Goal: Task Accomplishment & Management: Complete application form

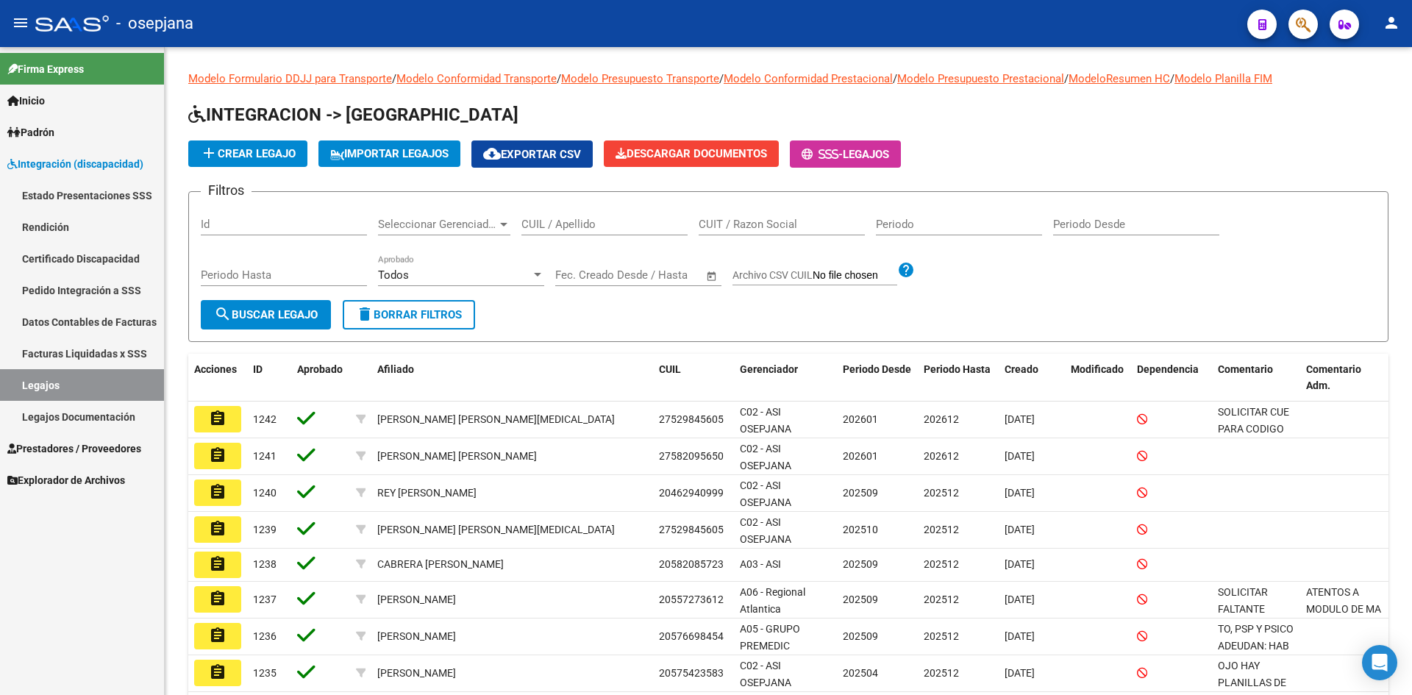
click at [113, 371] on link "Legajos" at bounding box center [82, 385] width 164 height 32
click at [543, 227] on input "CUIL / Apellido" at bounding box center [604, 224] width 166 height 13
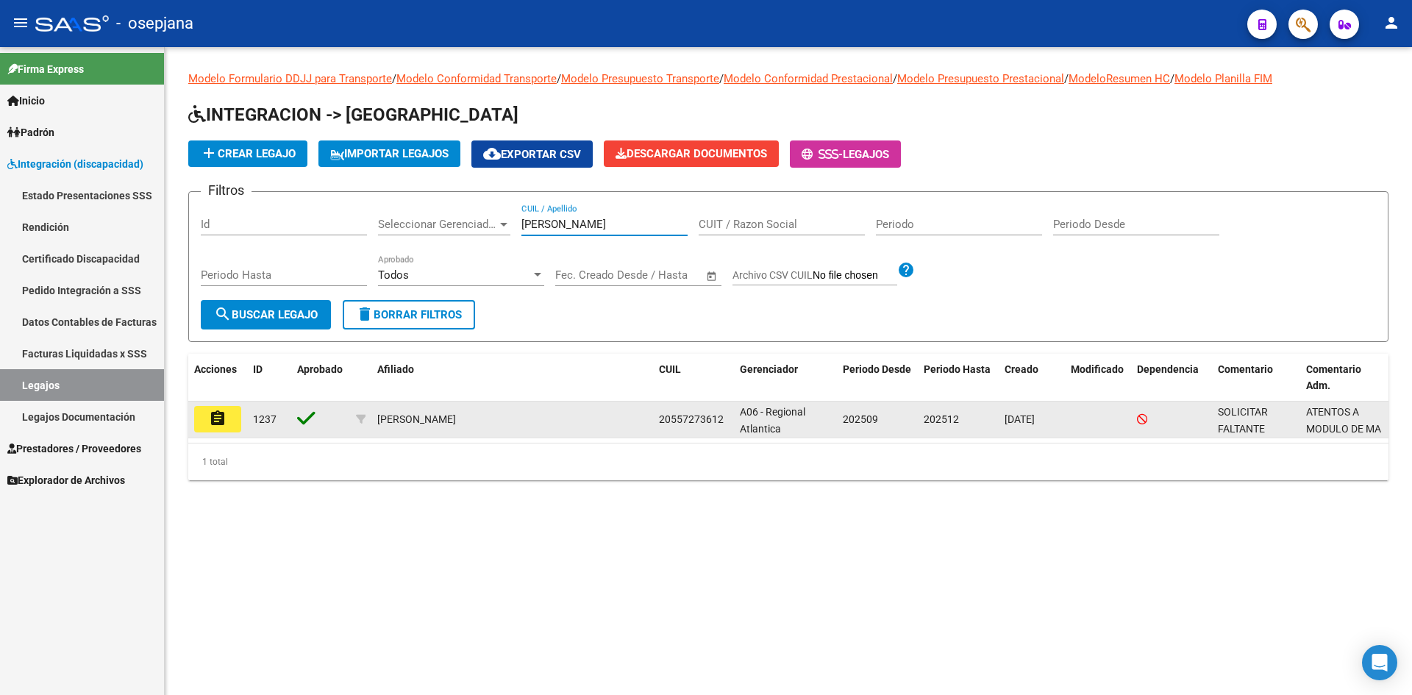
type input "[PERSON_NAME]"
click at [231, 421] on button "assignment" at bounding box center [217, 419] width 47 height 26
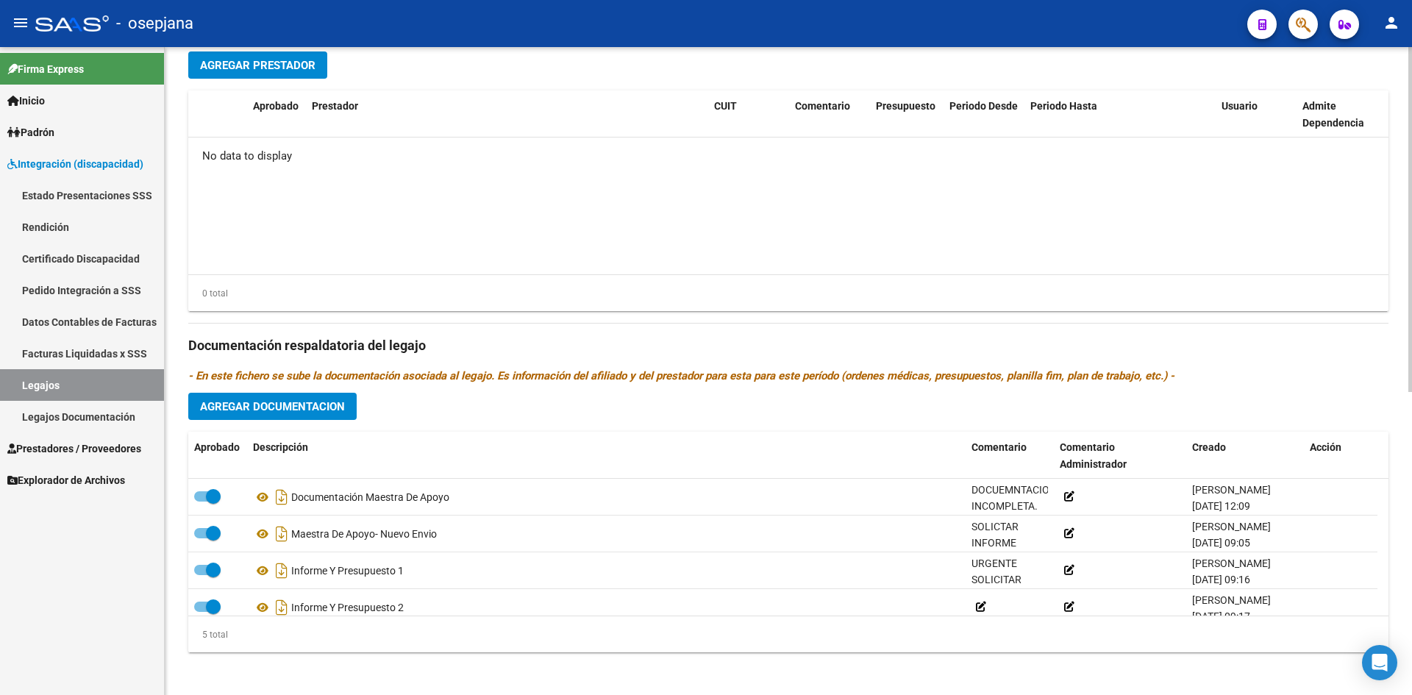
scroll to position [569, 0]
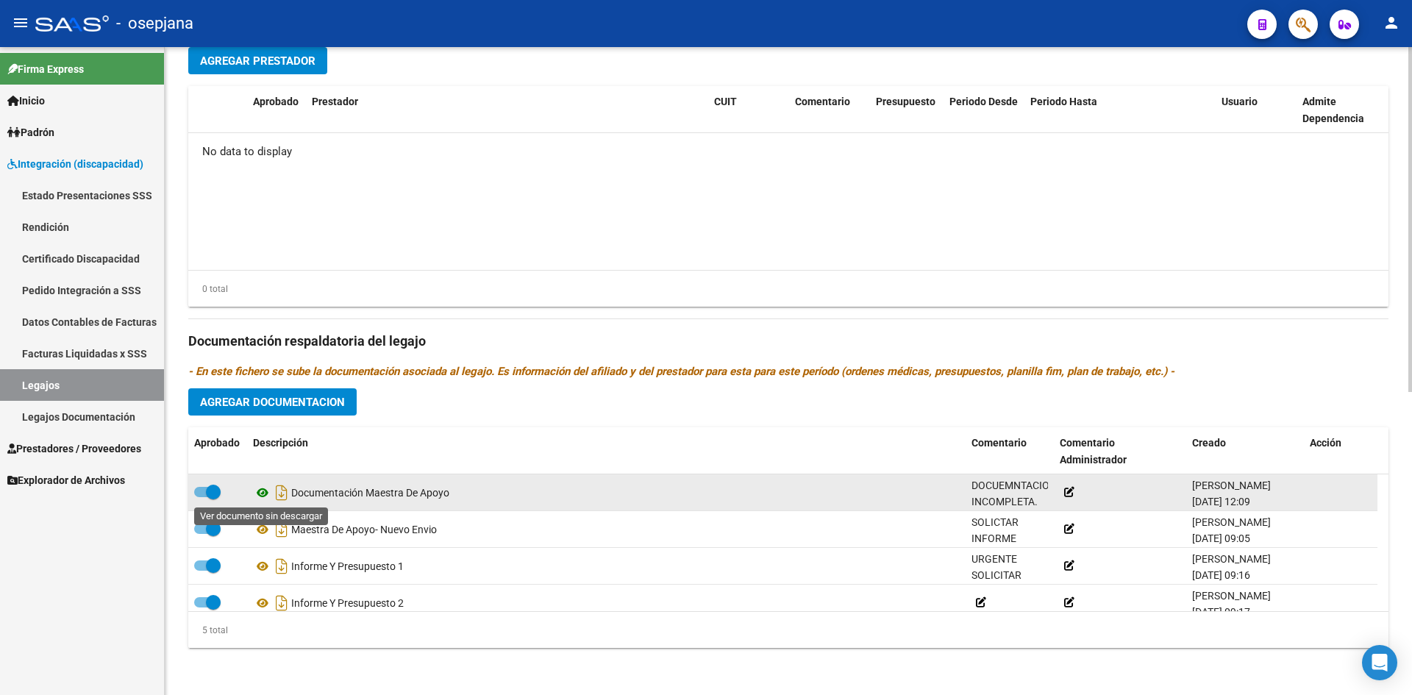
click at [261, 496] on icon at bounding box center [262, 493] width 19 height 18
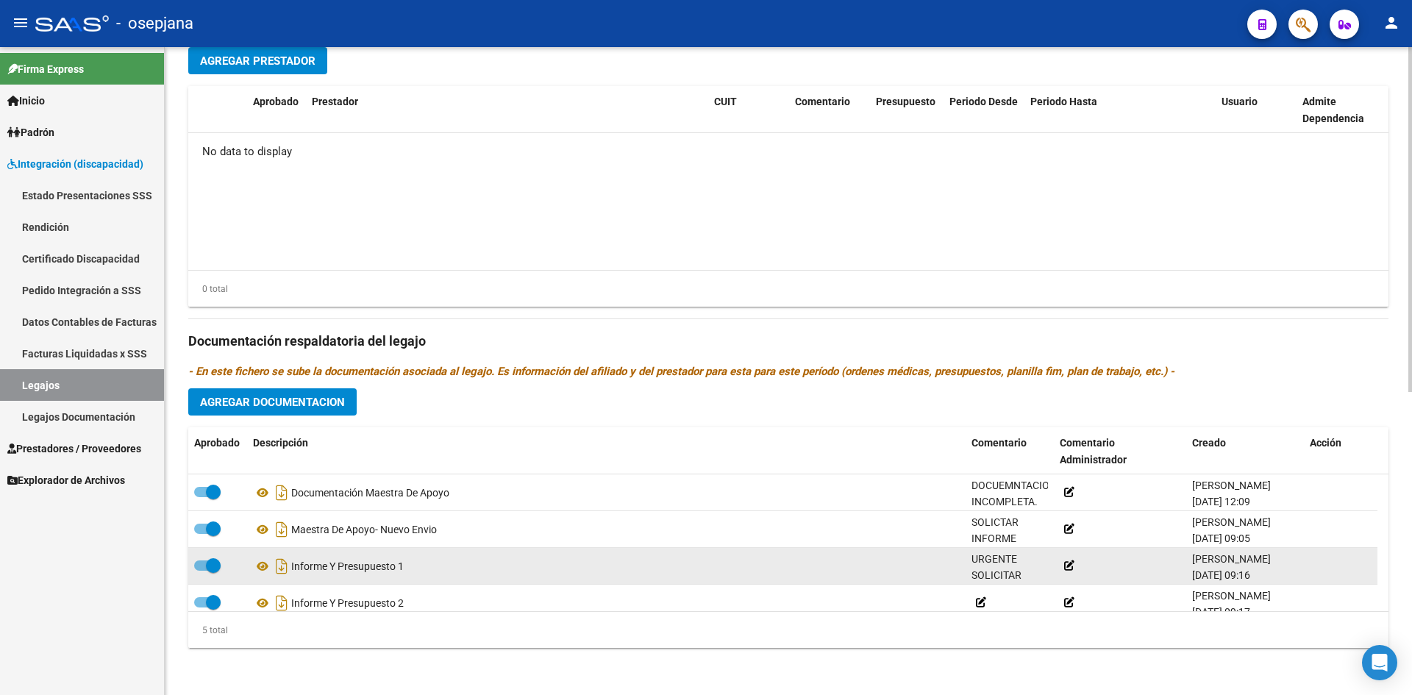
scroll to position [51, 0]
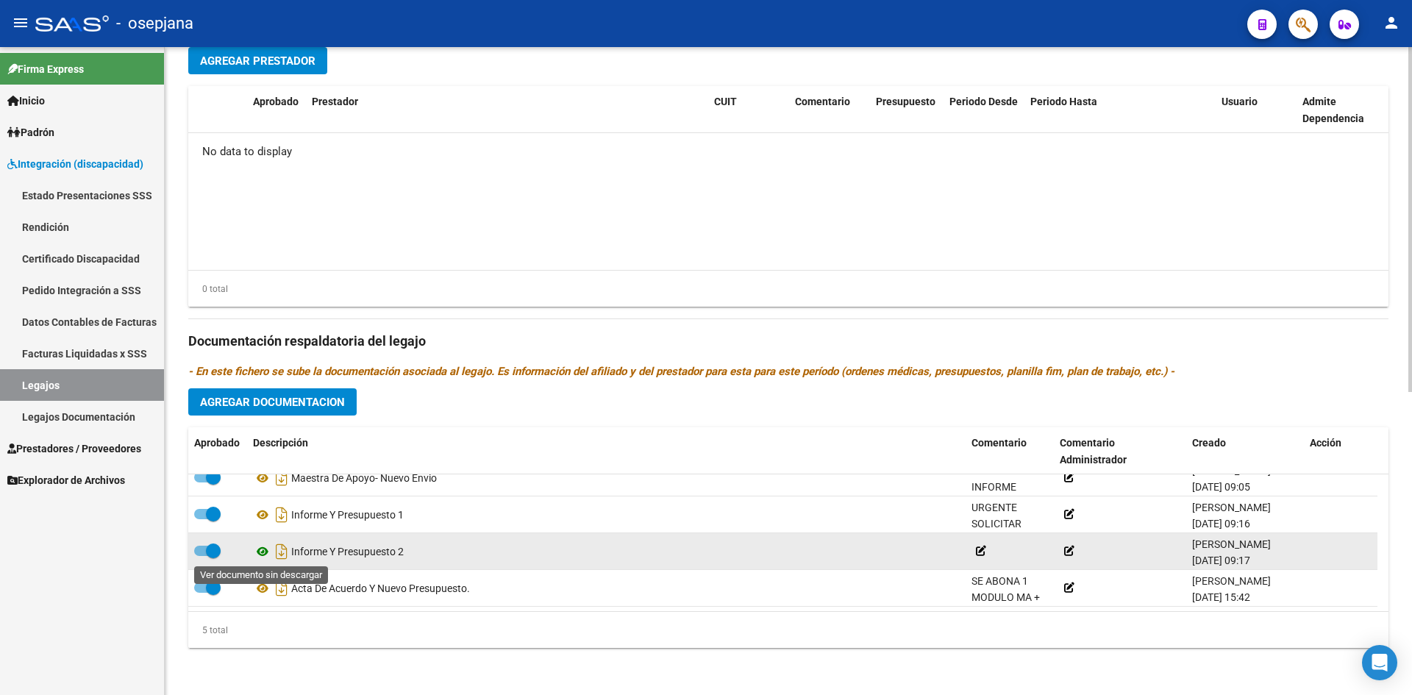
click at [263, 551] on icon at bounding box center [262, 552] width 19 height 18
click at [263, 549] on icon at bounding box center [262, 552] width 19 height 18
click at [259, 555] on icon at bounding box center [262, 552] width 19 height 18
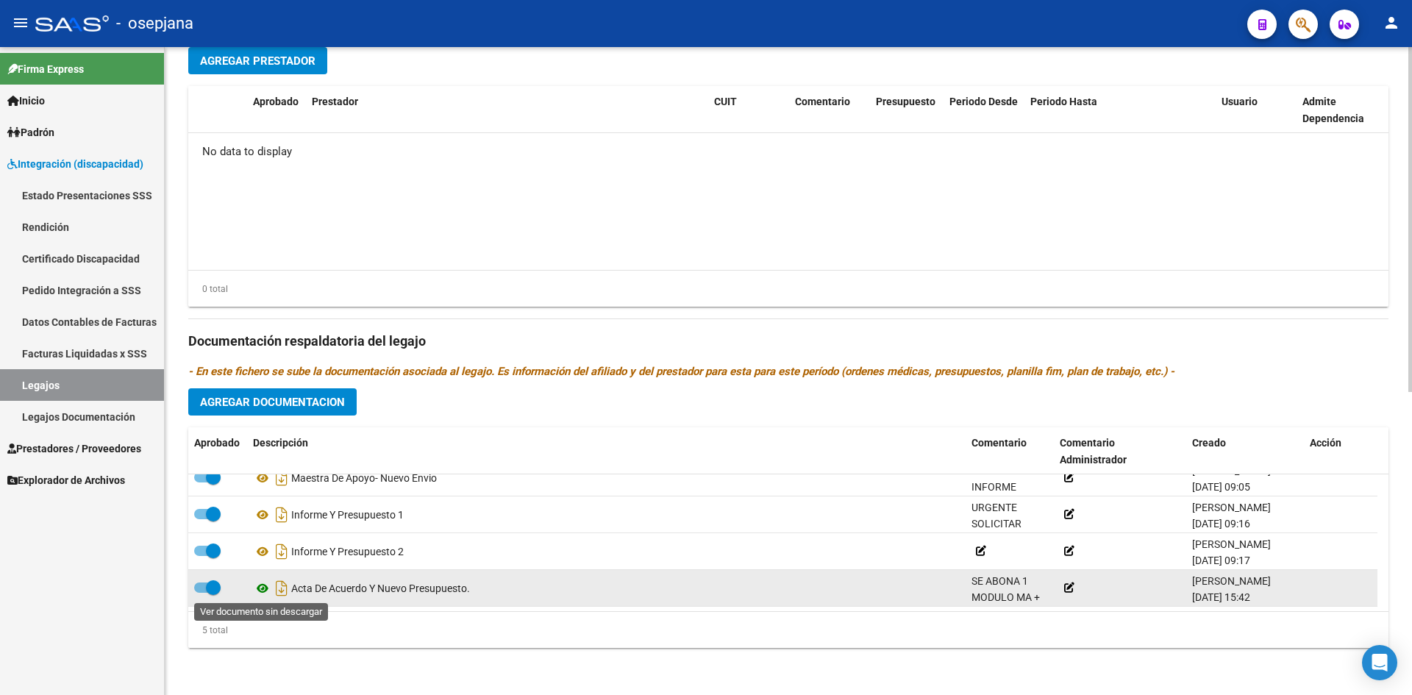
click at [264, 590] on icon at bounding box center [262, 589] width 19 height 18
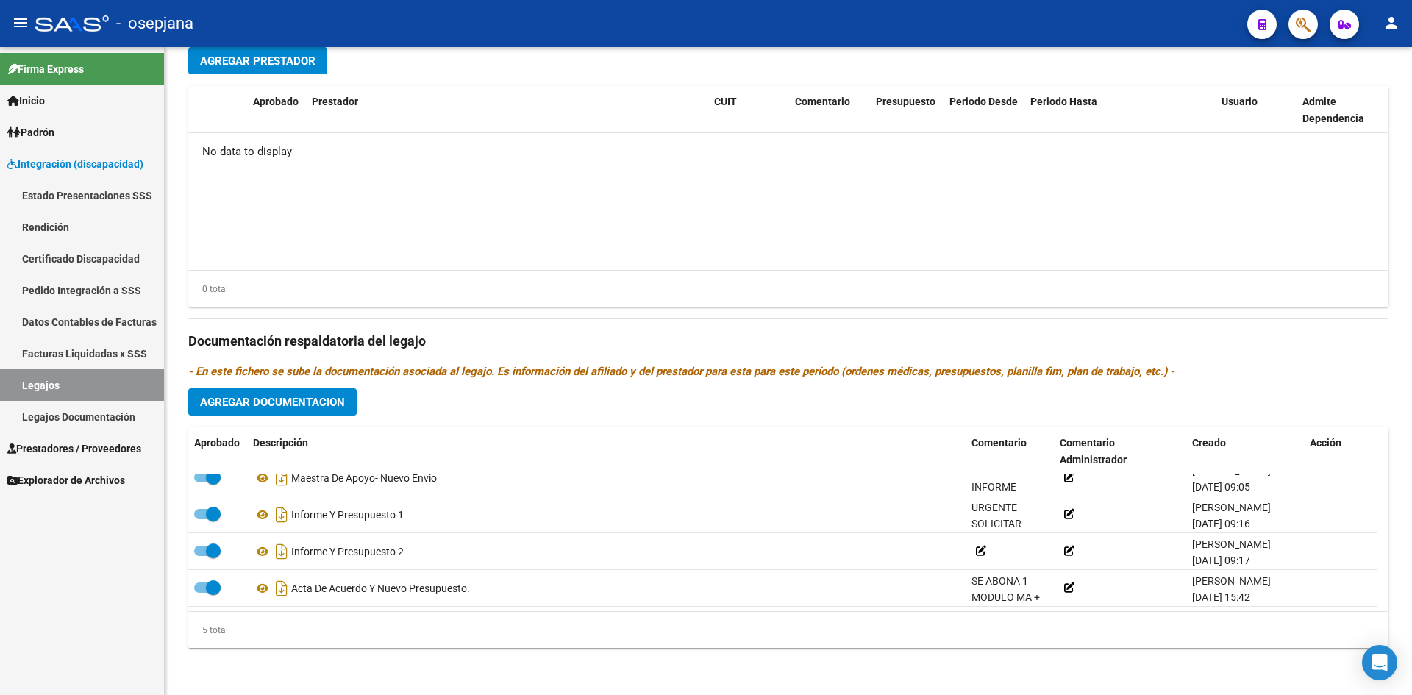
click at [97, 377] on link "Legajos" at bounding box center [82, 385] width 164 height 32
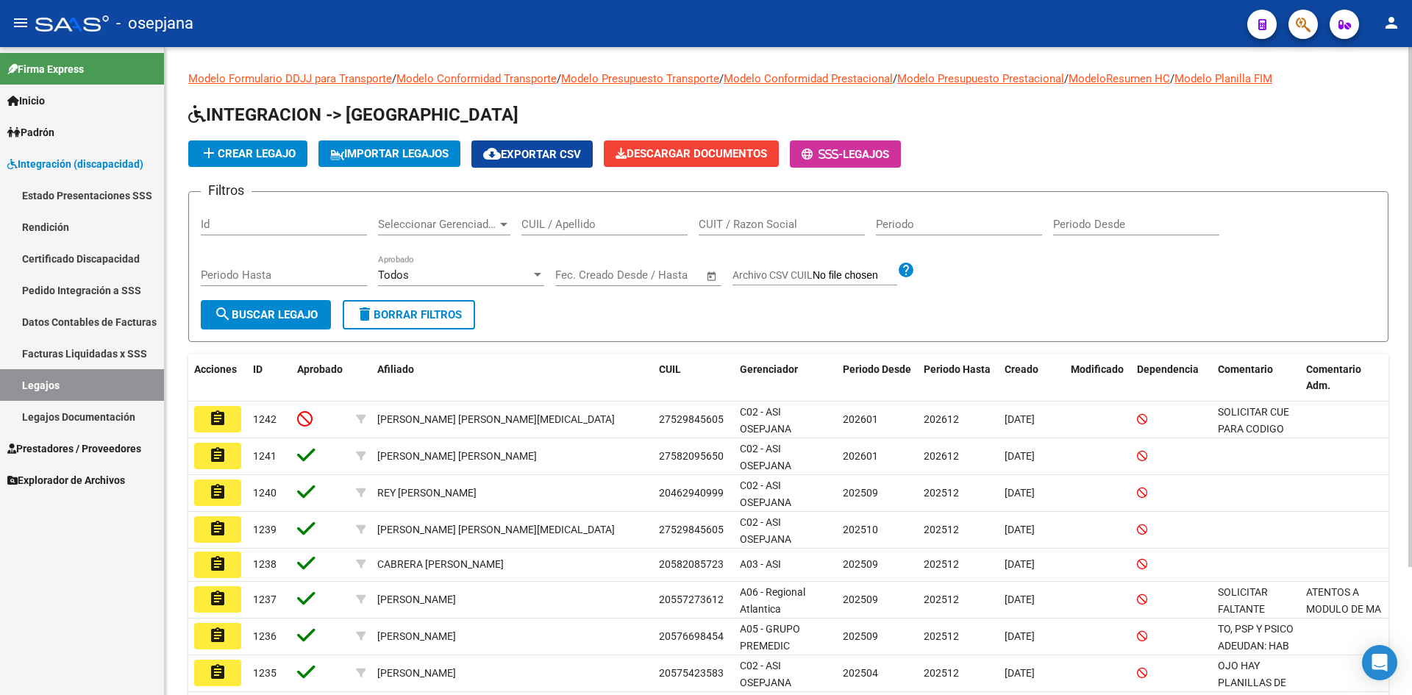
click at [559, 226] on input "CUIL / Apellido" at bounding box center [604, 224] width 166 height 13
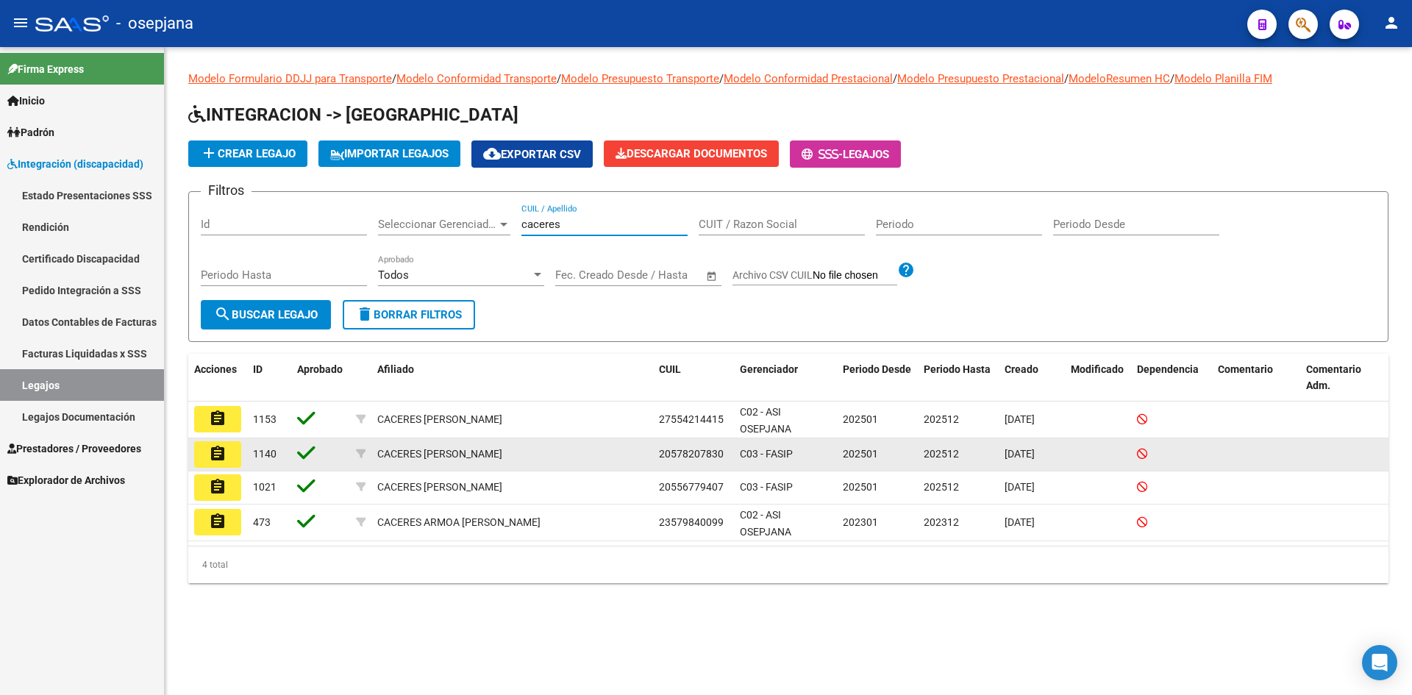
type input "caceres"
drag, startPoint x: 671, startPoint y: 454, endPoint x: 716, endPoint y: 446, distance: 46.3
click at [716, 446] on div "20578207830" at bounding box center [693, 454] width 69 height 17
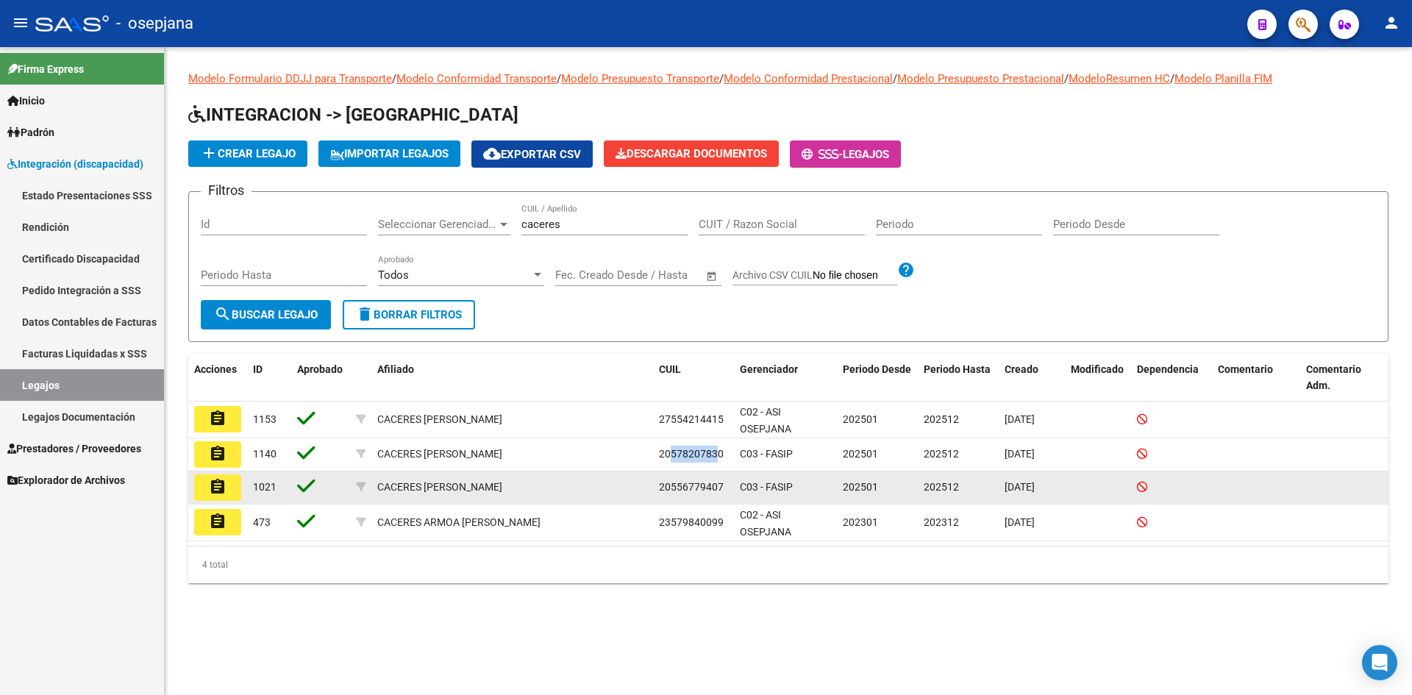
copy span "57820783"
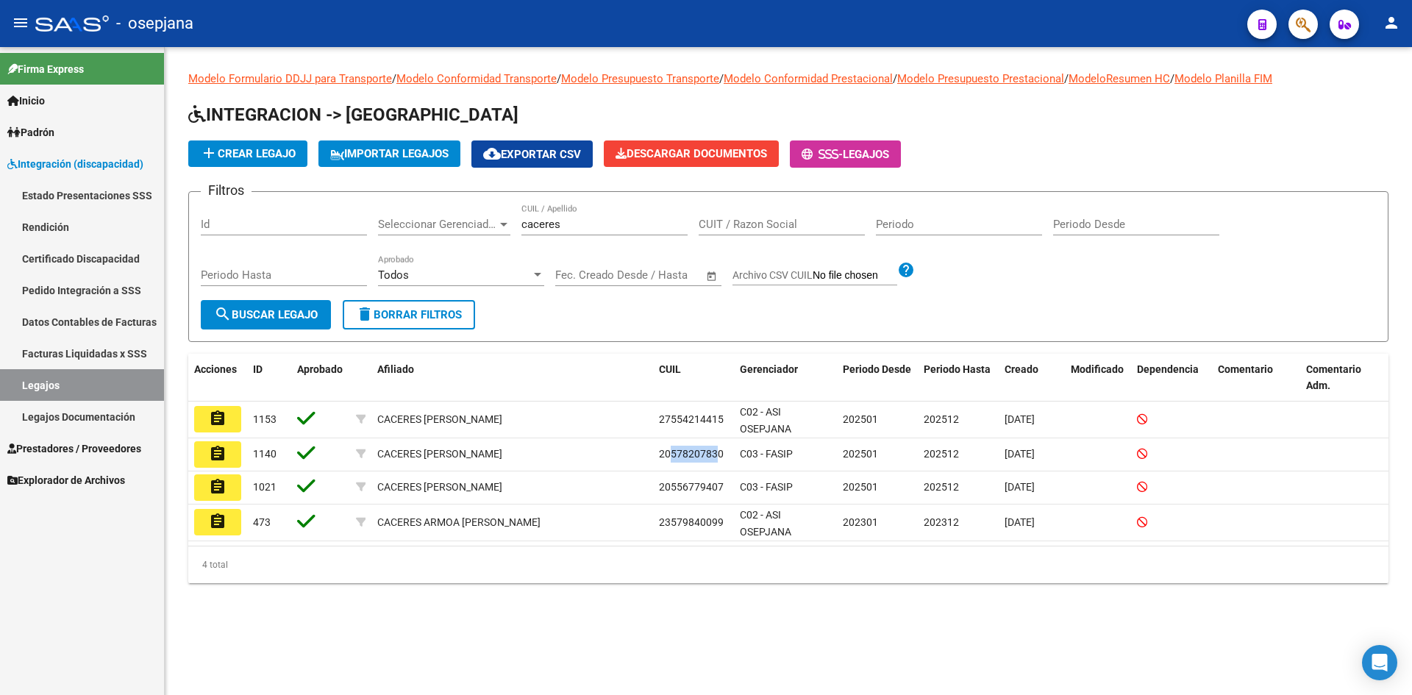
click at [84, 373] on link "Legajos" at bounding box center [82, 385] width 164 height 32
click at [51, 163] on span "Integración (discapacidad)" at bounding box center [75, 164] width 136 height 16
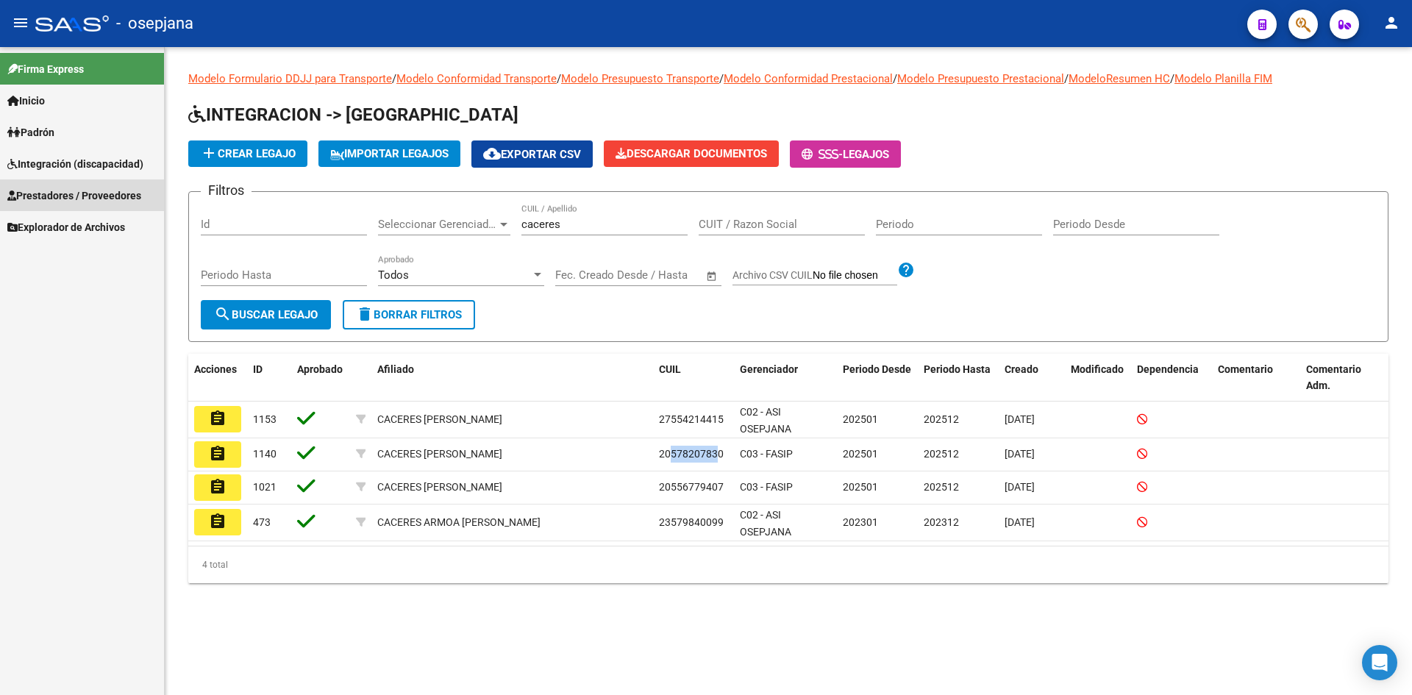
click at [58, 194] on span "Prestadores / Proveedores" at bounding box center [74, 196] width 134 height 16
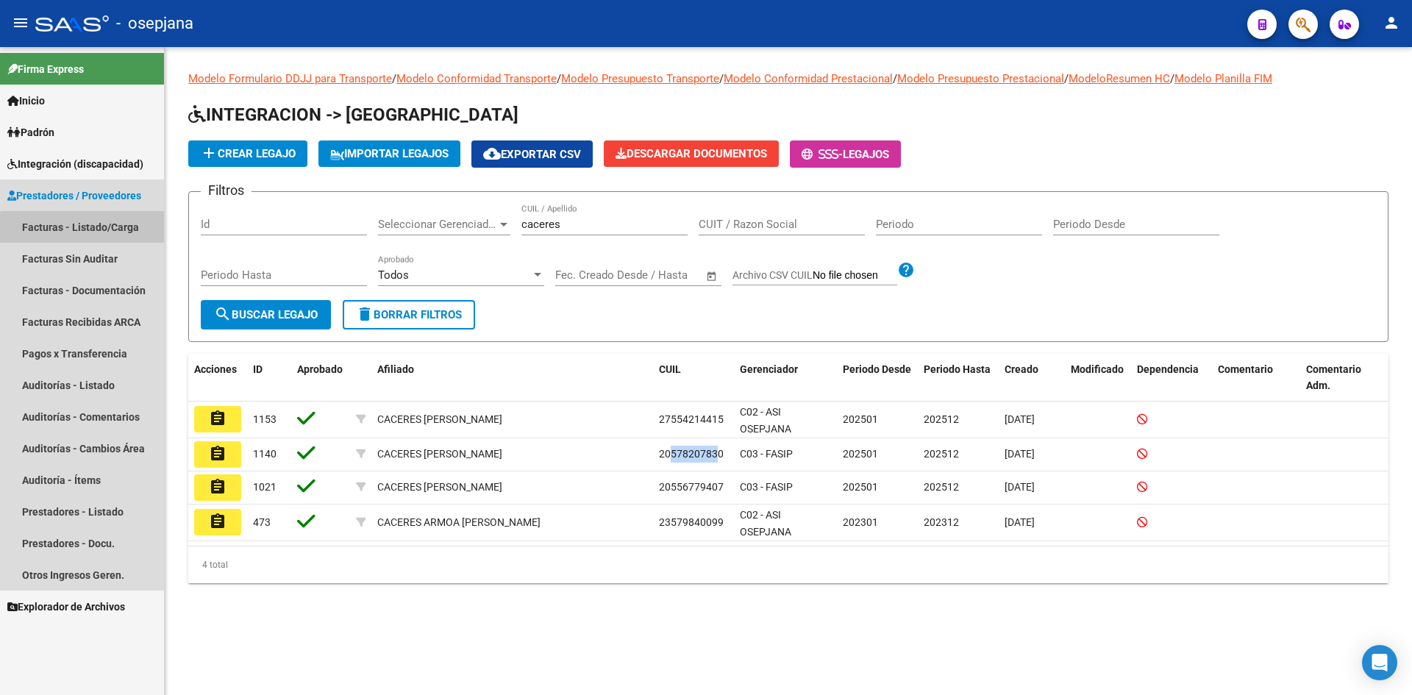
click at [91, 229] on link "Facturas - Listado/Carga" at bounding box center [82, 227] width 164 height 32
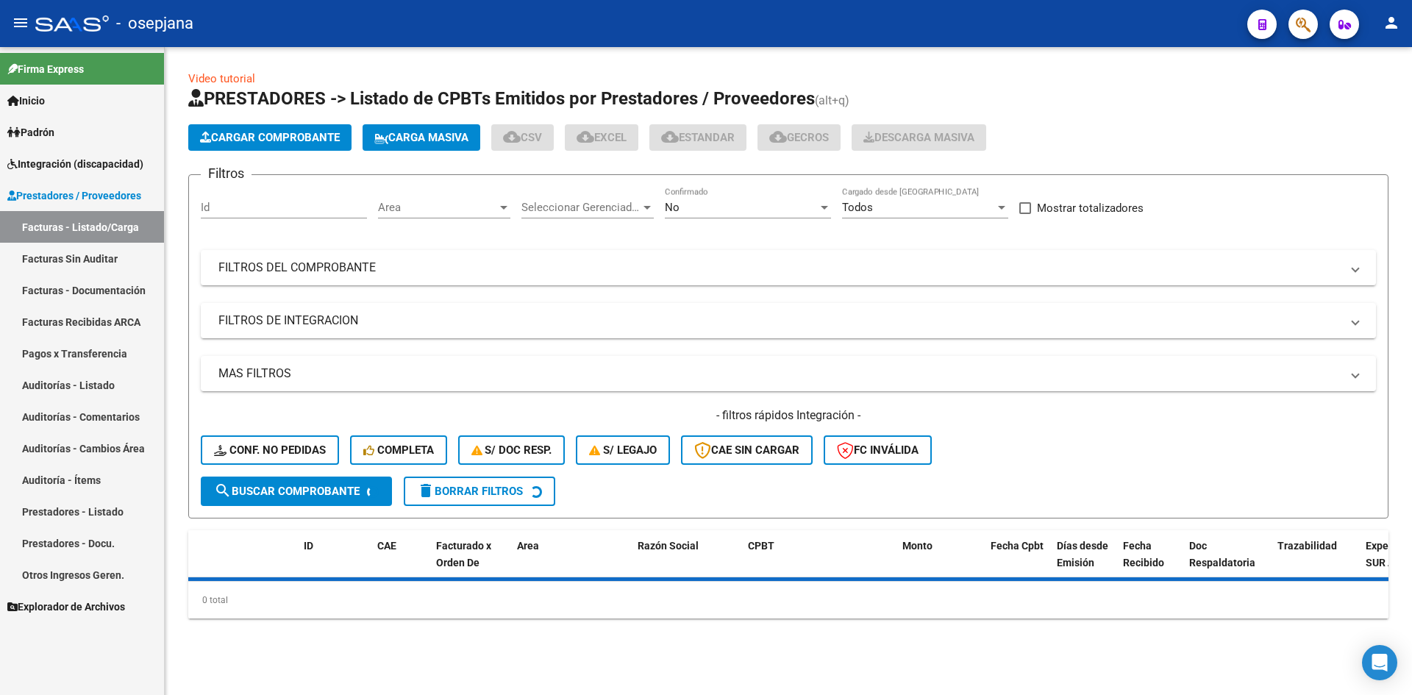
click at [443, 202] on span "Area" at bounding box center [437, 207] width 119 height 13
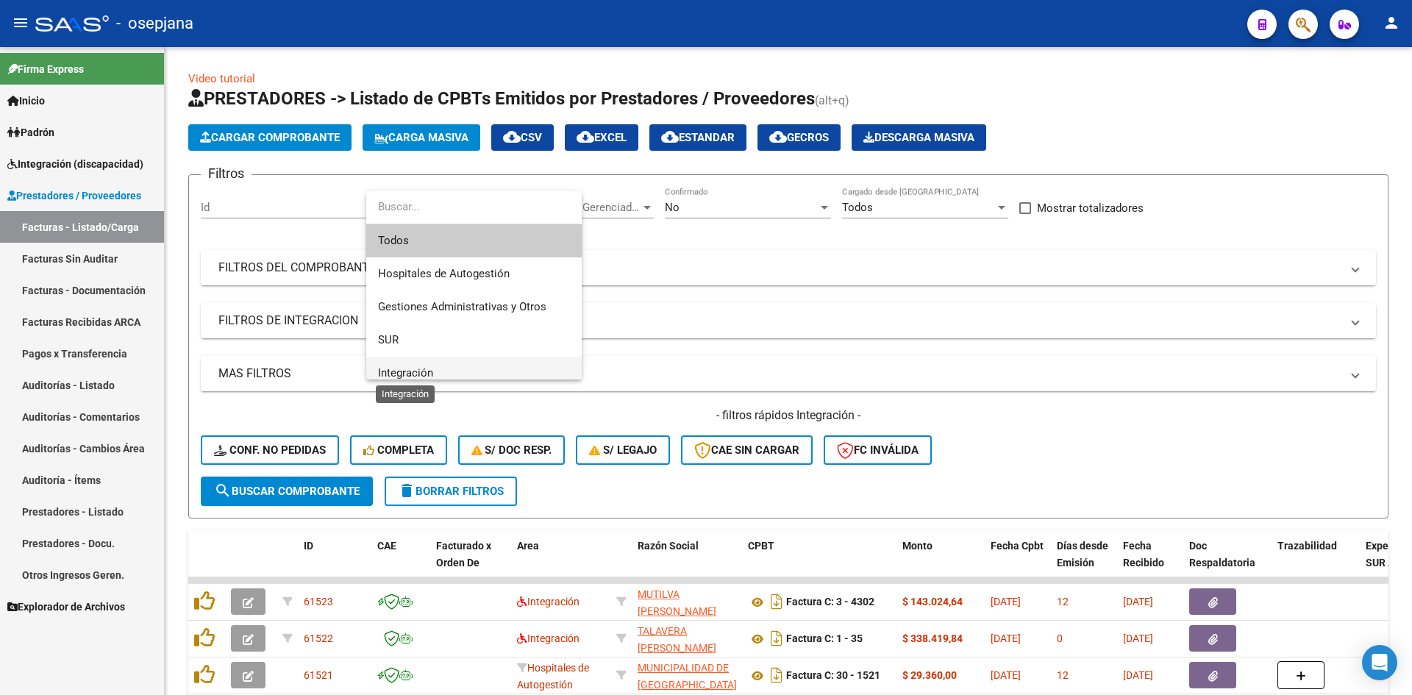
click at [432, 374] on span "Integración" at bounding box center [405, 372] width 55 height 13
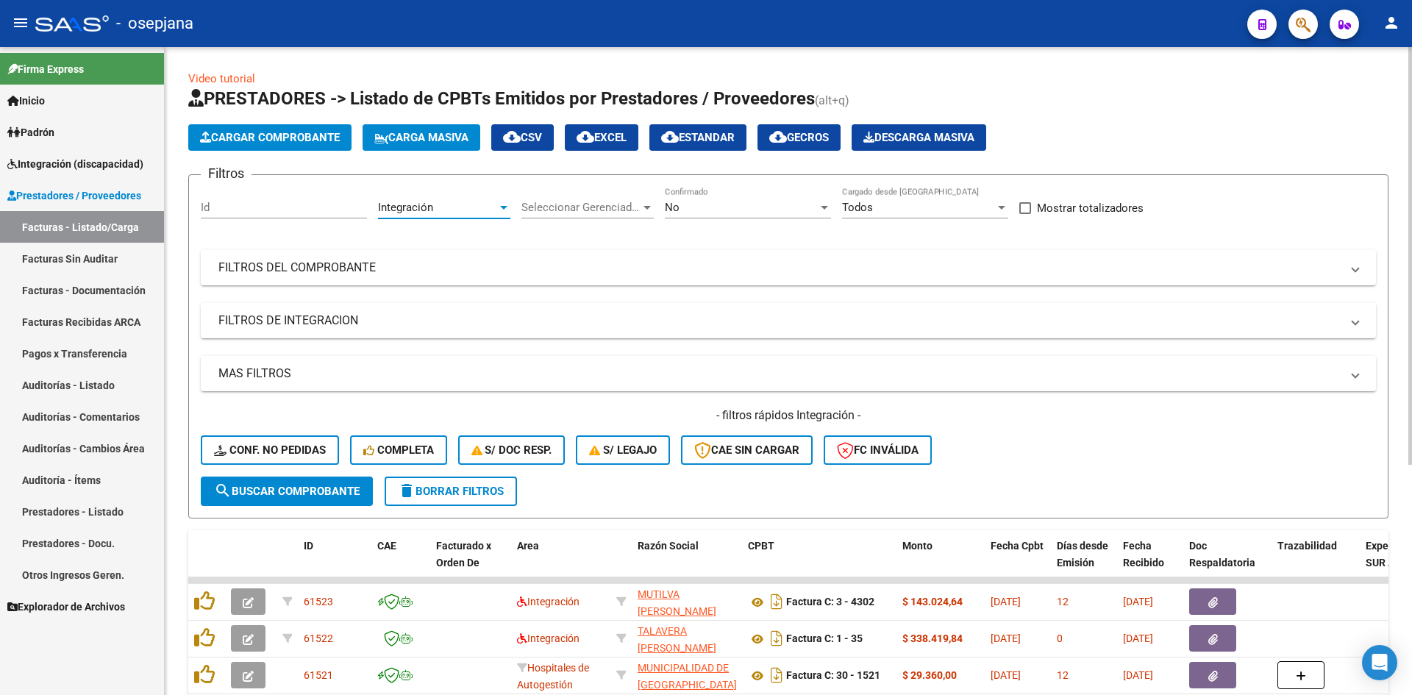
scroll to position [10, 0]
click at [680, 207] on div "No" at bounding box center [741, 207] width 153 height 13
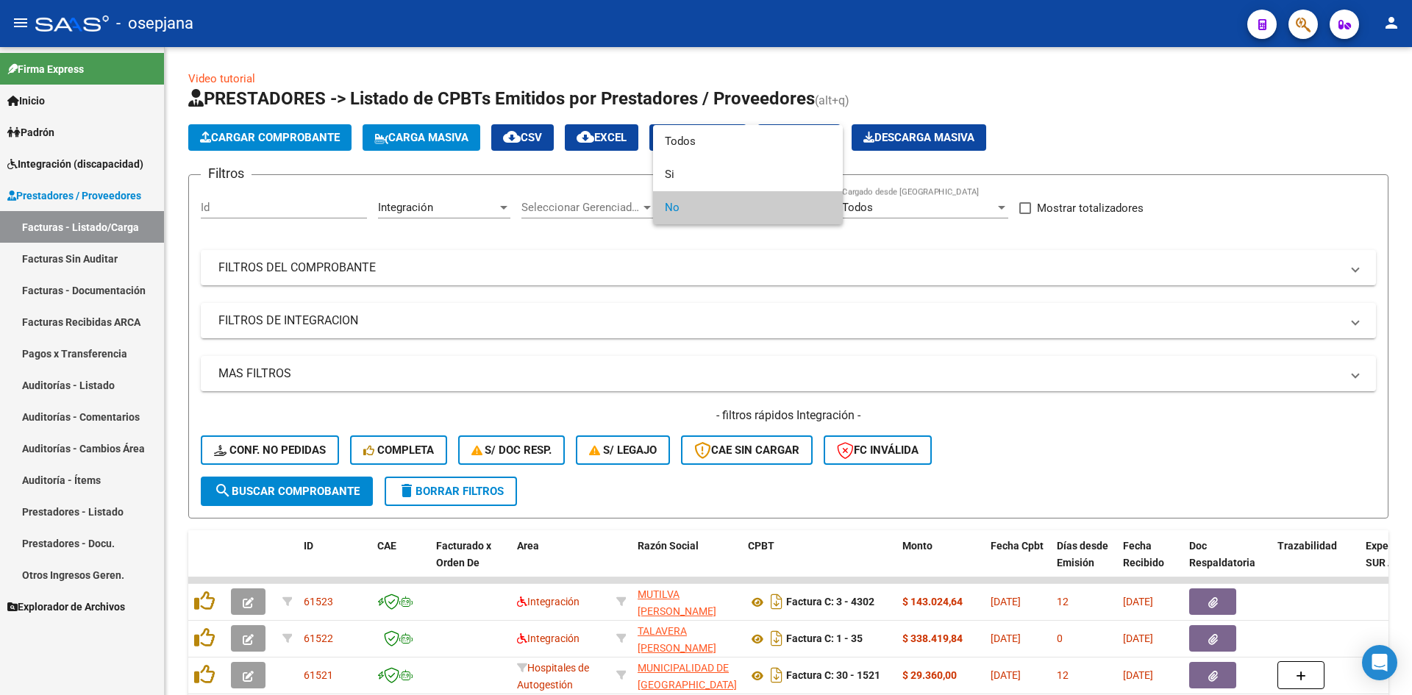
click at [683, 207] on span "No" at bounding box center [748, 207] width 166 height 33
click at [1115, 449] on div at bounding box center [706, 347] width 1412 height 695
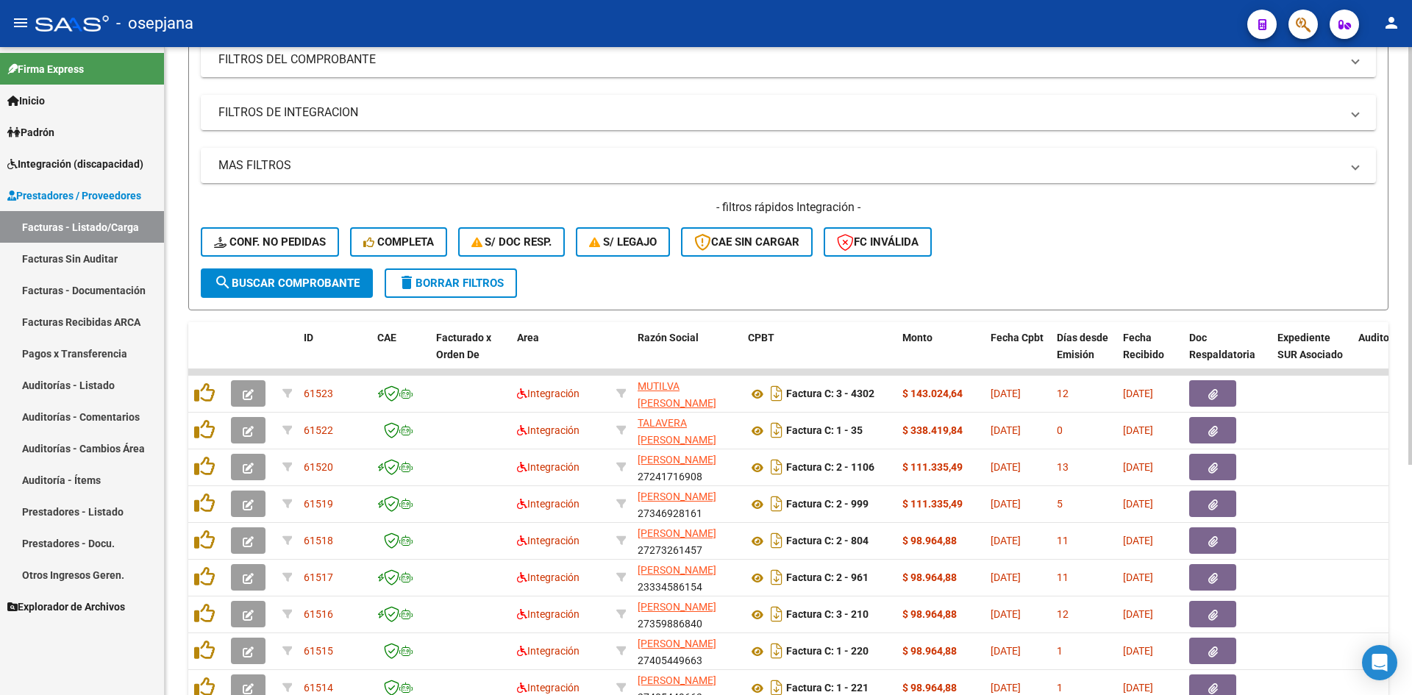
scroll to position [357, 0]
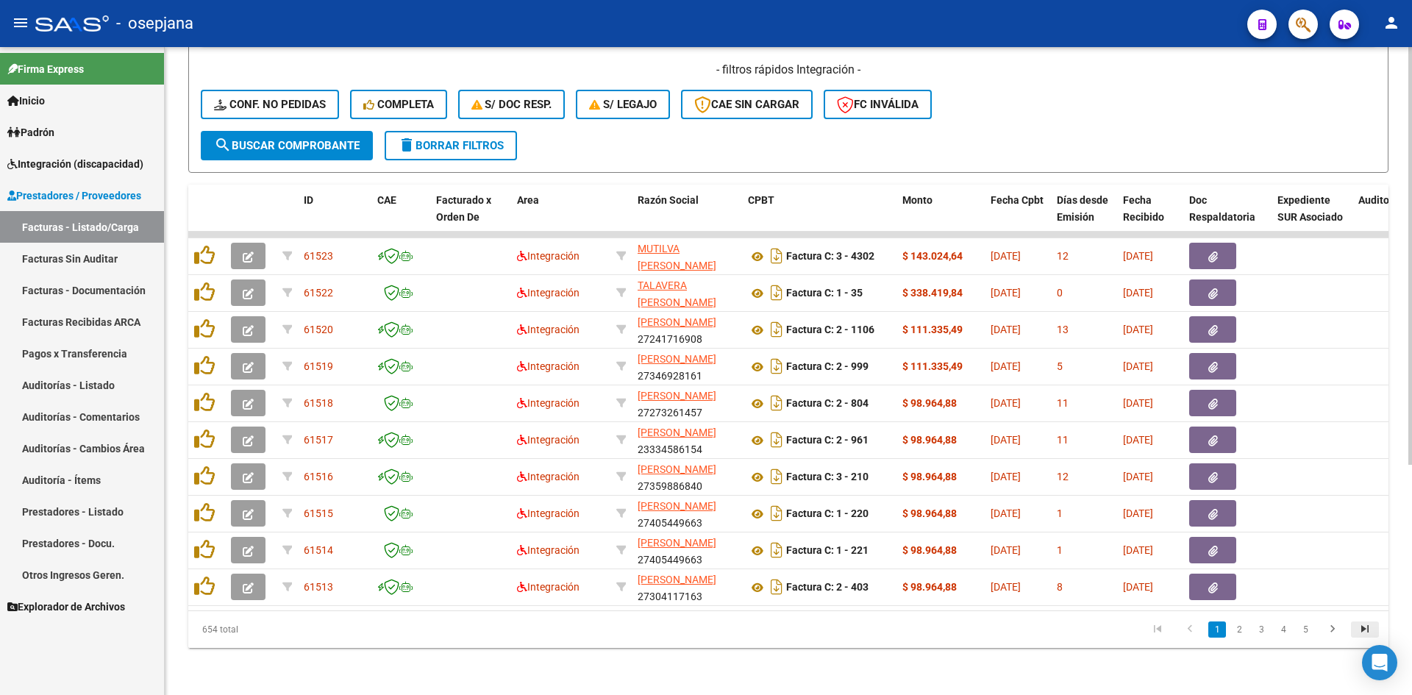
click at [1366, 625] on icon "go to last page" at bounding box center [1364, 631] width 19 height 18
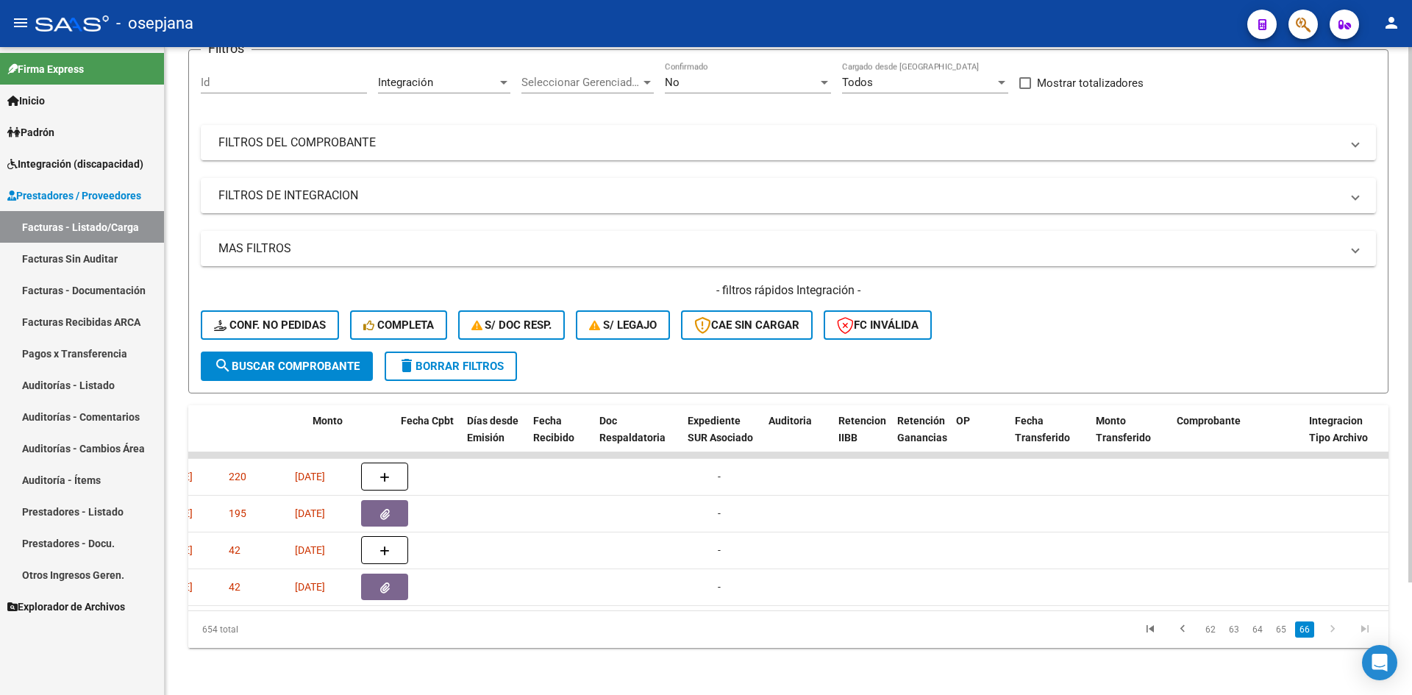
scroll to position [0, 590]
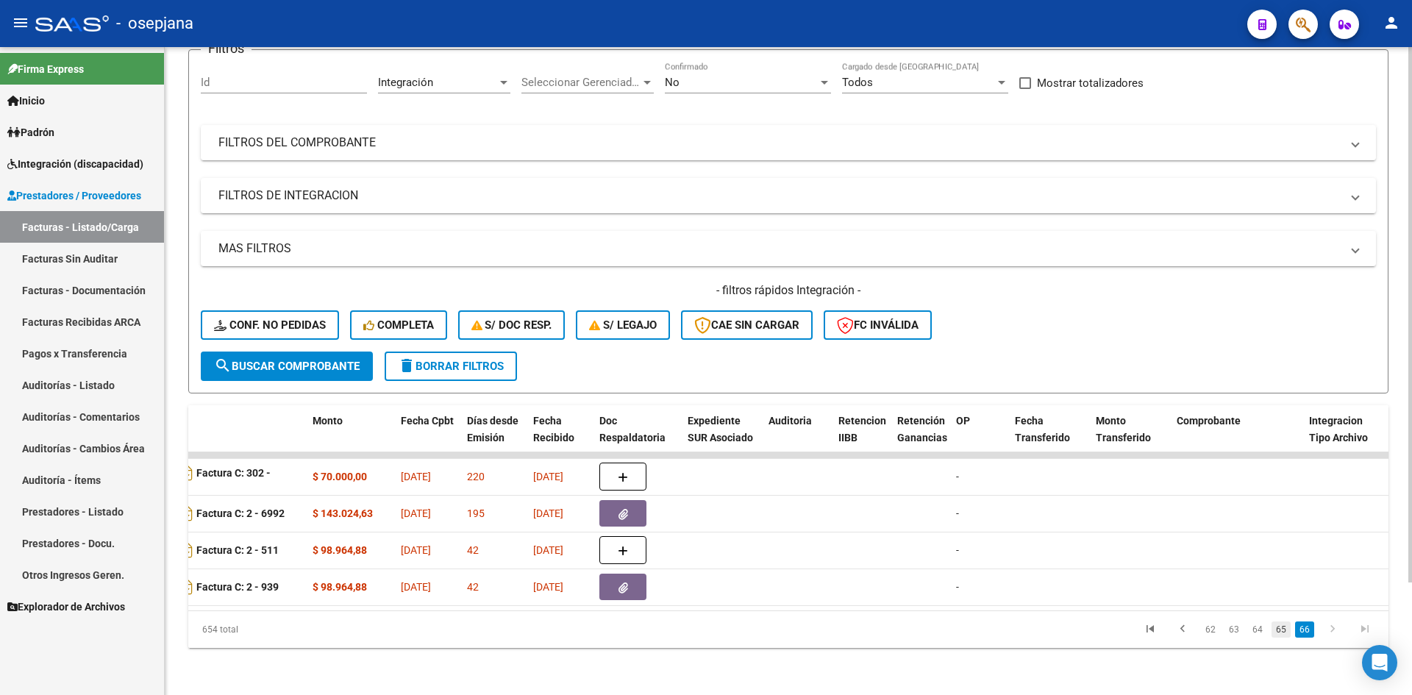
click at [1280, 632] on link "65" at bounding box center [1281, 629] width 19 height 16
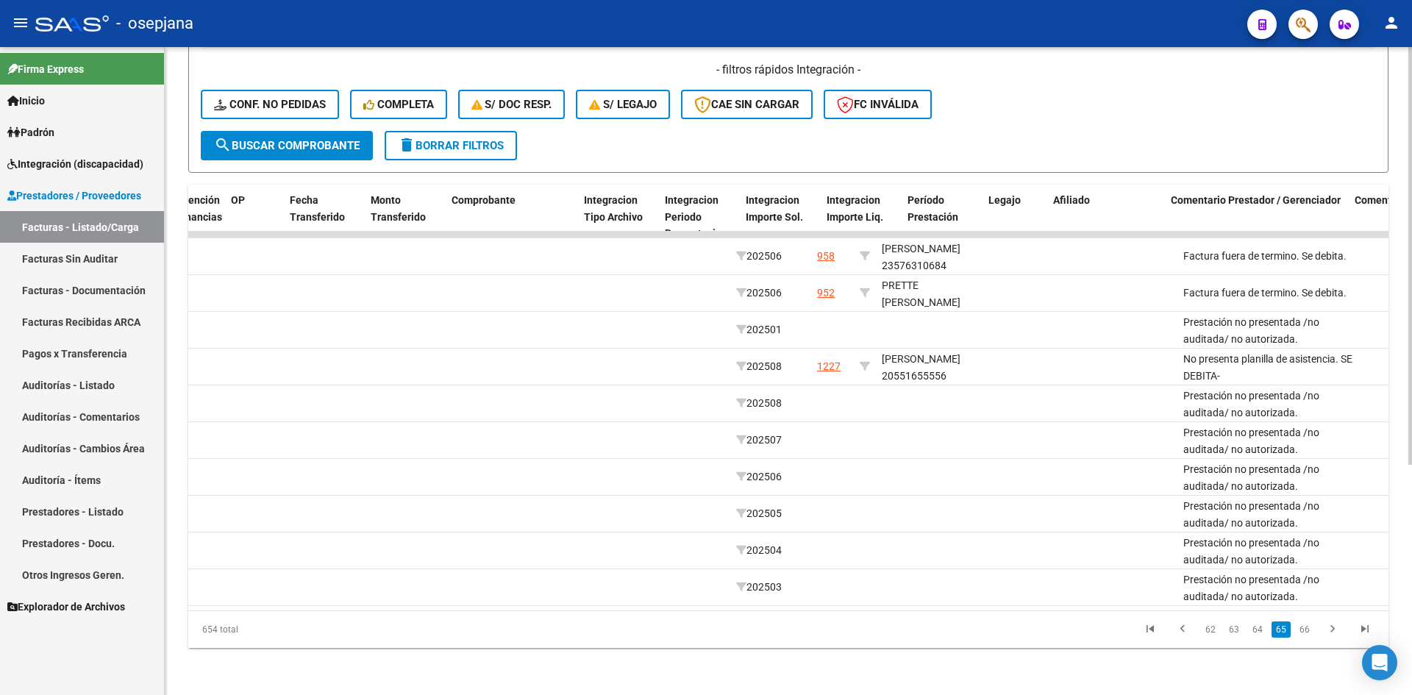
scroll to position [0, 1658]
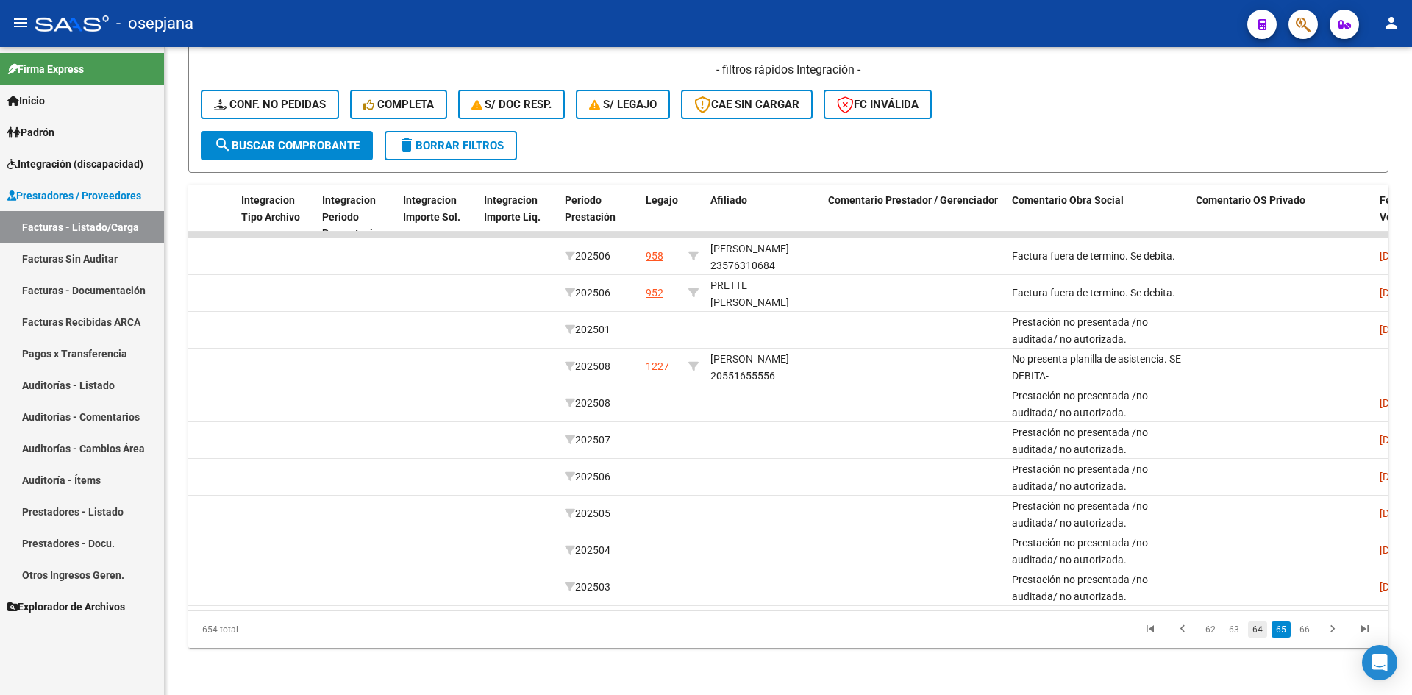
click at [1255, 631] on link "64" at bounding box center [1257, 629] width 19 height 16
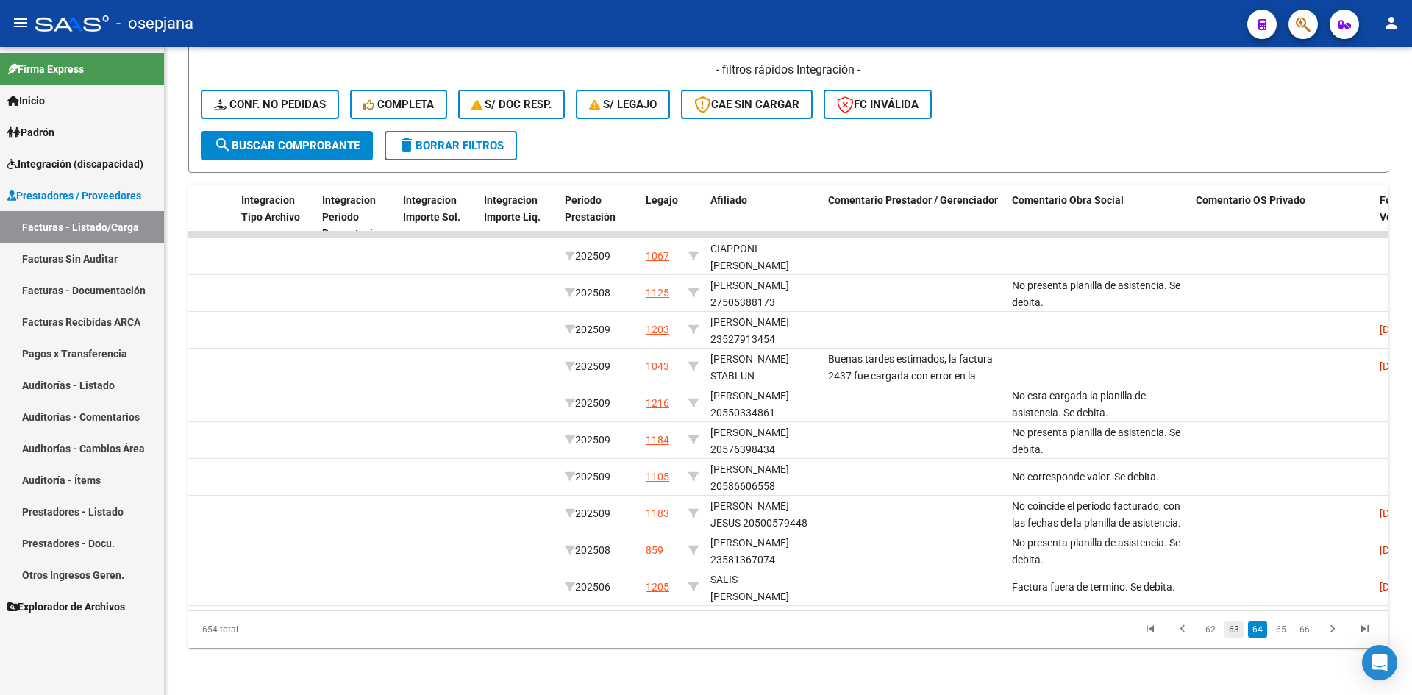
click at [1233, 631] on link "63" at bounding box center [1233, 629] width 19 height 16
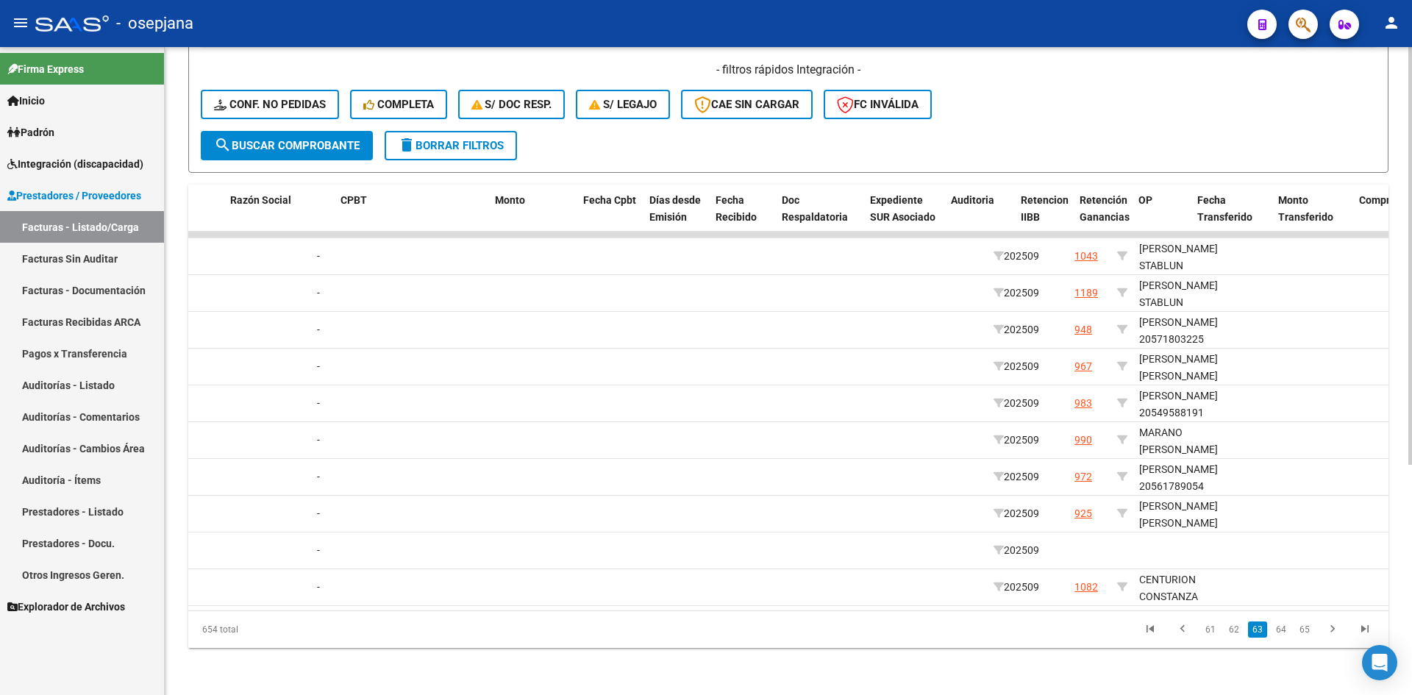
scroll to position [0, 0]
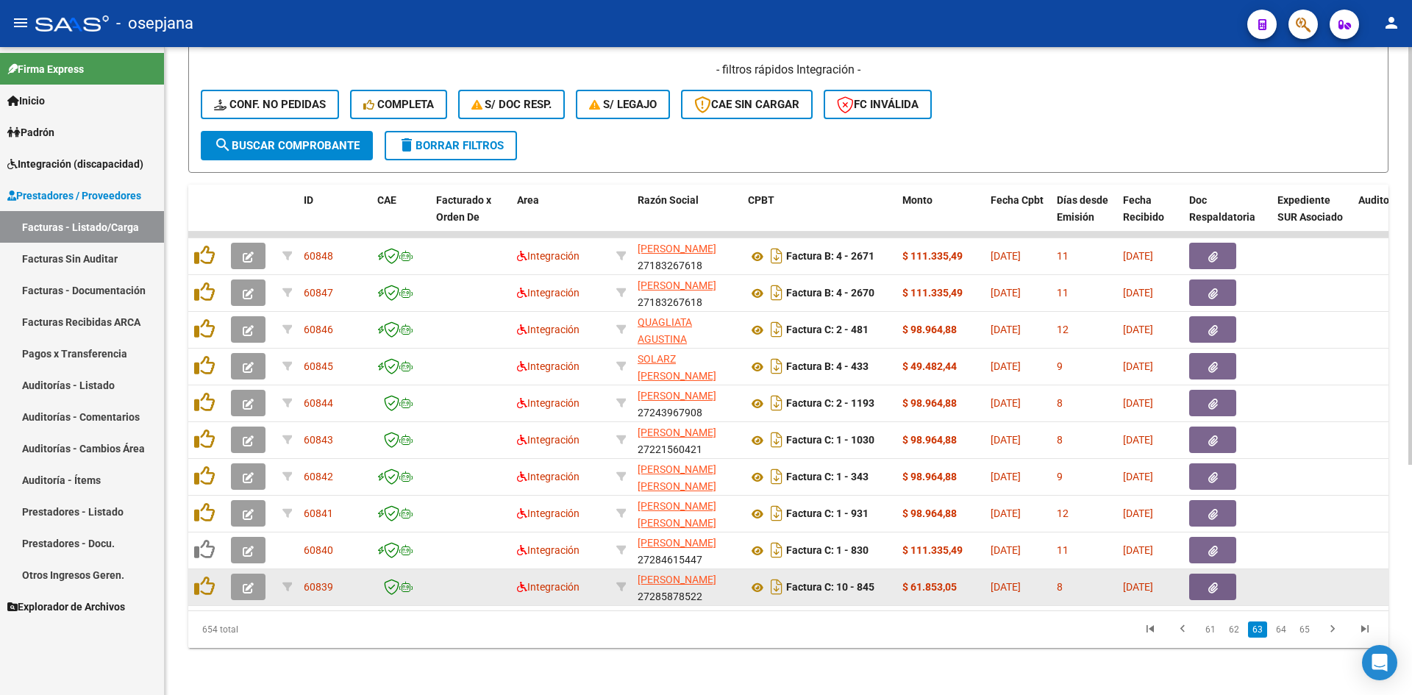
click at [240, 574] on button "button" at bounding box center [248, 587] width 35 height 26
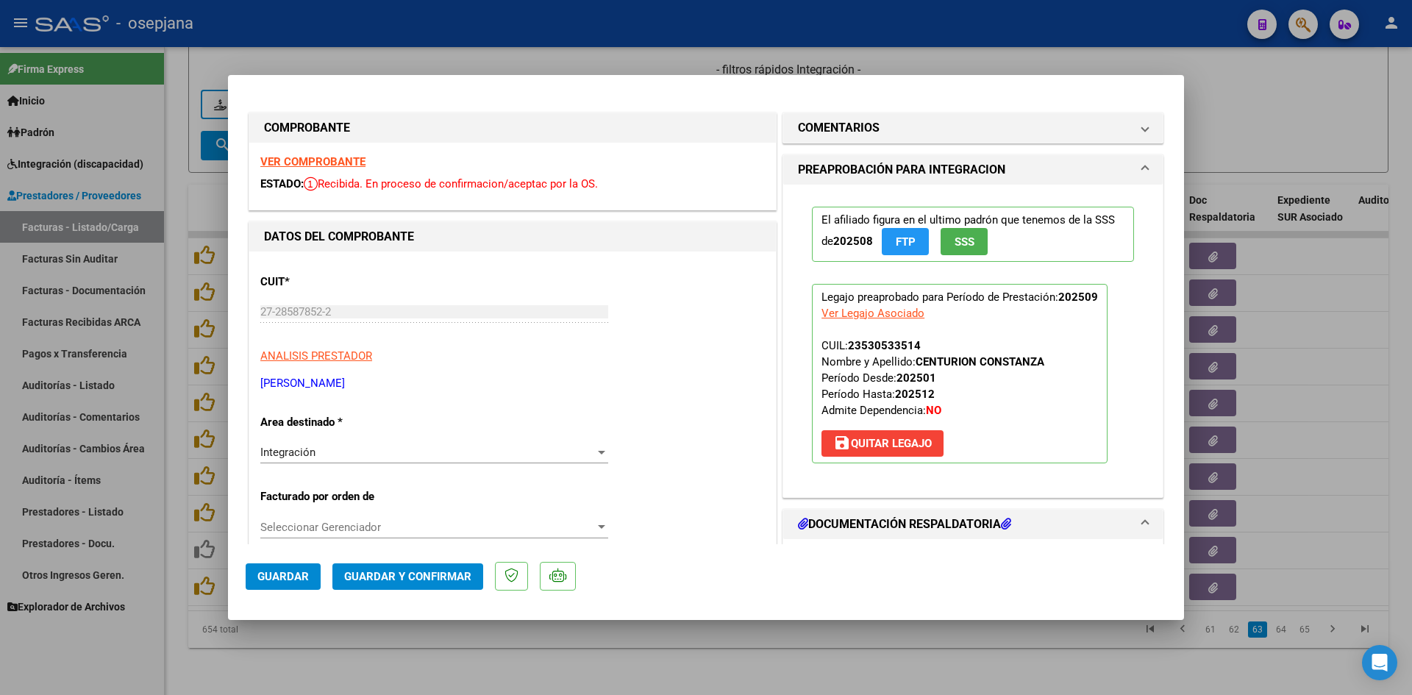
click at [295, 160] on strong "VER COMPROBANTE" at bounding box center [312, 161] width 105 height 13
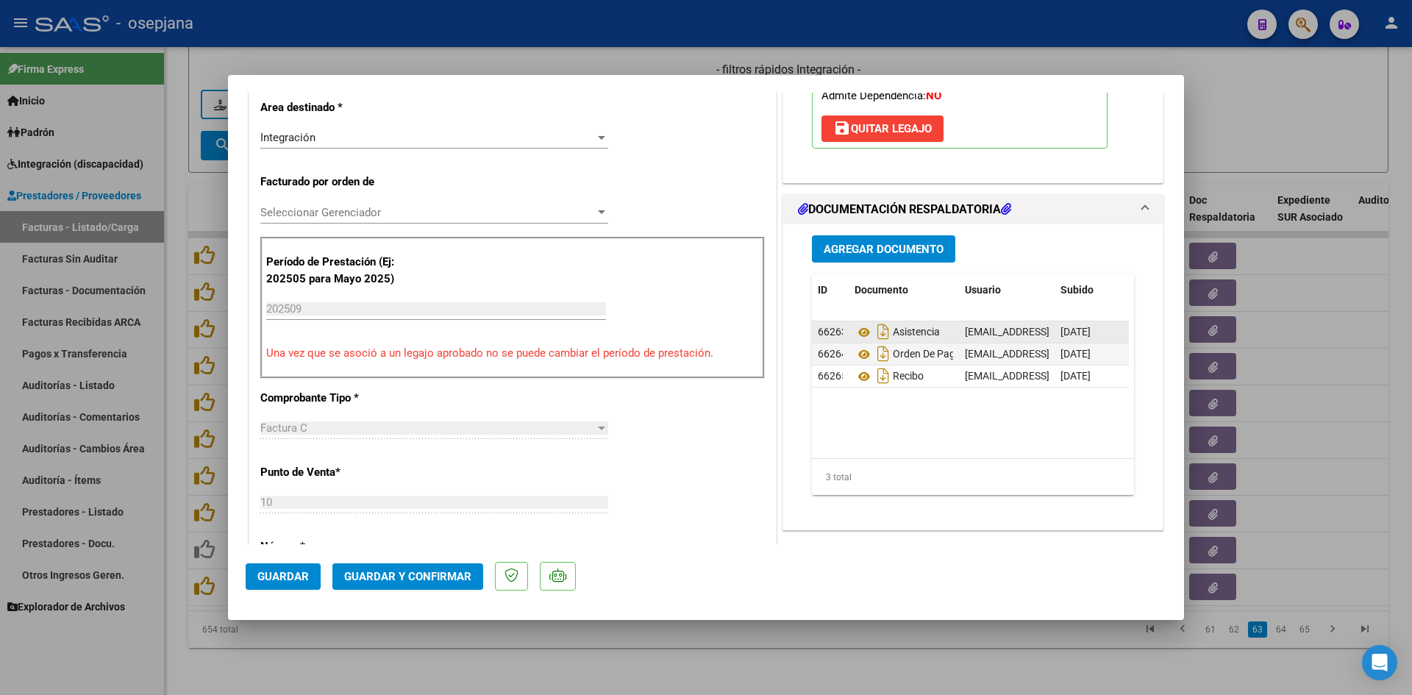
scroll to position [368, 0]
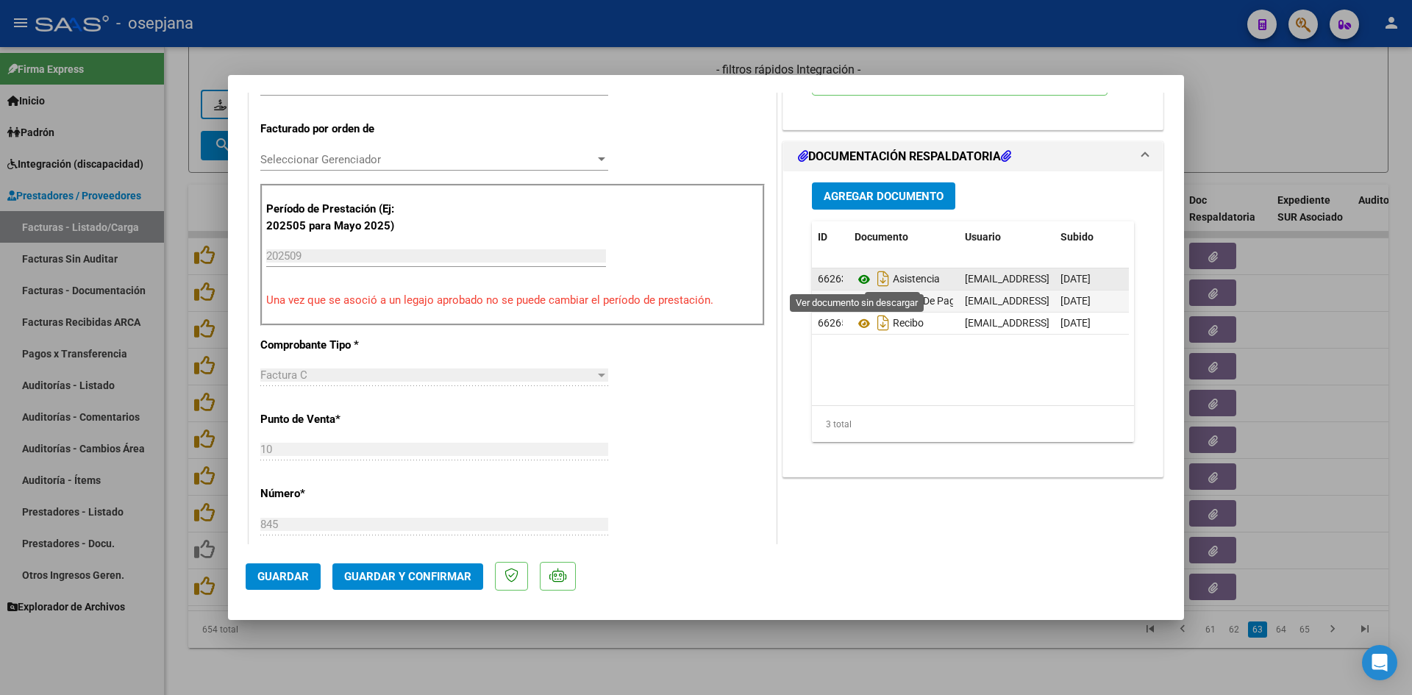
click at [855, 279] on icon at bounding box center [864, 280] width 19 height 18
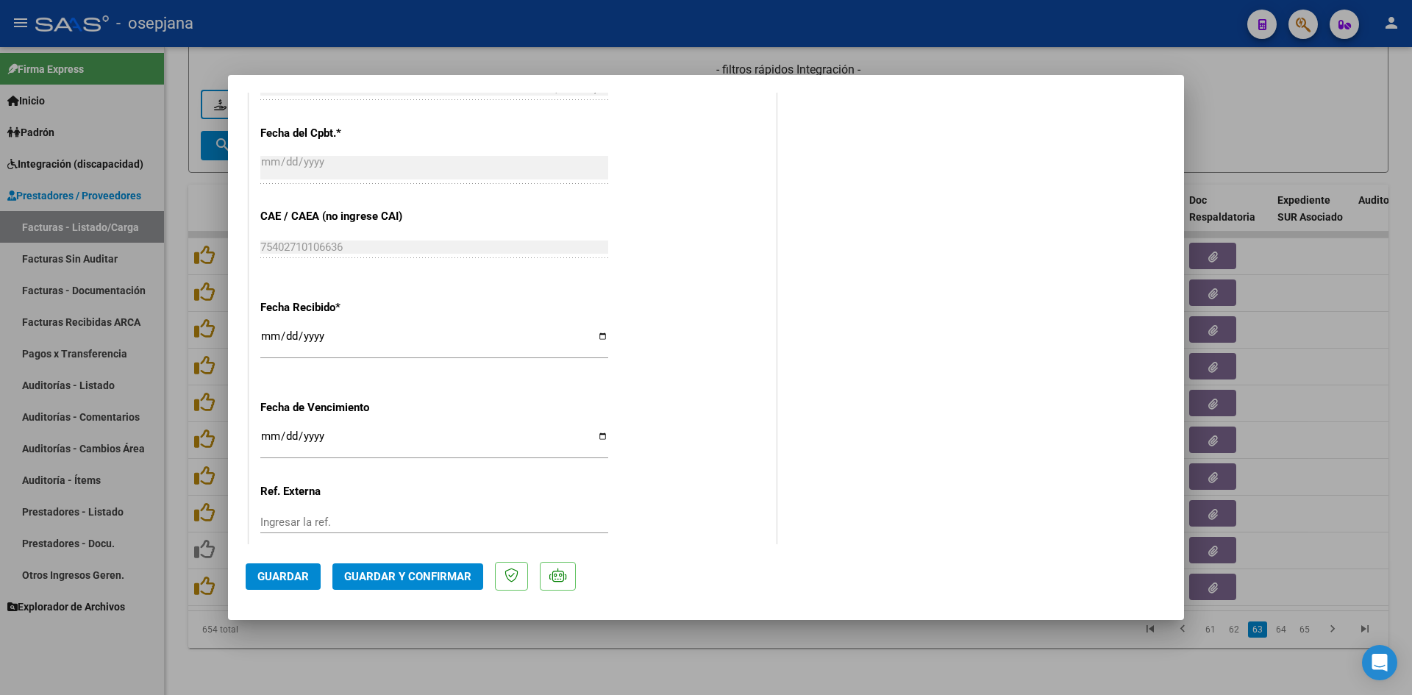
scroll to position [883, 0]
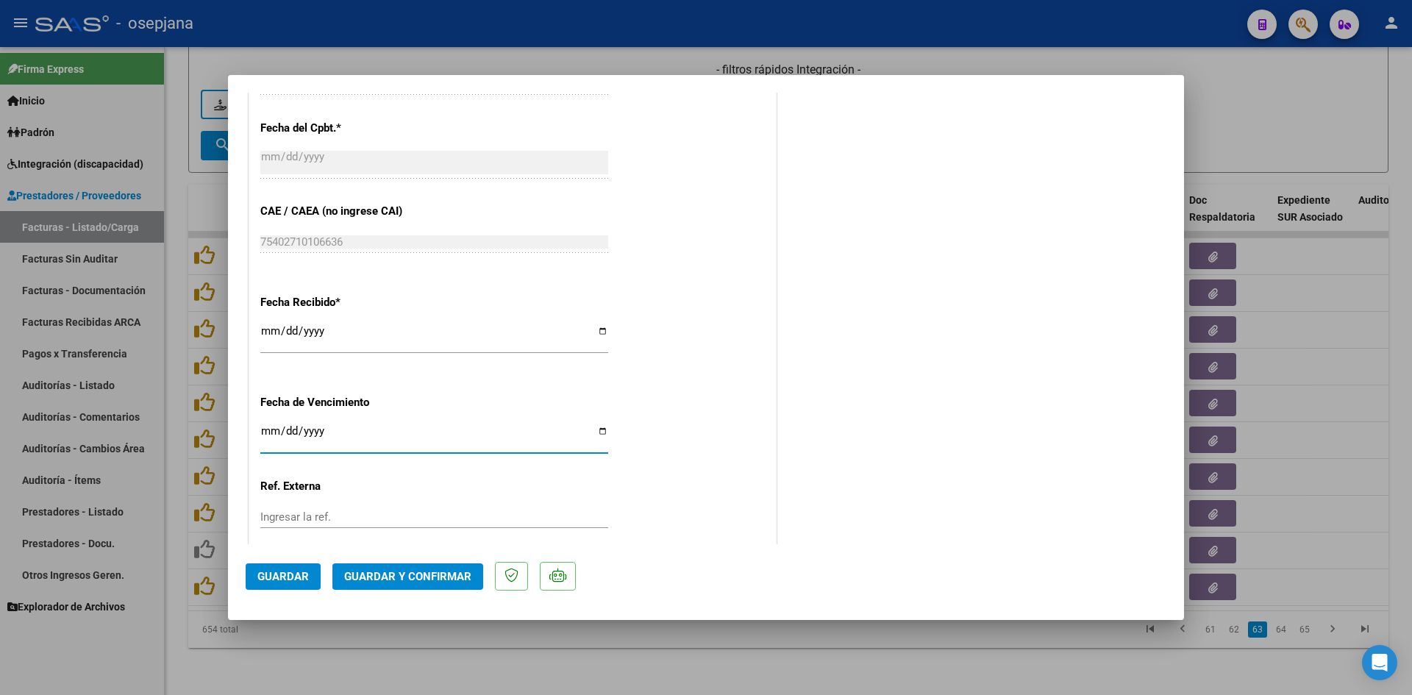
click at [268, 431] on input "Ingresar la fecha" at bounding box center [434, 437] width 348 height 24
type input "[DATE]"
click at [389, 576] on span "Guardar y Confirmar" at bounding box center [407, 576] width 127 height 13
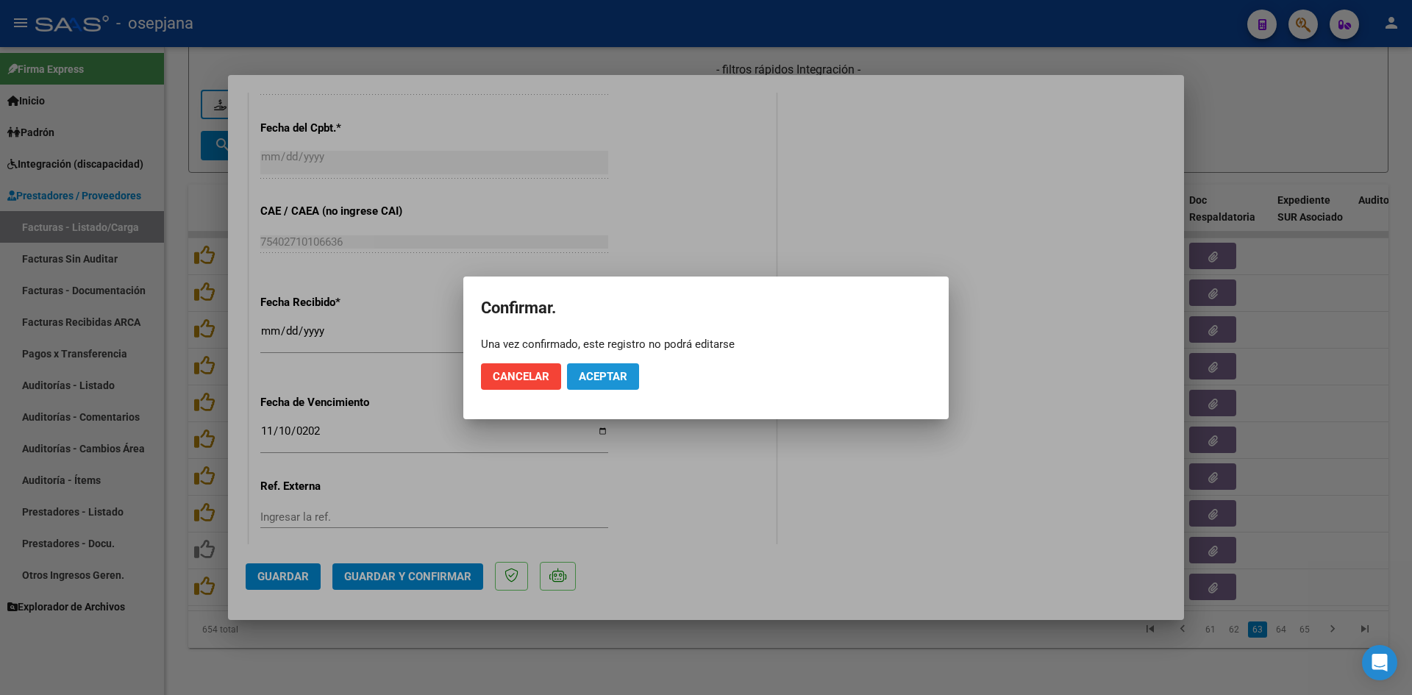
click at [606, 384] on button "Aceptar" at bounding box center [603, 376] width 72 height 26
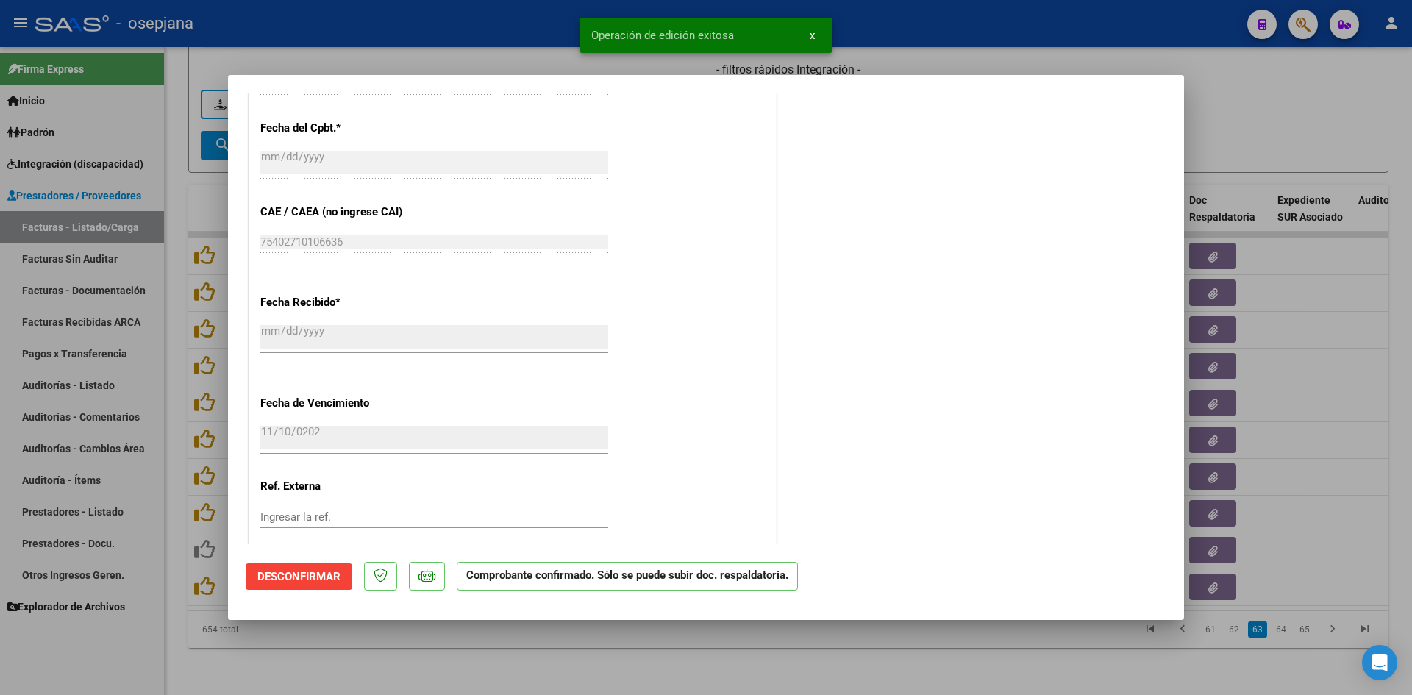
click at [1233, 120] on div at bounding box center [706, 347] width 1412 height 695
type input "$ 0,00"
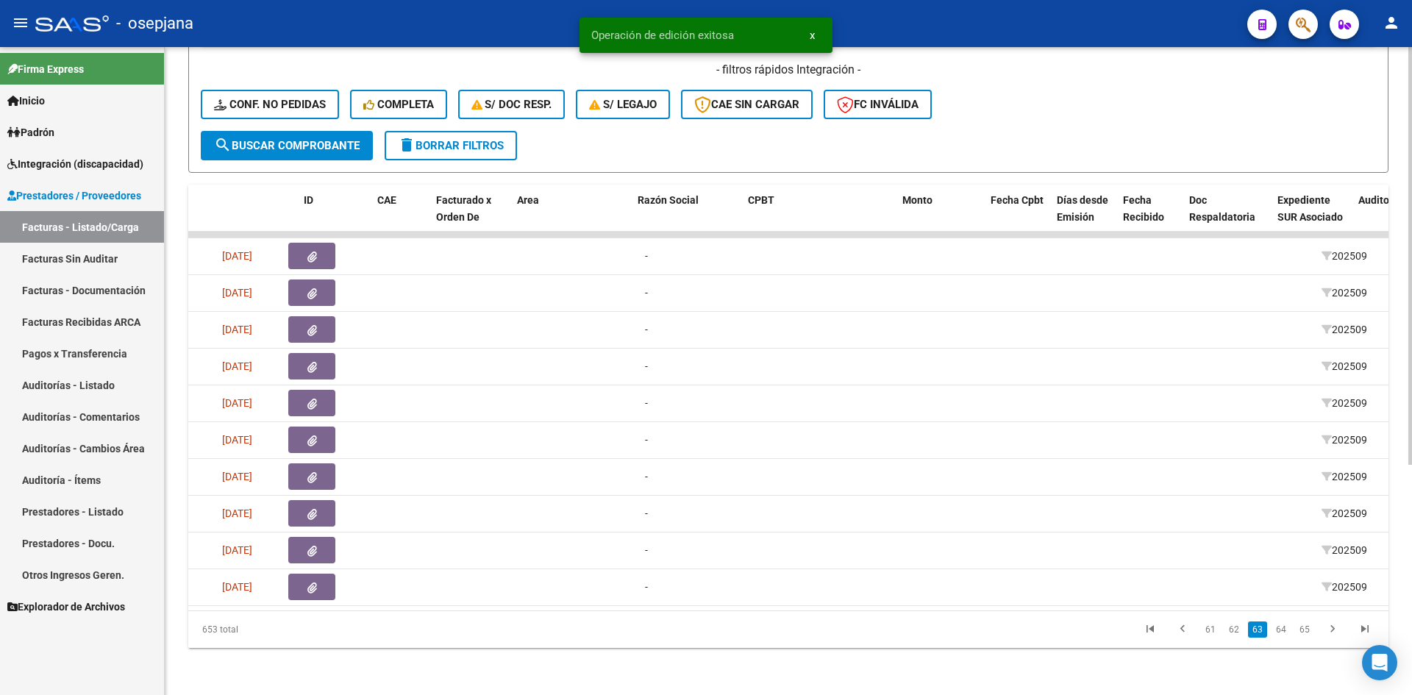
scroll to position [0, 0]
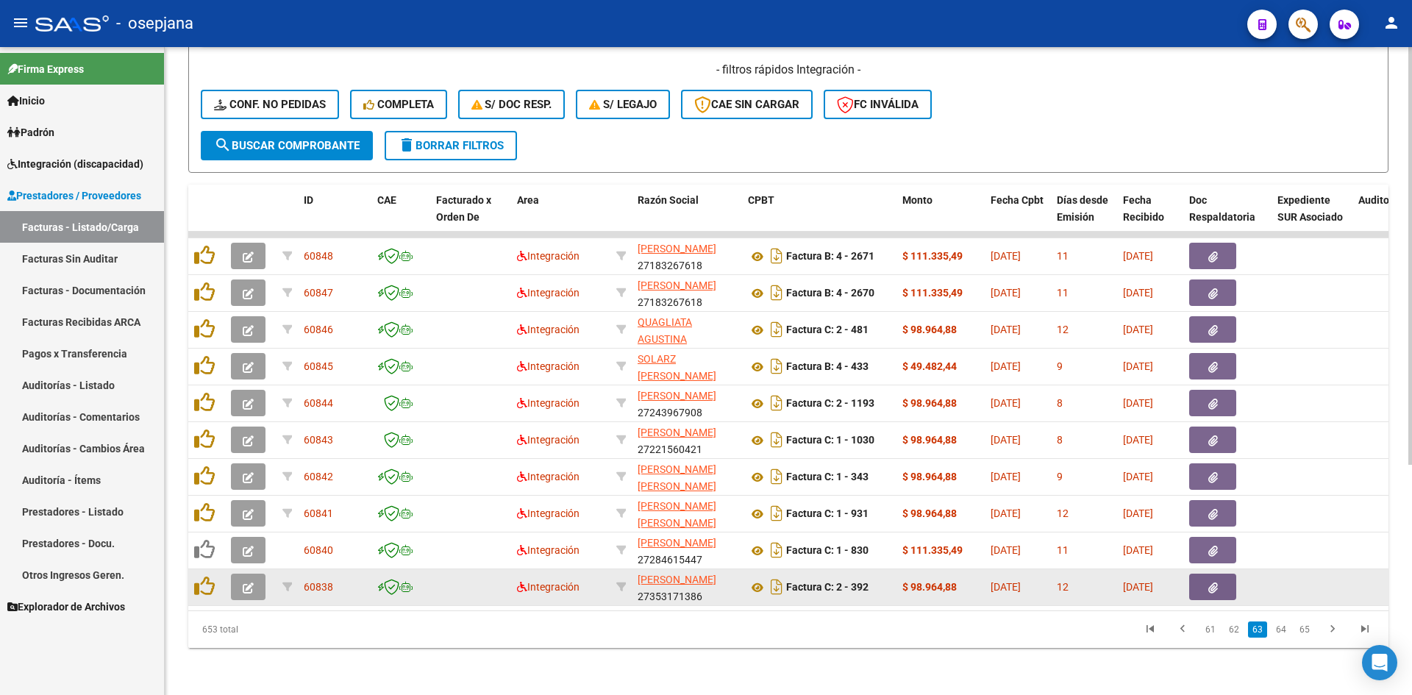
click at [240, 574] on button "button" at bounding box center [248, 587] width 35 height 26
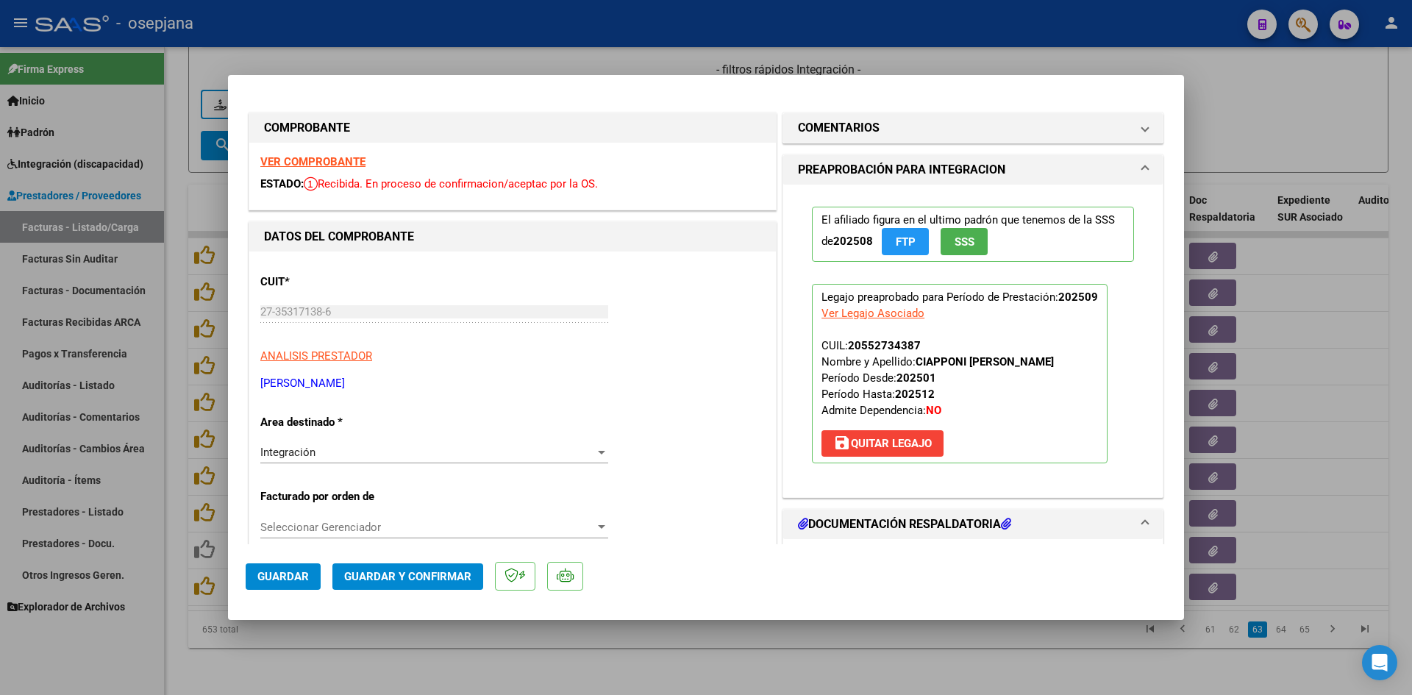
click at [326, 152] on div "VER COMPROBANTE ESTADO: Recibida. En proceso de confirmacion/aceptac por la OS." at bounding box center [512, 176] width 527 height 67
click at [326, 163] on strong "VER COMPROBANTE" at bounding box center [312, 161] width 105 height 13
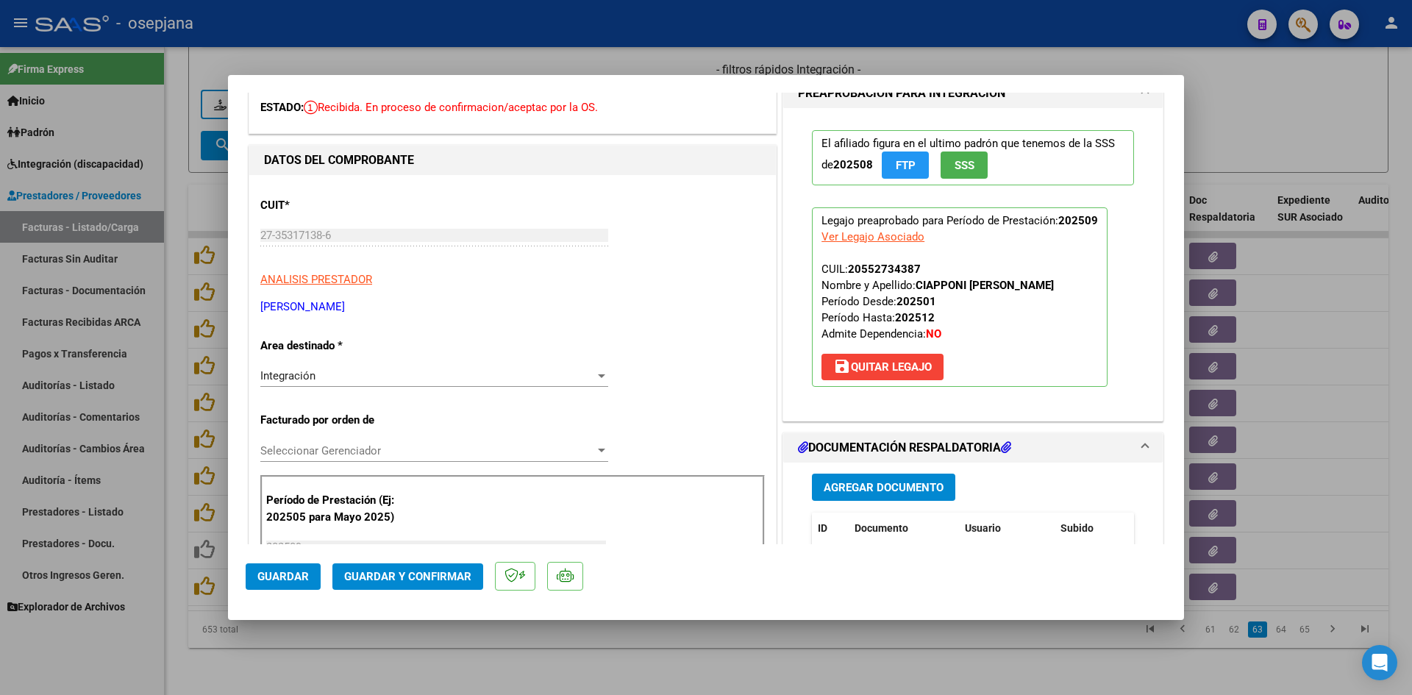
scroll to position [294, 0]
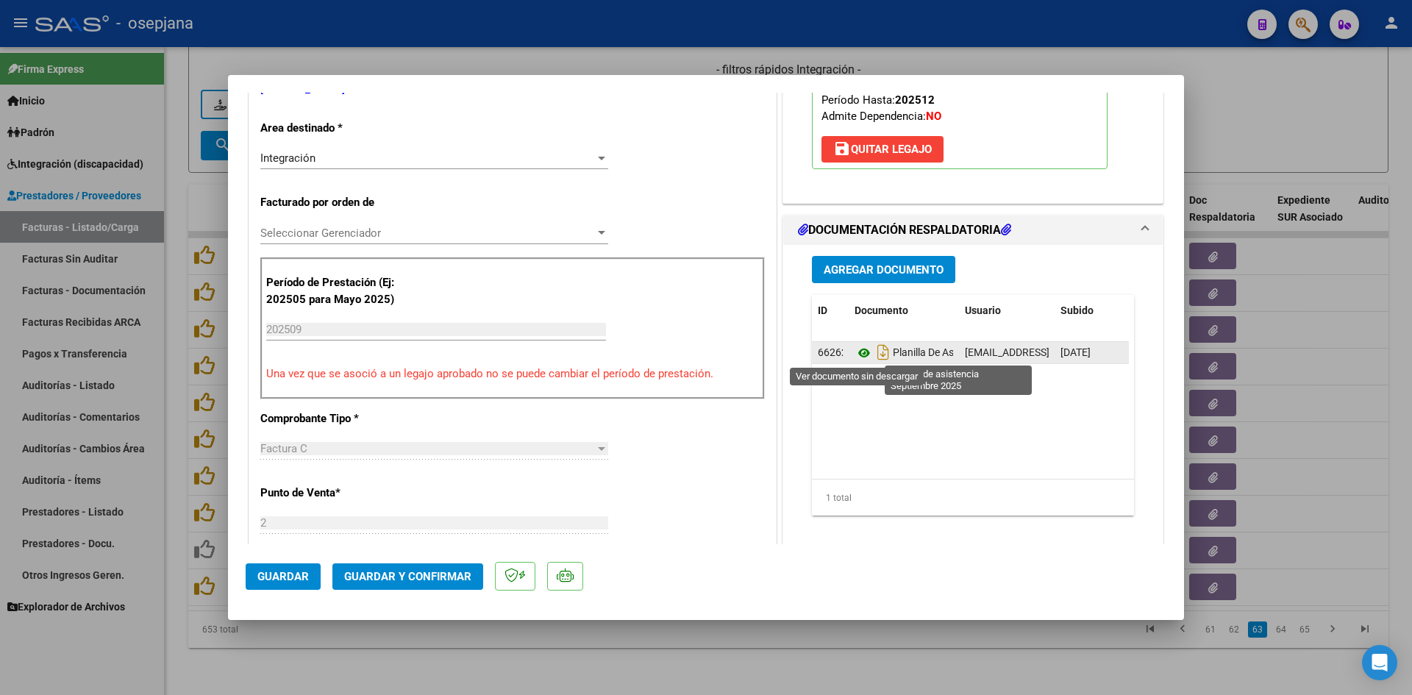
click at [855, 352] on icon at bounding box center [864, 353] width 19 height 18
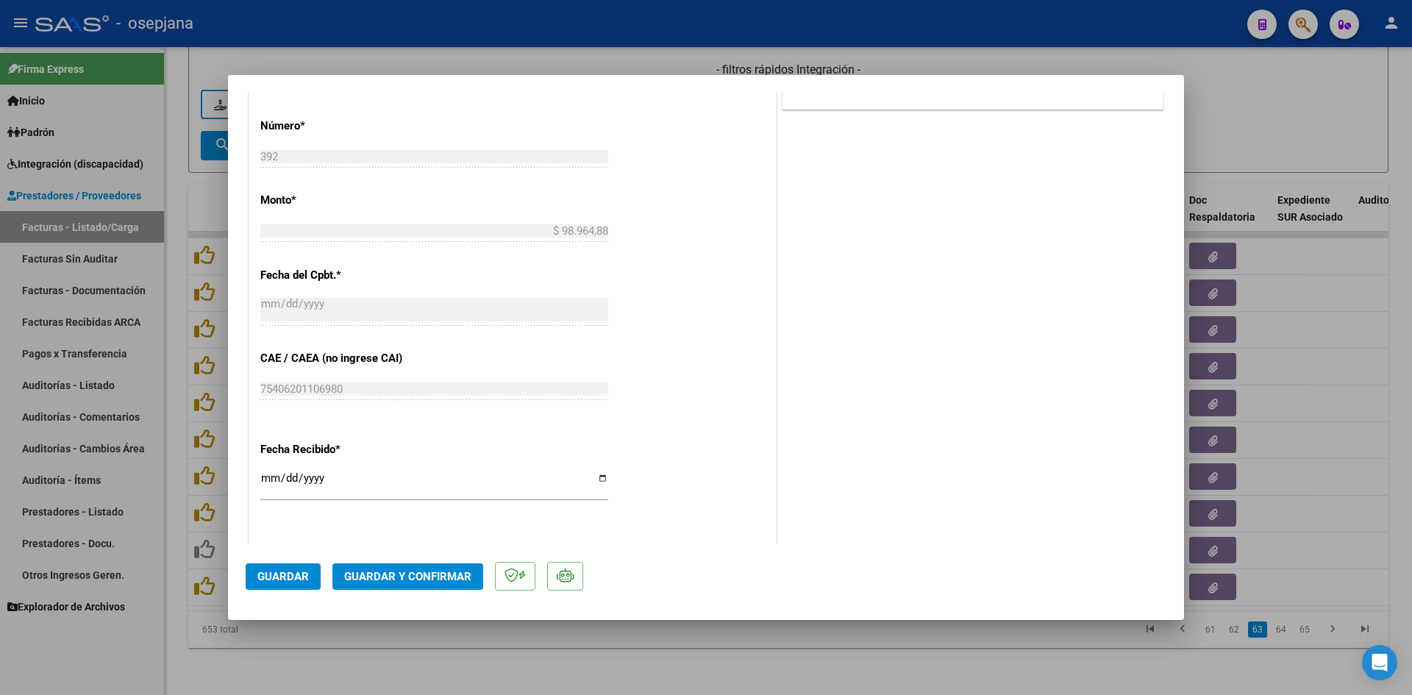
scroll to position [956, 0]
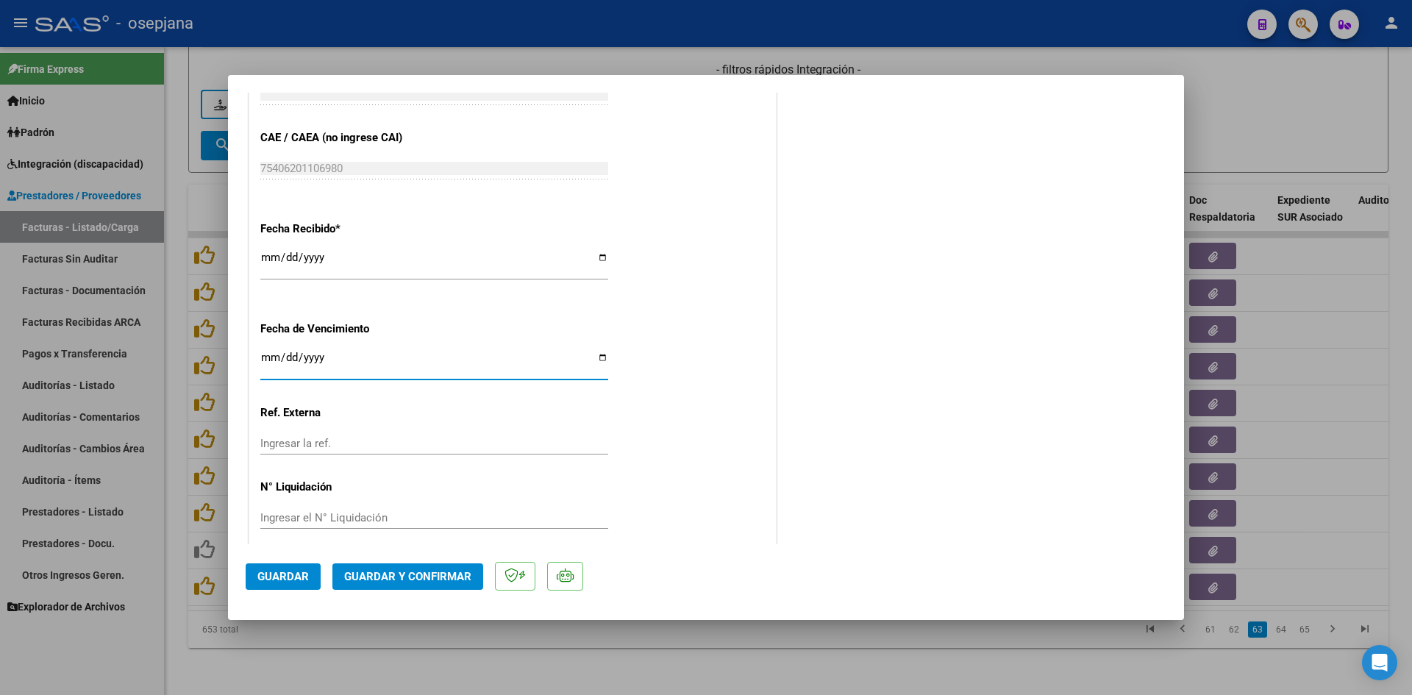
click at [271, 359] on input "Ingresar la fecha" at bounding box center [434, 364] width 348 height 24
type input "[DATE]"
click at [402, 568] on button "Guardar y Confirmar" at bounding box center [407, 576] width 151 height 26
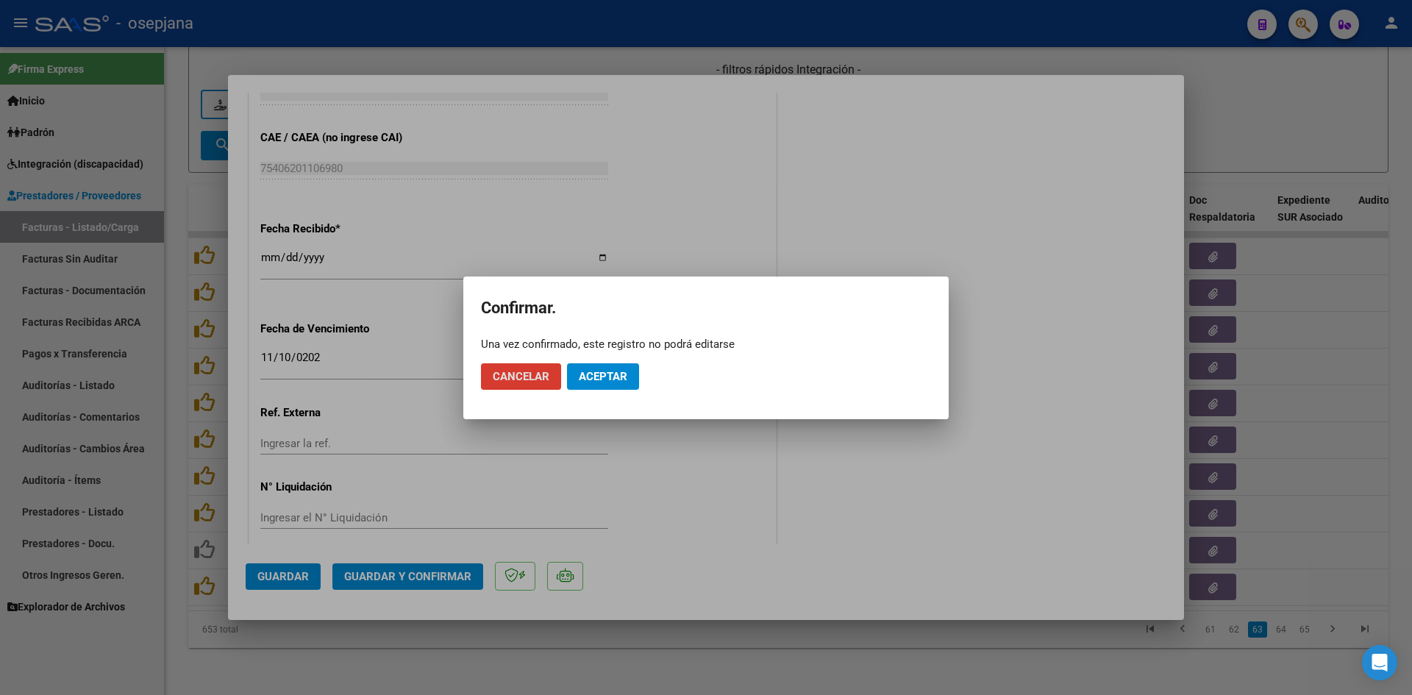
click at [631, 365] on button "Aceptar" at bounding box center [603, 376] width 72 height 26
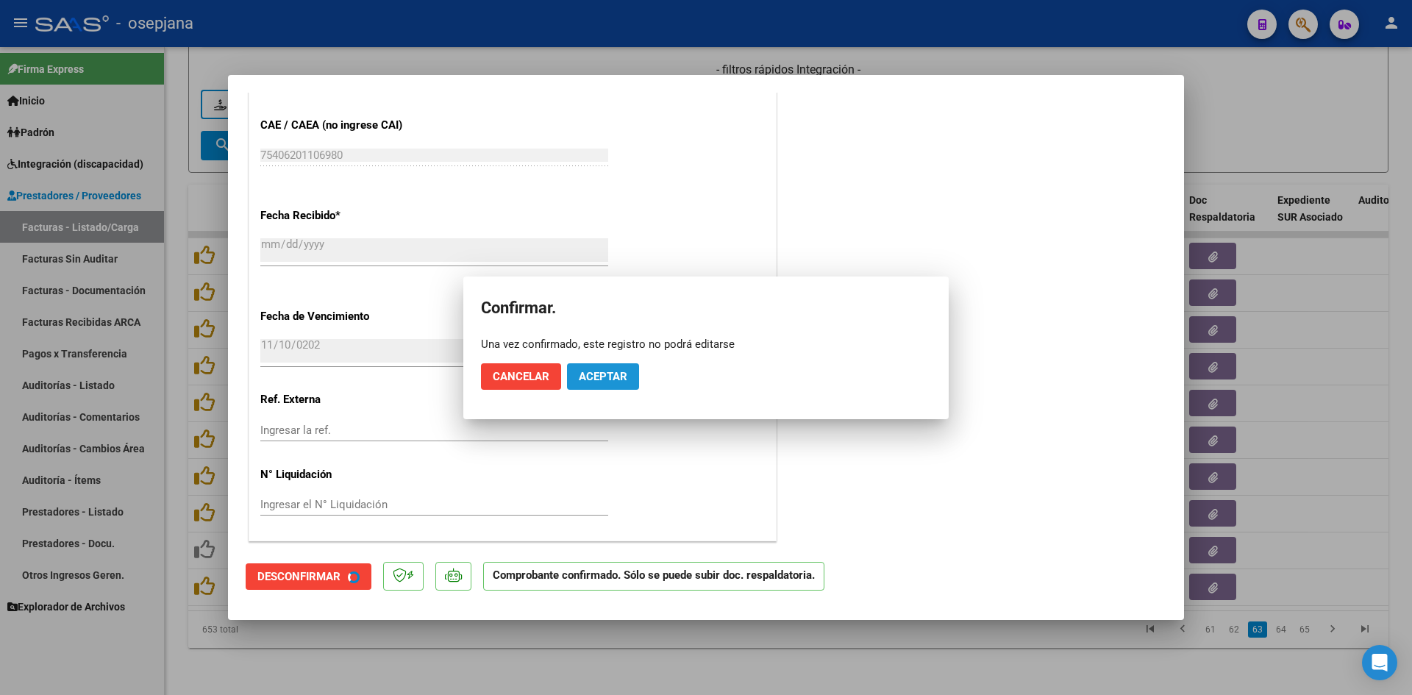
scroll to position [865, 0]
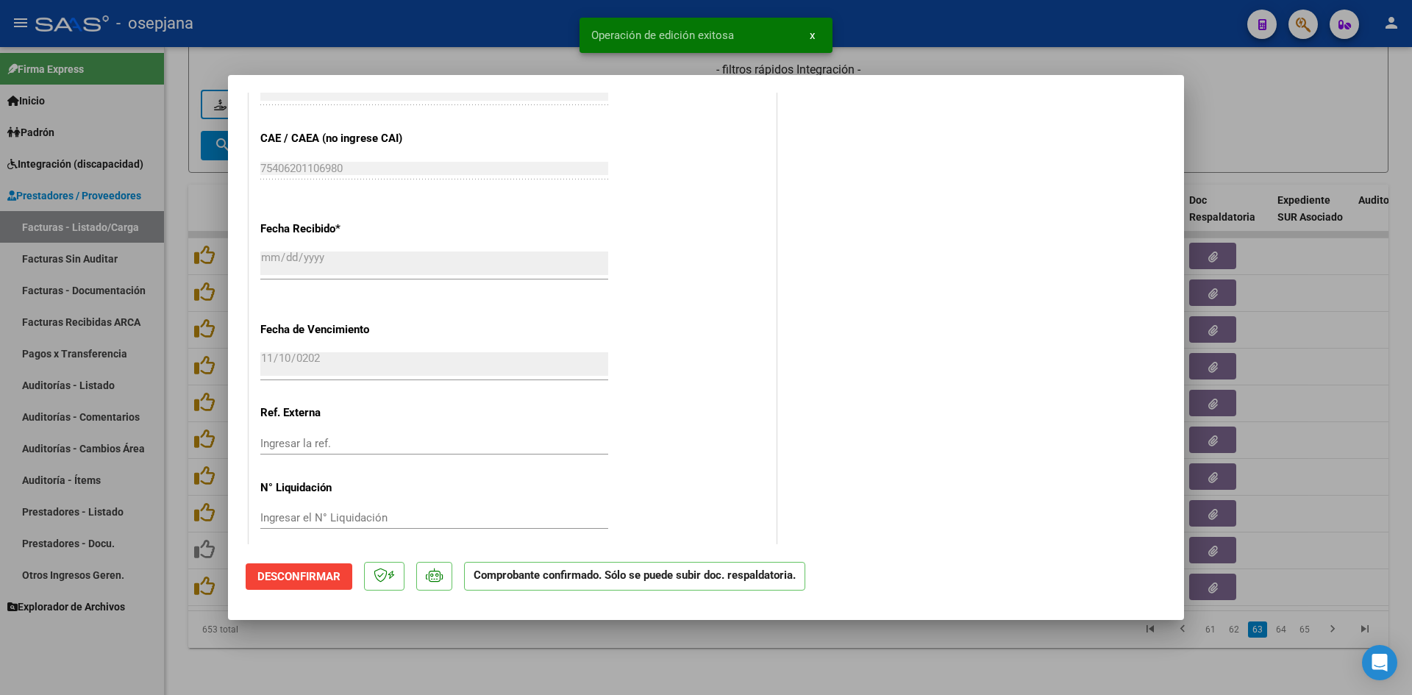
click at [1308, 115] on div at bounding box center [706, 347] width 1412 height 695
type input "$ 0,00"
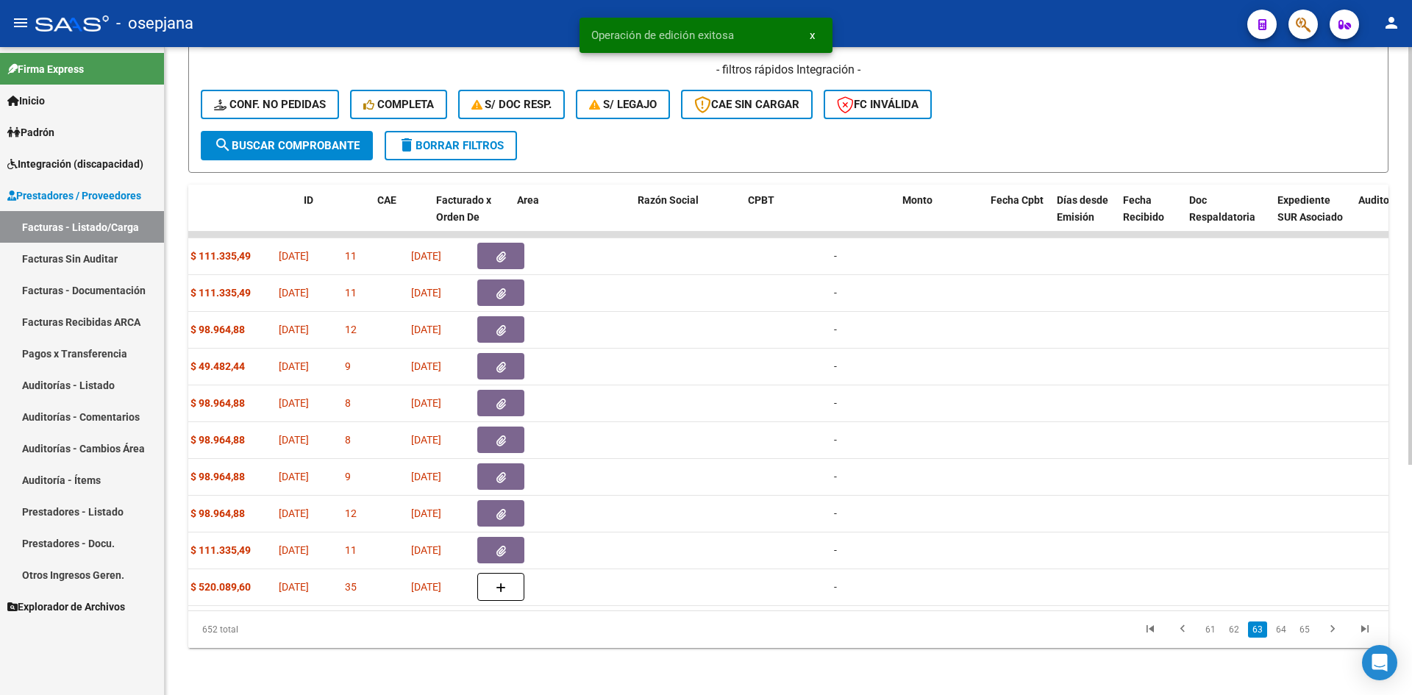
scroll to position [0, 0]
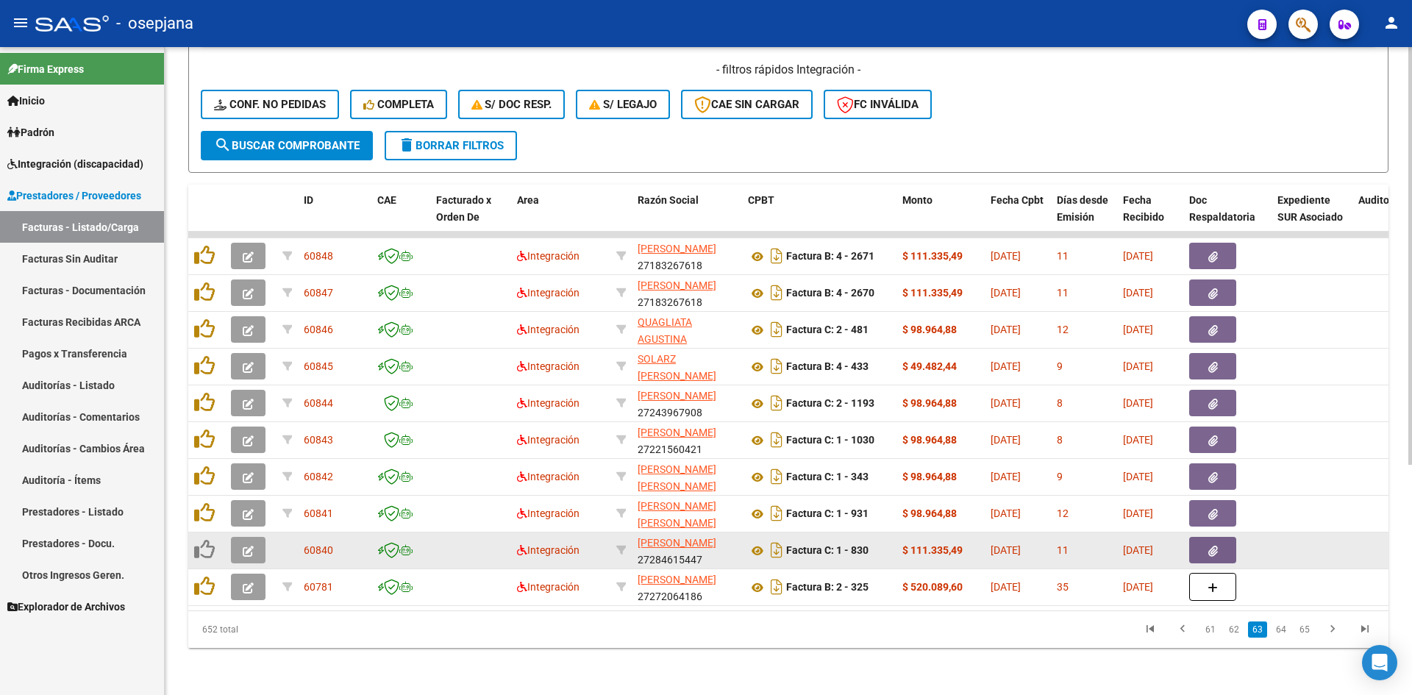
click at [251, 546] on span "button" at bounding box center [248, 549] width 11 height 13
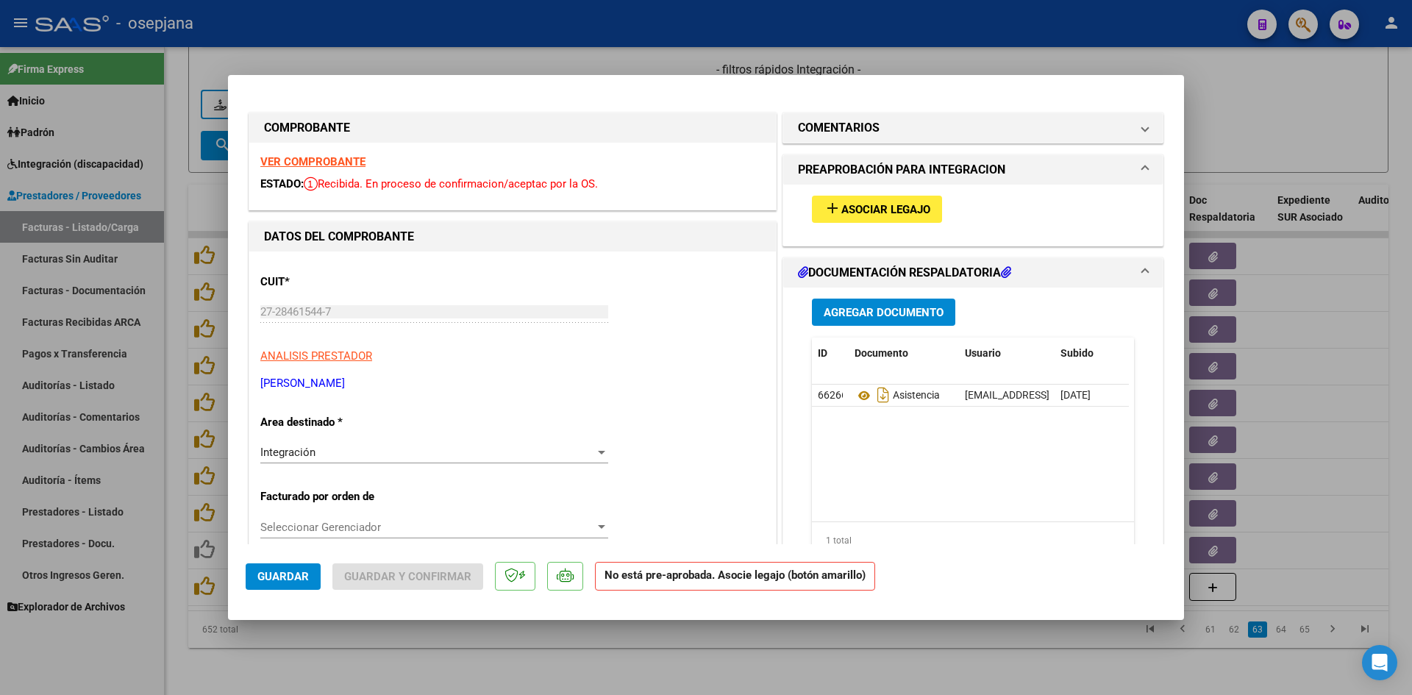
click at [327, 160] on strong "VER COMPROBANTE" at bounding box center [312, 161] width 105 height 13
click at [331, 163] on strong "VER COMPROBANTE" at bounding box center [312, 161] width 105 height 13
click at [329, 160] on strong "VER COMPROBANTE" at bounding box center [312, 161] width 105 height 13
click at [824, 205] on mat-icon "add" at bounding box center [833, 208] width 18 height 18
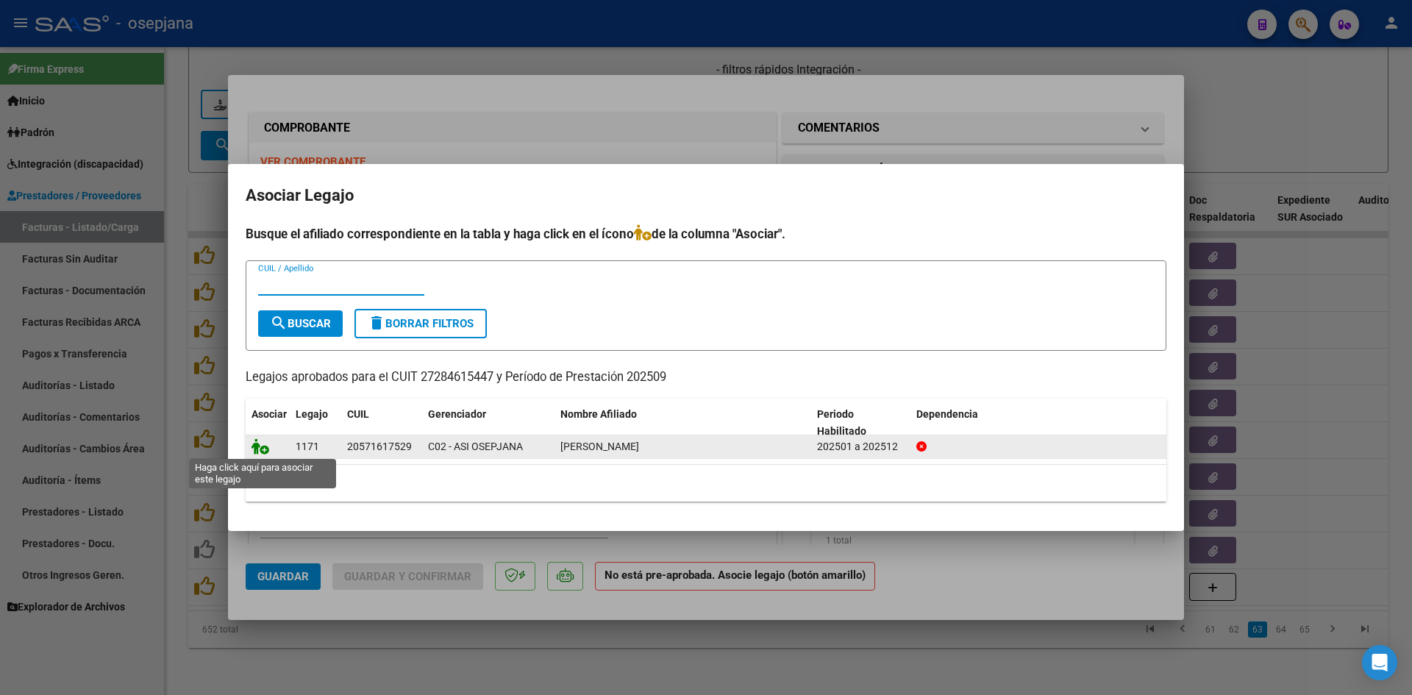
click at [255, 450] on icon at bounding box center [261, 446] width 18 height 16
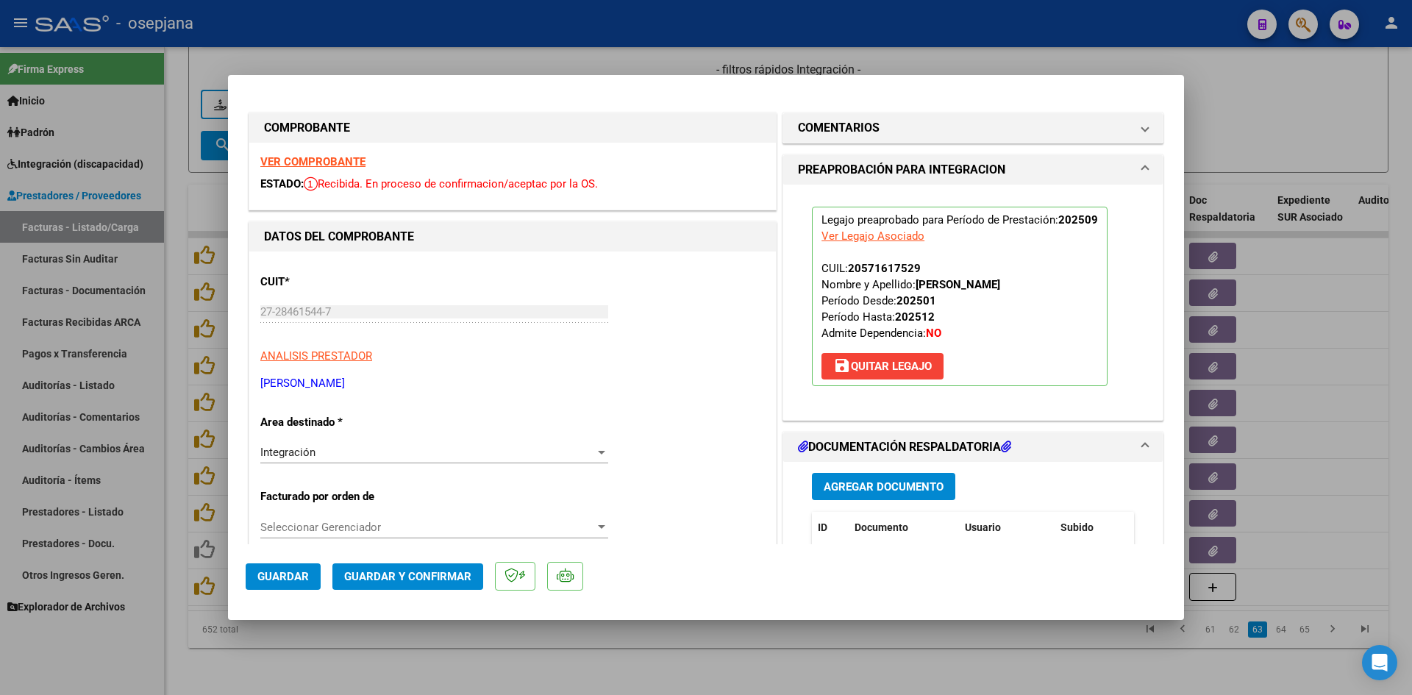
click at [282, 572] on span "Guardar" at bounding box center [282, 576] width 51 height 13
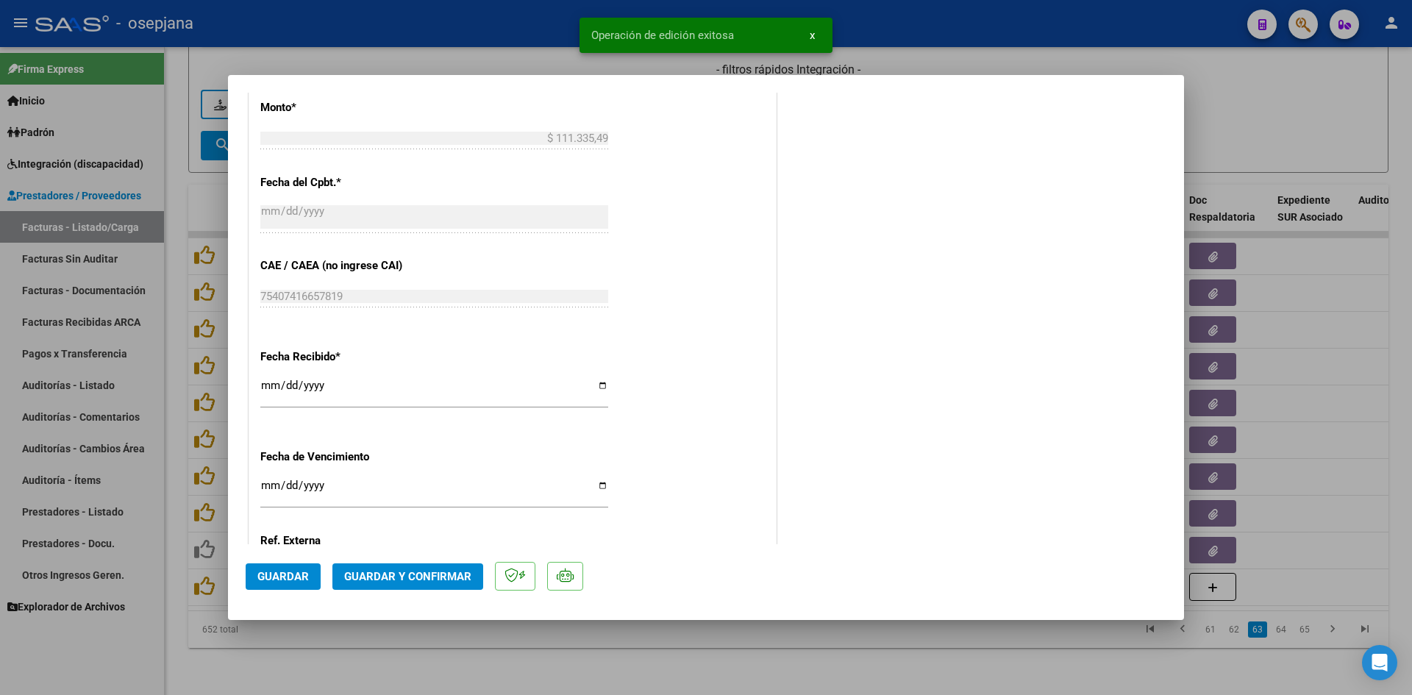
scroll to position [969, 0]
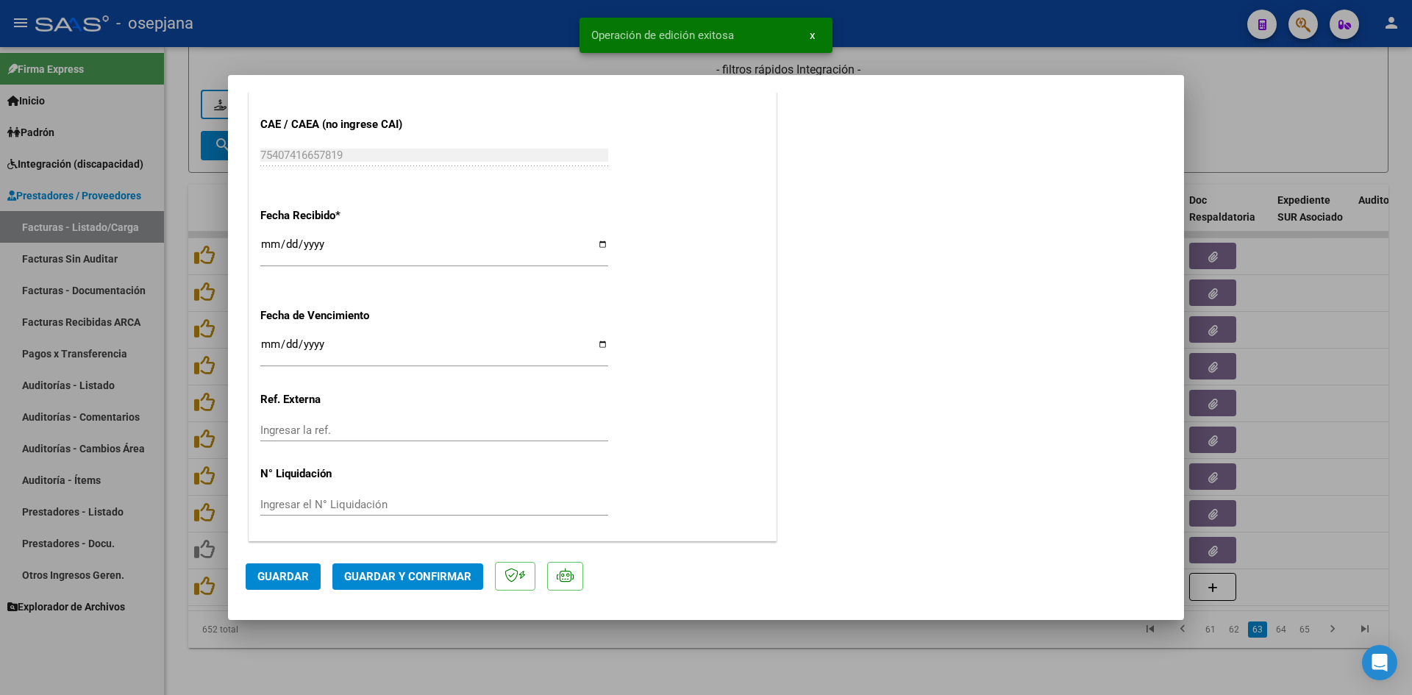
click at [264, 346] on input "Ingresar la fecha" at bounding box center [434, 350] width 348 height 24
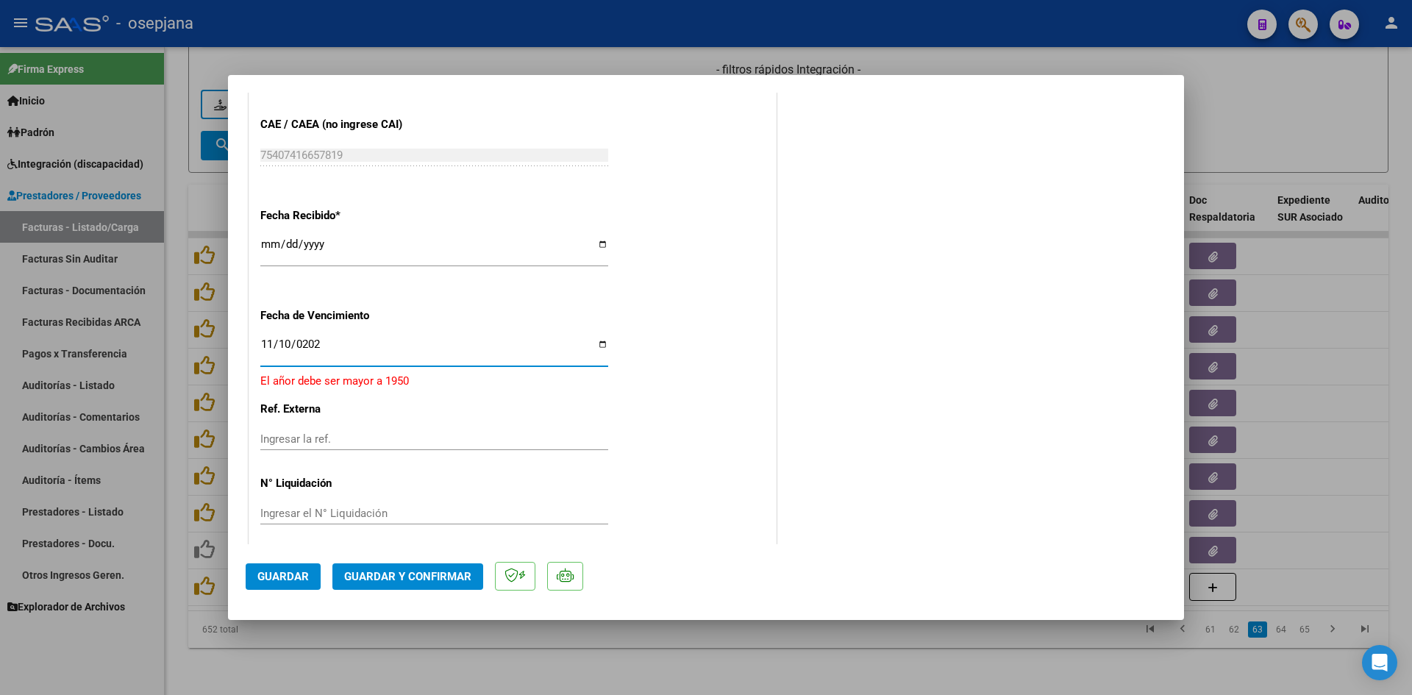
type input "[DATE]"
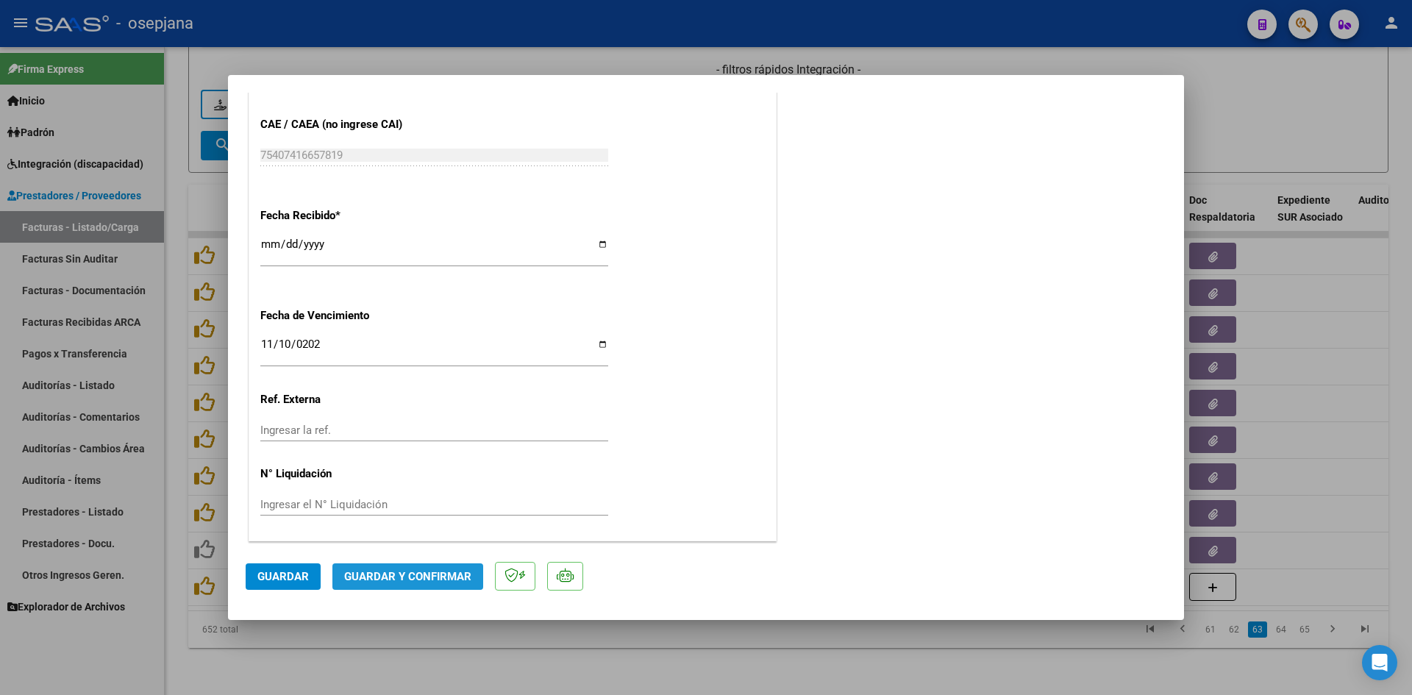
click at [413, 570] on span "Guardar y Confirmar" at bounding box center [407, 576] width 127 height 13
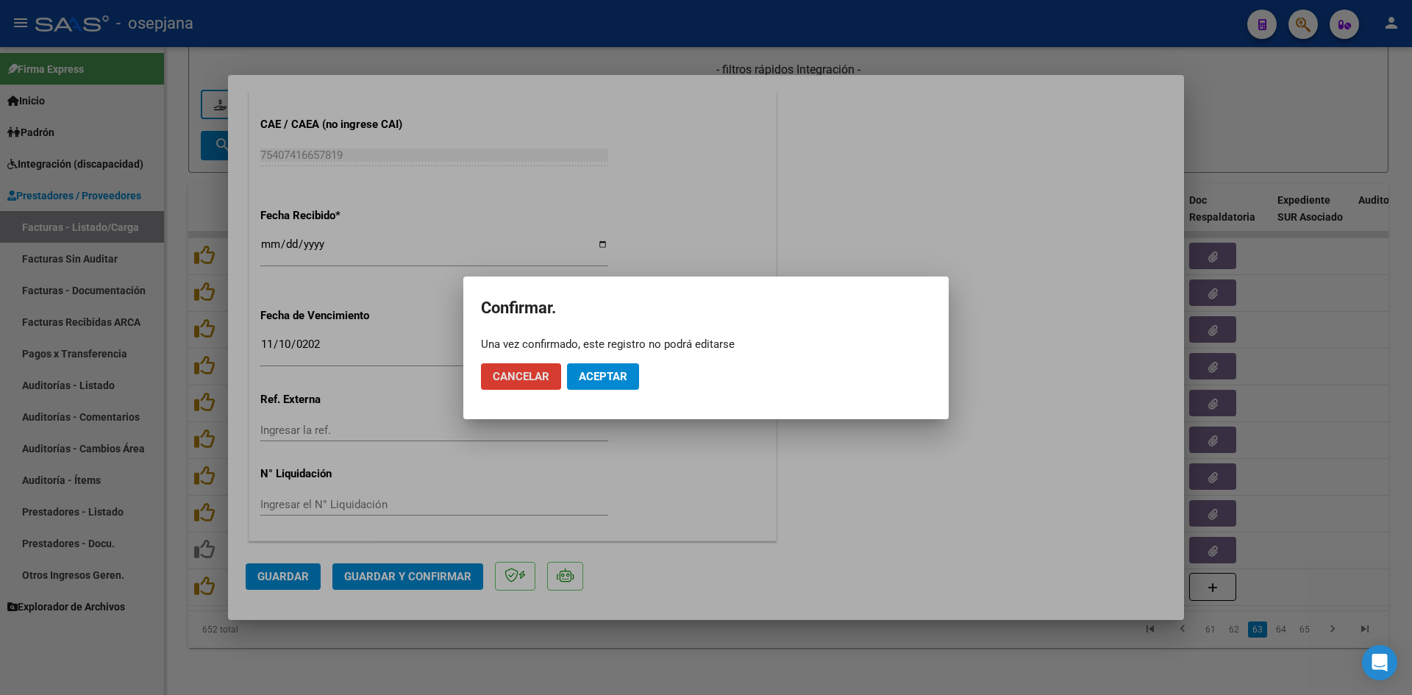
click at [587, 372] on span "Aceptar" at bounding box center [603, 376] width 49 height 13
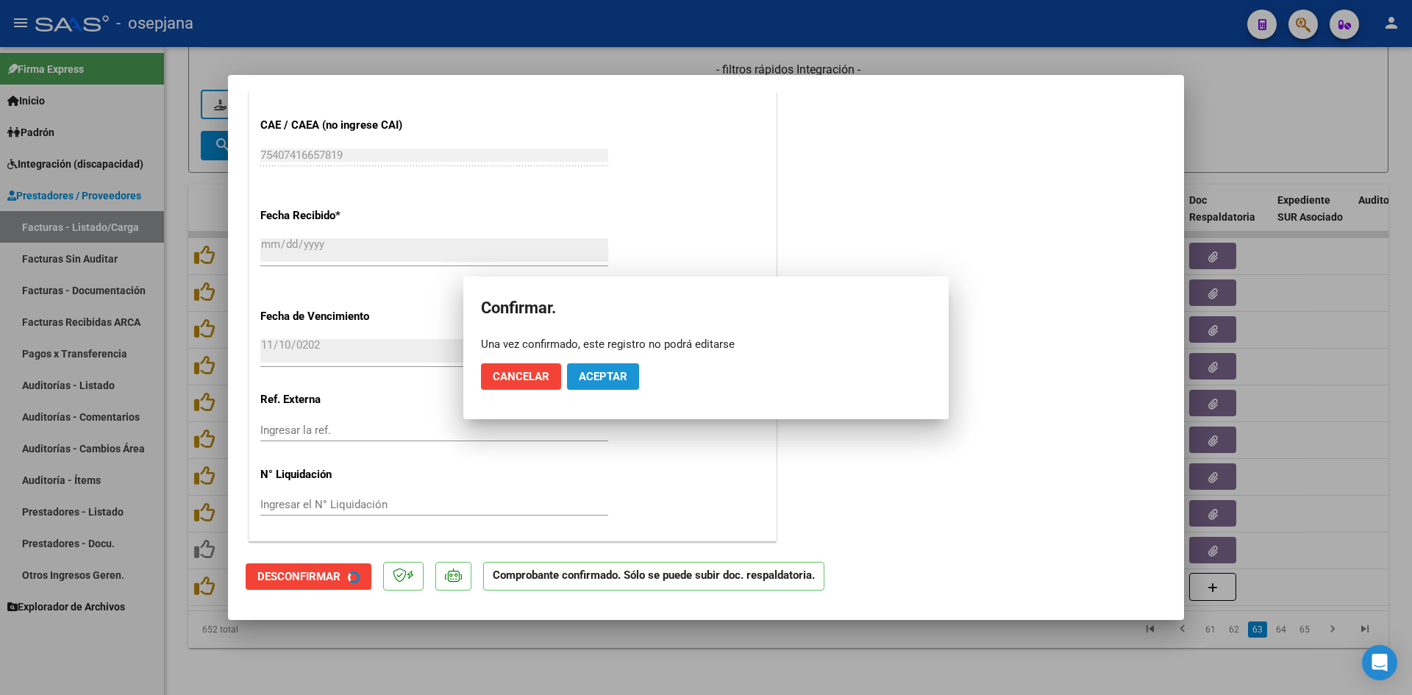
scroll to position [878, 0]
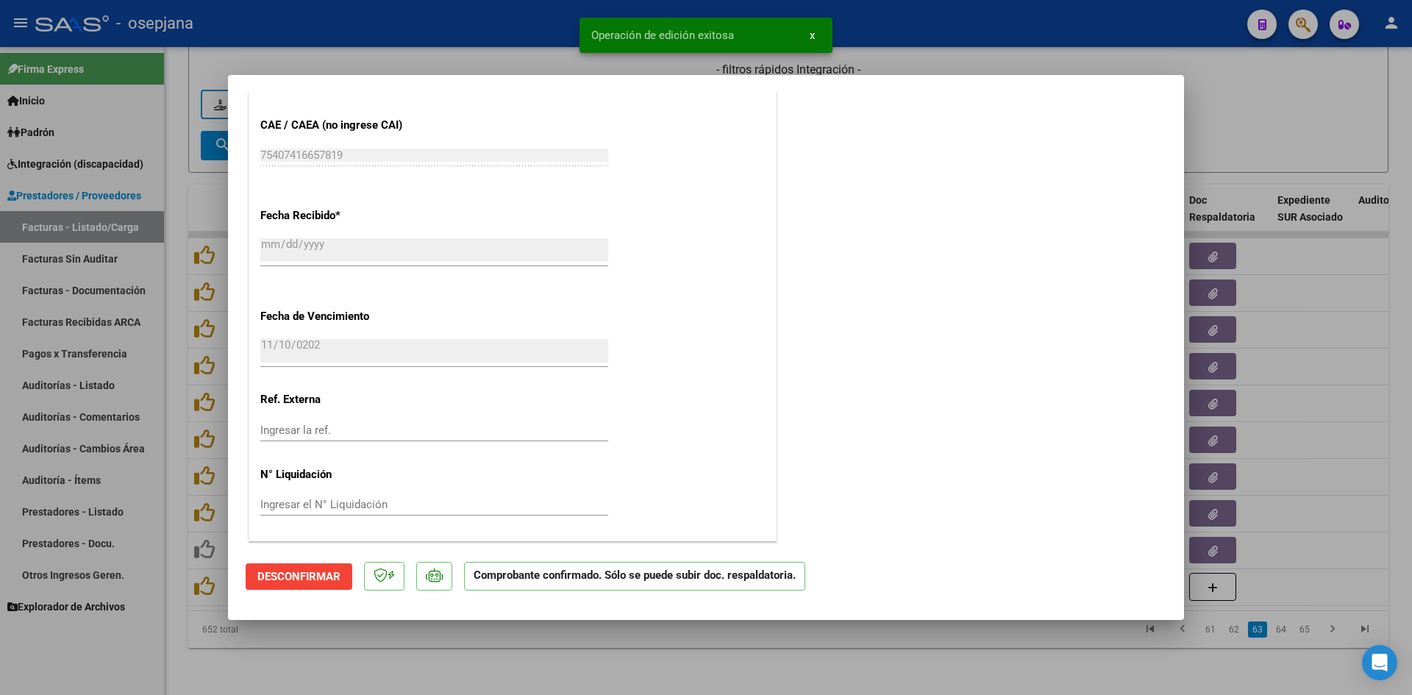
click at [1259, 130] on div at bounding box center [706, 347] width 1412 height 695
type input "$ 0,00"
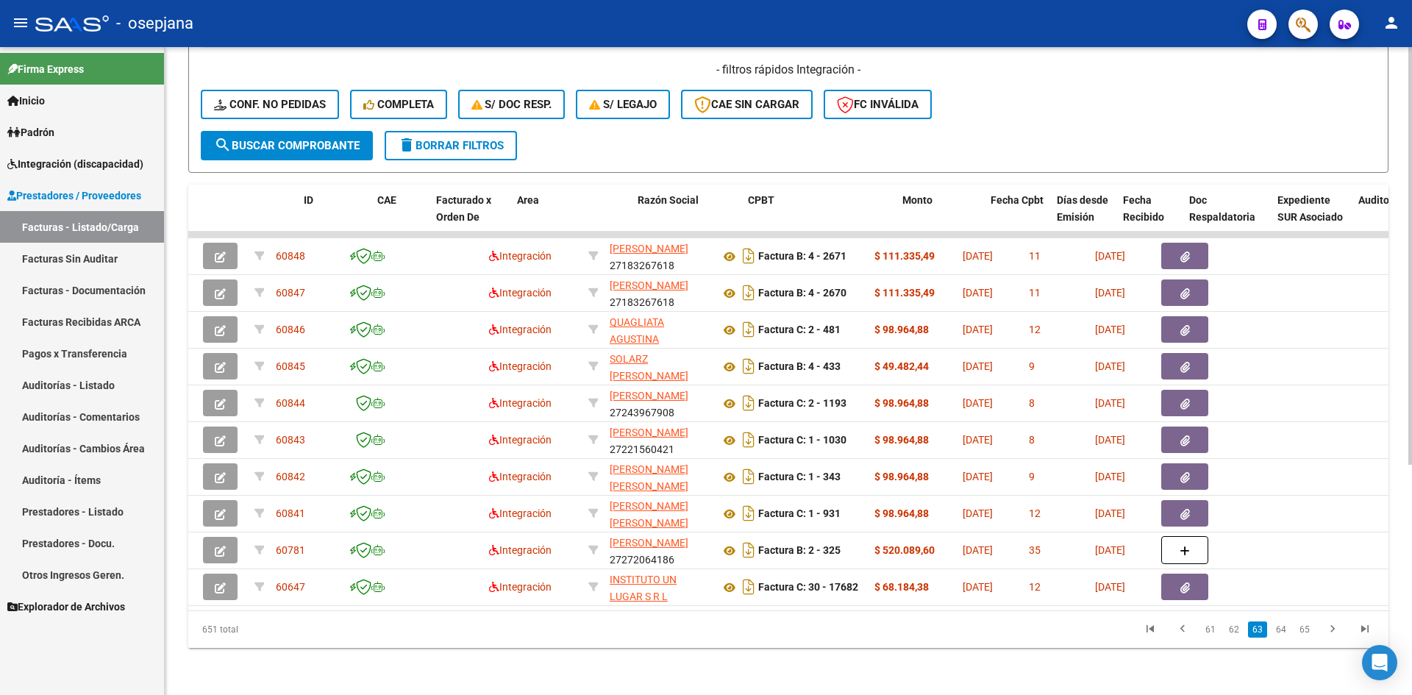
scroll to position [0, 0]
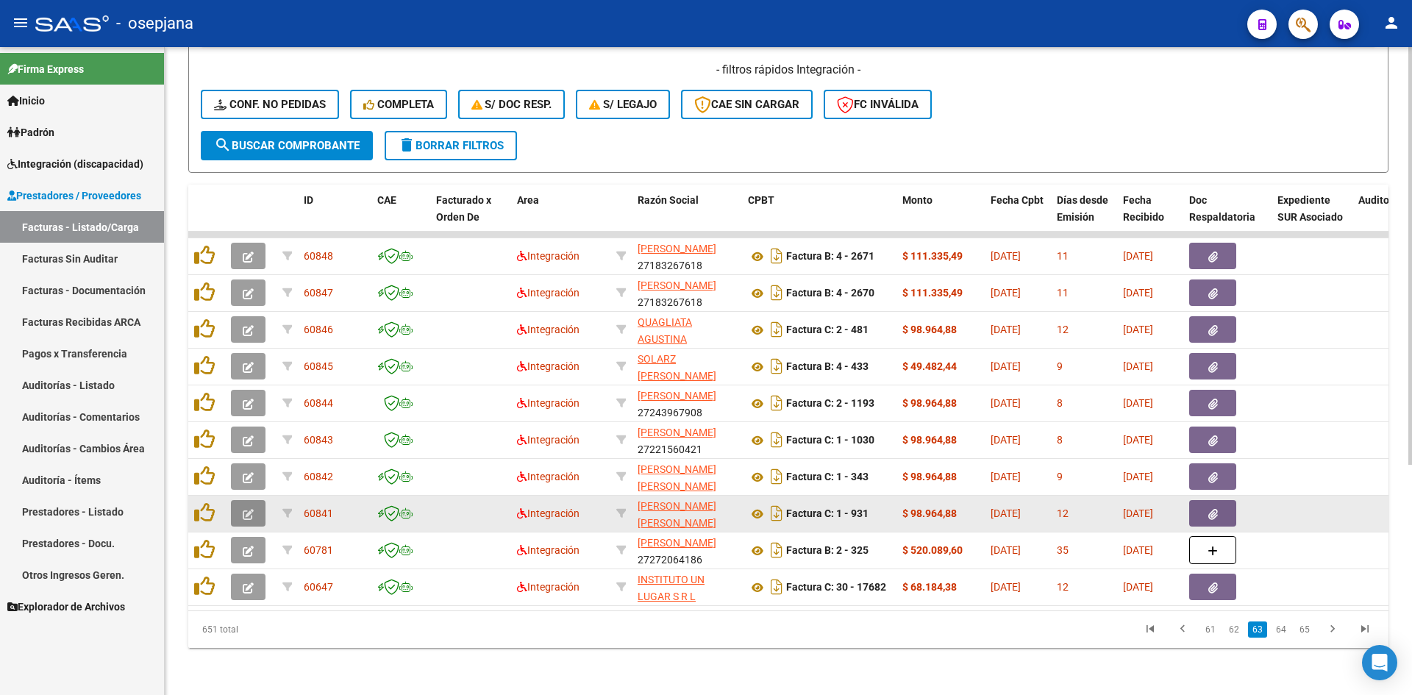
click at [252, 509] on icon "button" at bounding box center [248, 514] width 11 height 11
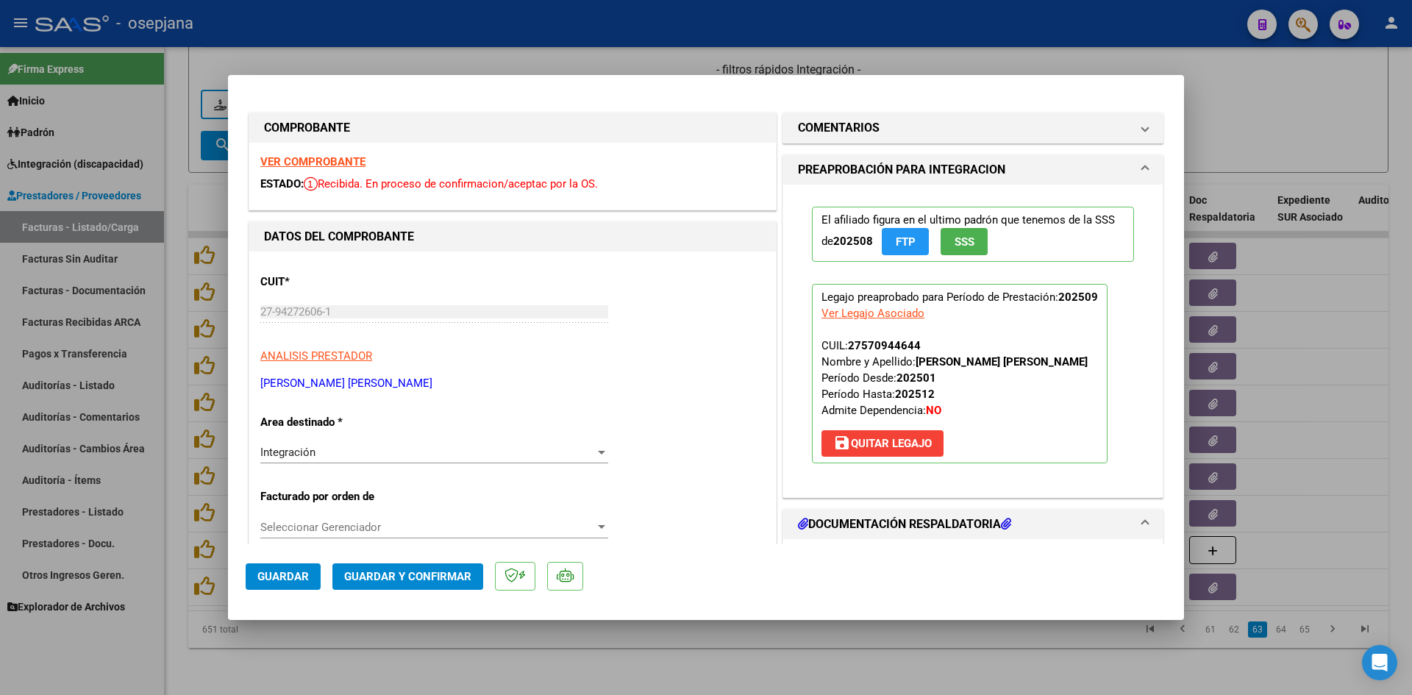
click at [322, 160] on strong "VER COMPROBANTE" at bounding box center [312, 161] width 105 height 13
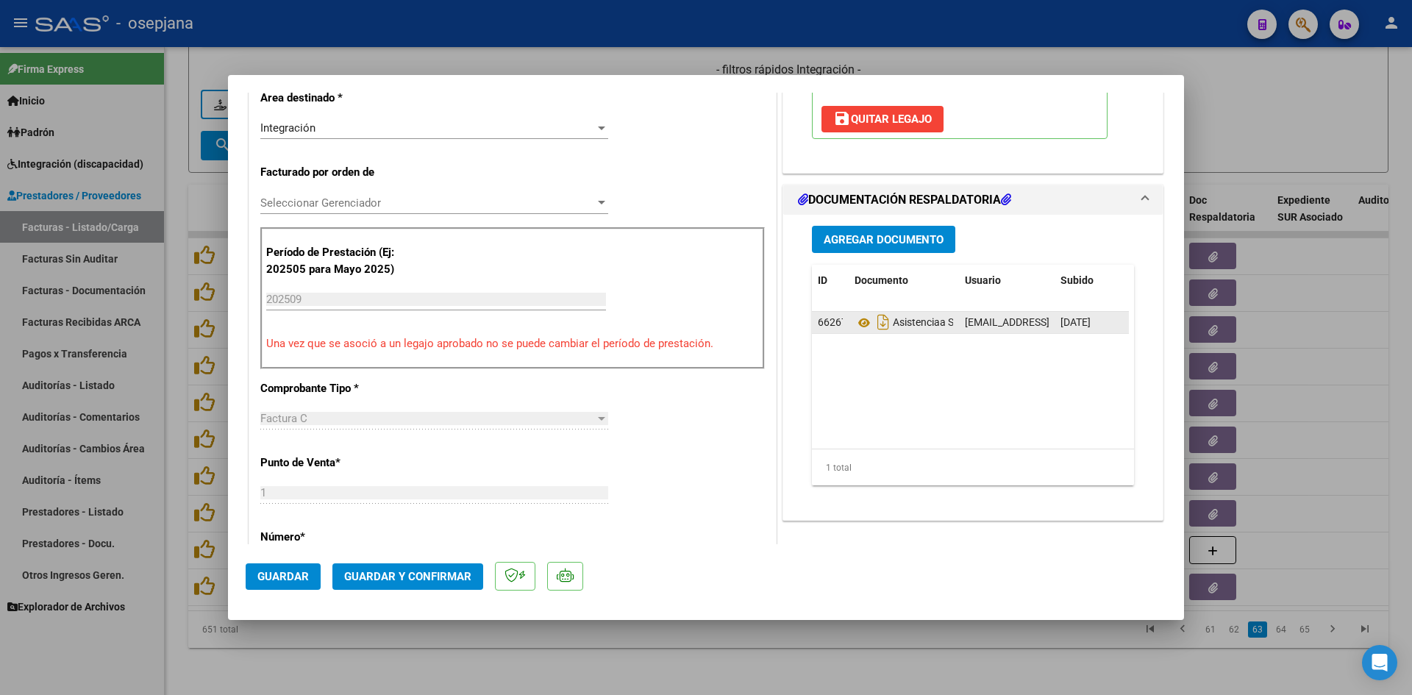
scroll to position [368, 0]
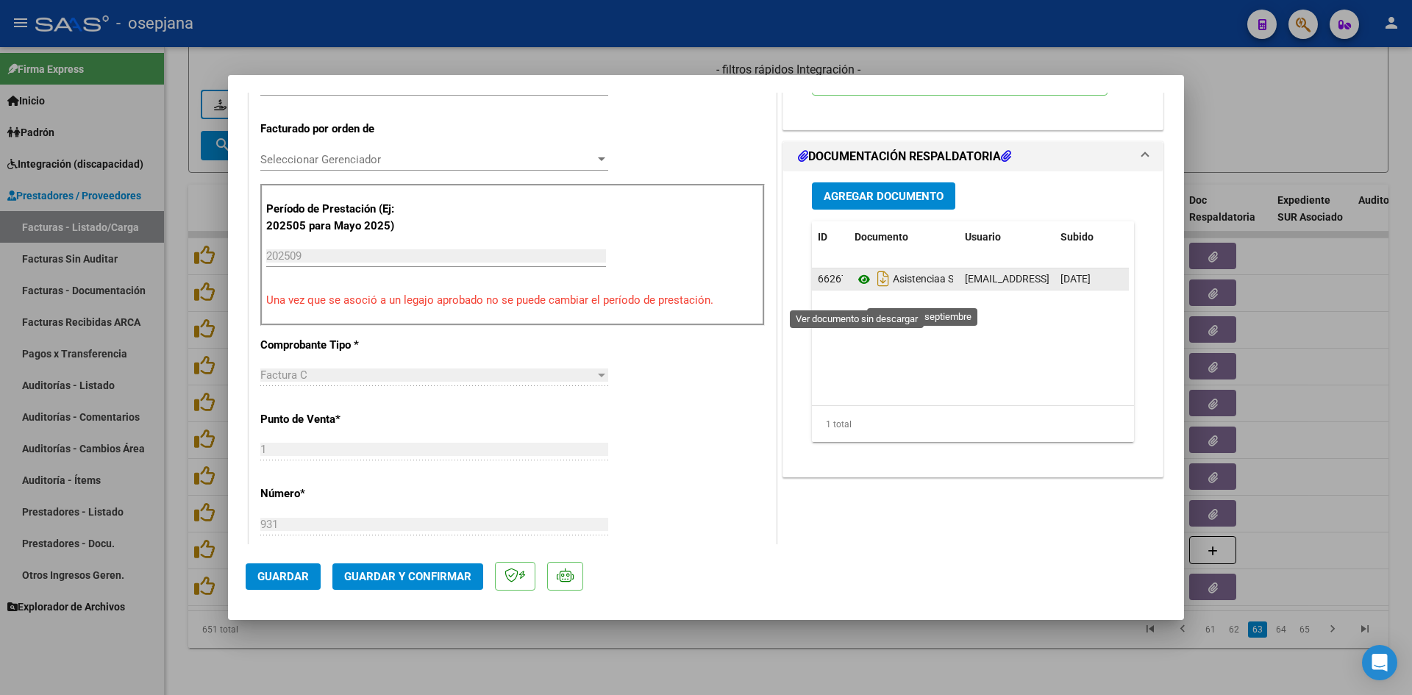
click at [855, 288] on icon at bounding box center [864, 280] width 19 height 18
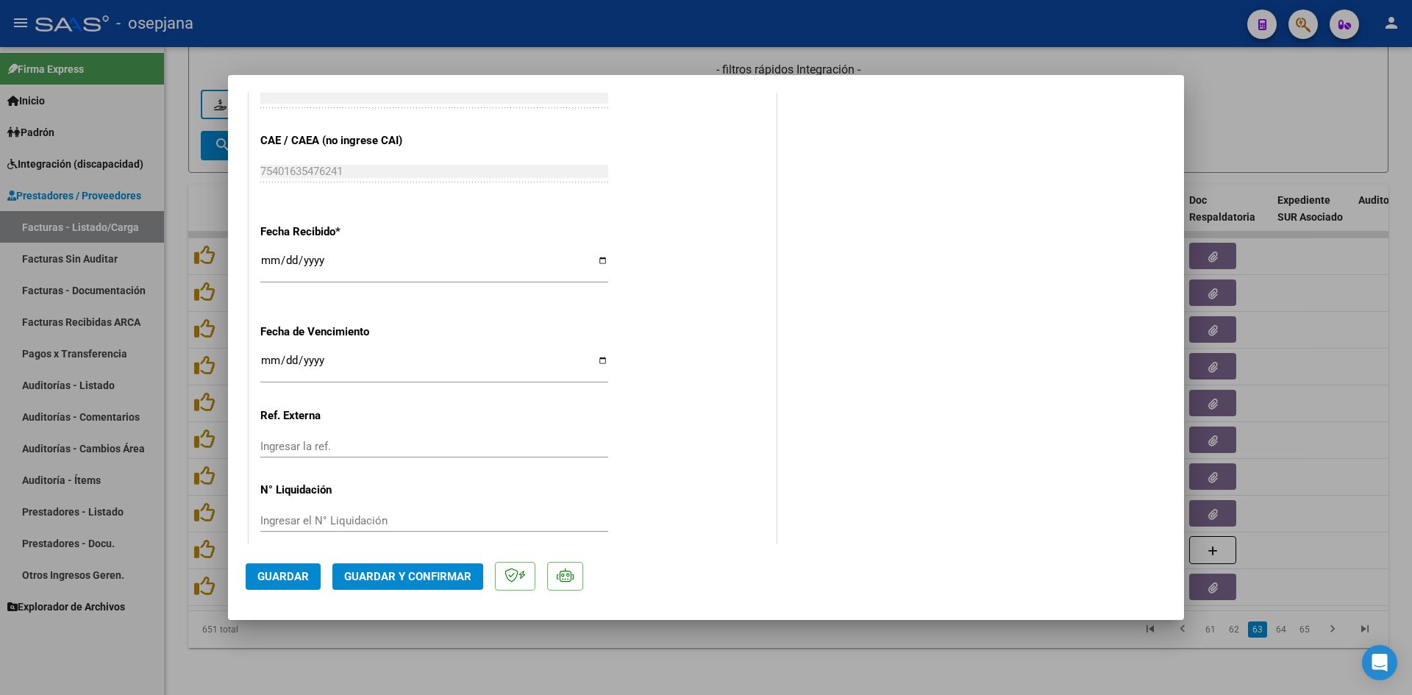
scroll to position [969, 0]
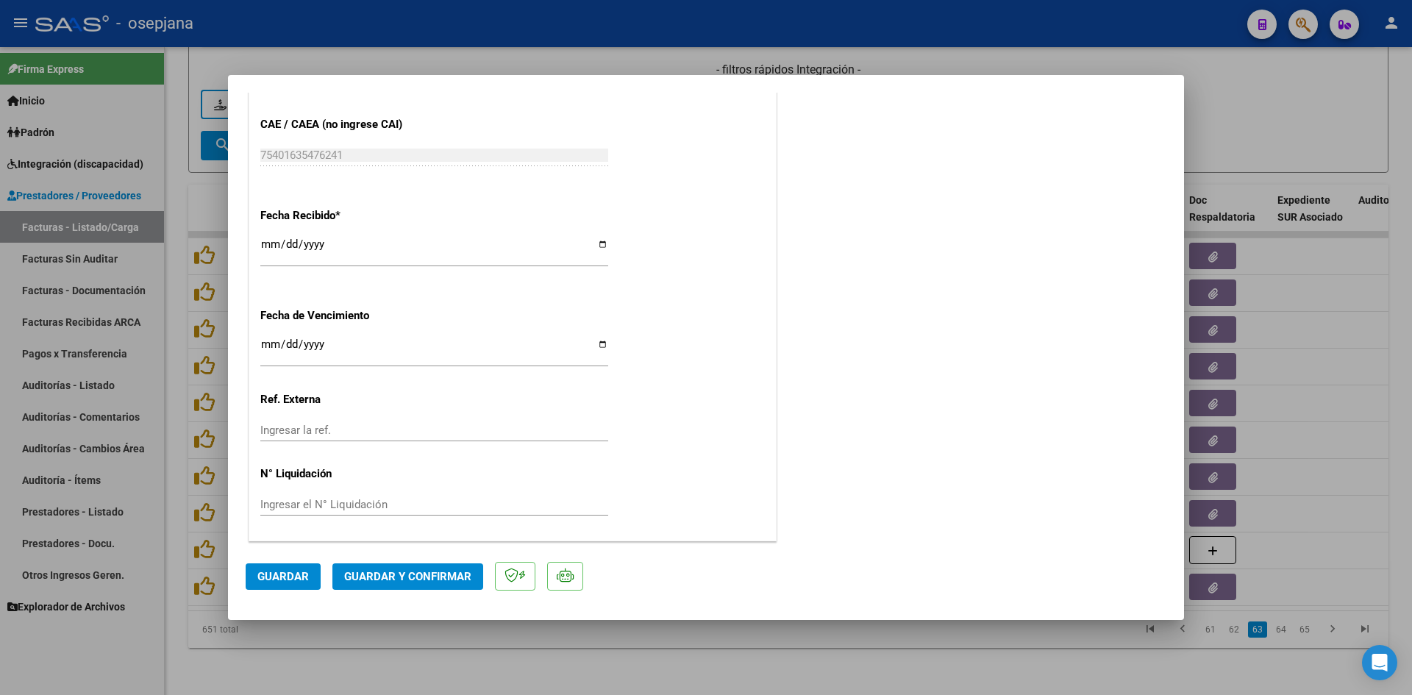
click at [268, 347] on input "Ingresar la fecha" at bounding box center [434, 350] width 348 height 24
type input "[DATE]"
click at [360, 571] on span "Guardar y Confirmar" at bounding box center [407, 576] width 127 height 13
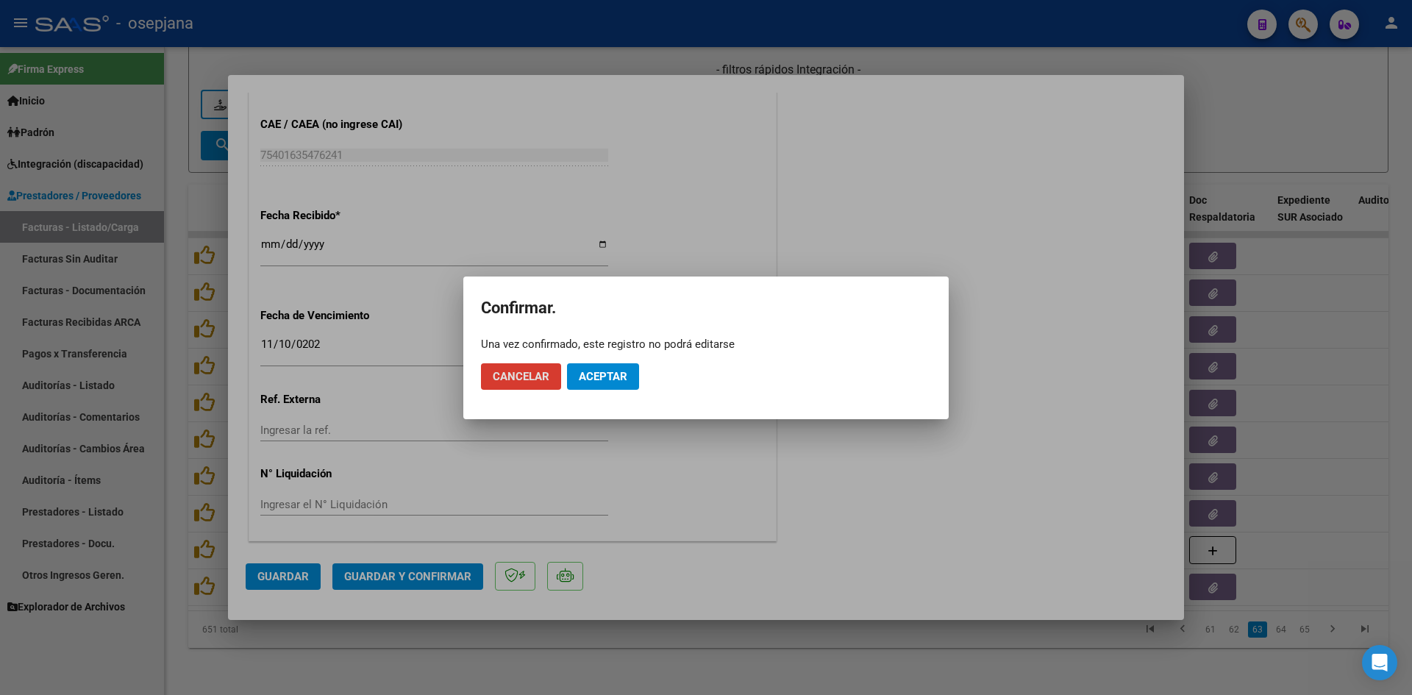
click at [604, 377] on span "Aceptar" at bounding box center [603, 376] width 49 height 13
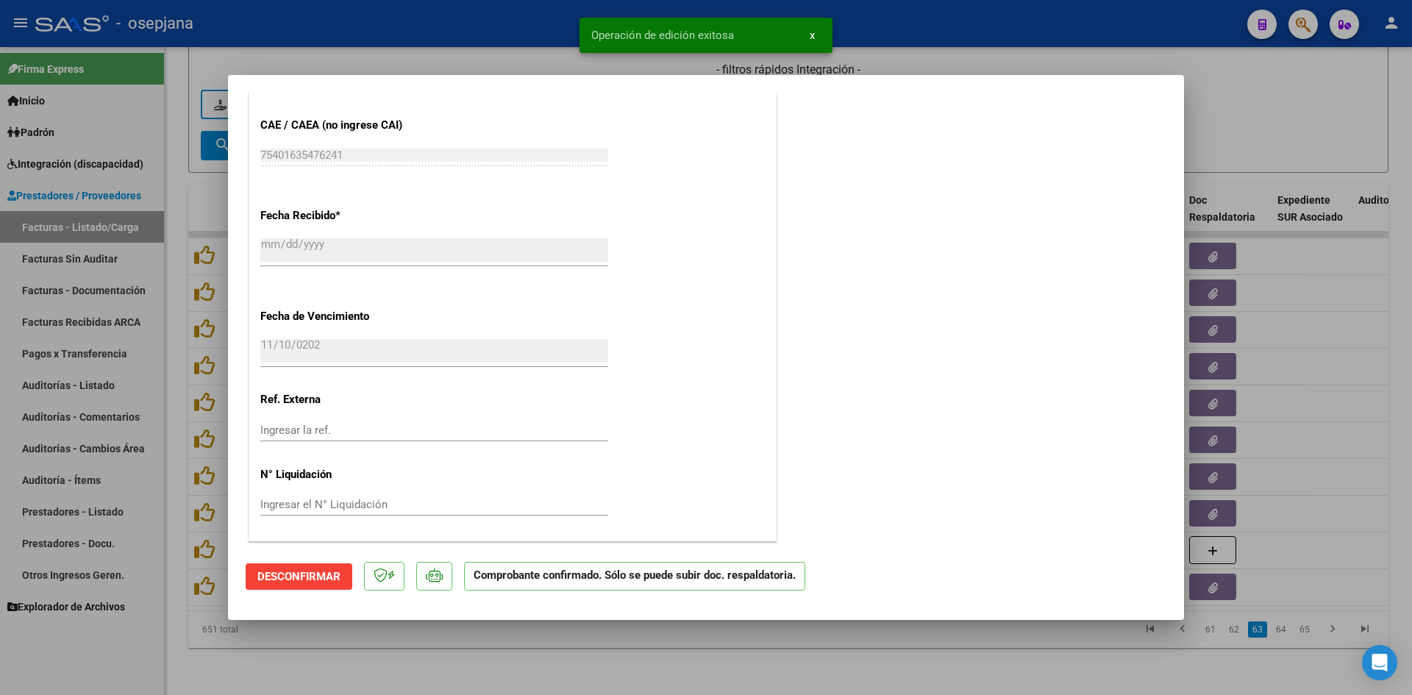
click at [1300, 99] on div at bounding box center [706, 347] width 1412 height 695
type input "$ 0,00"
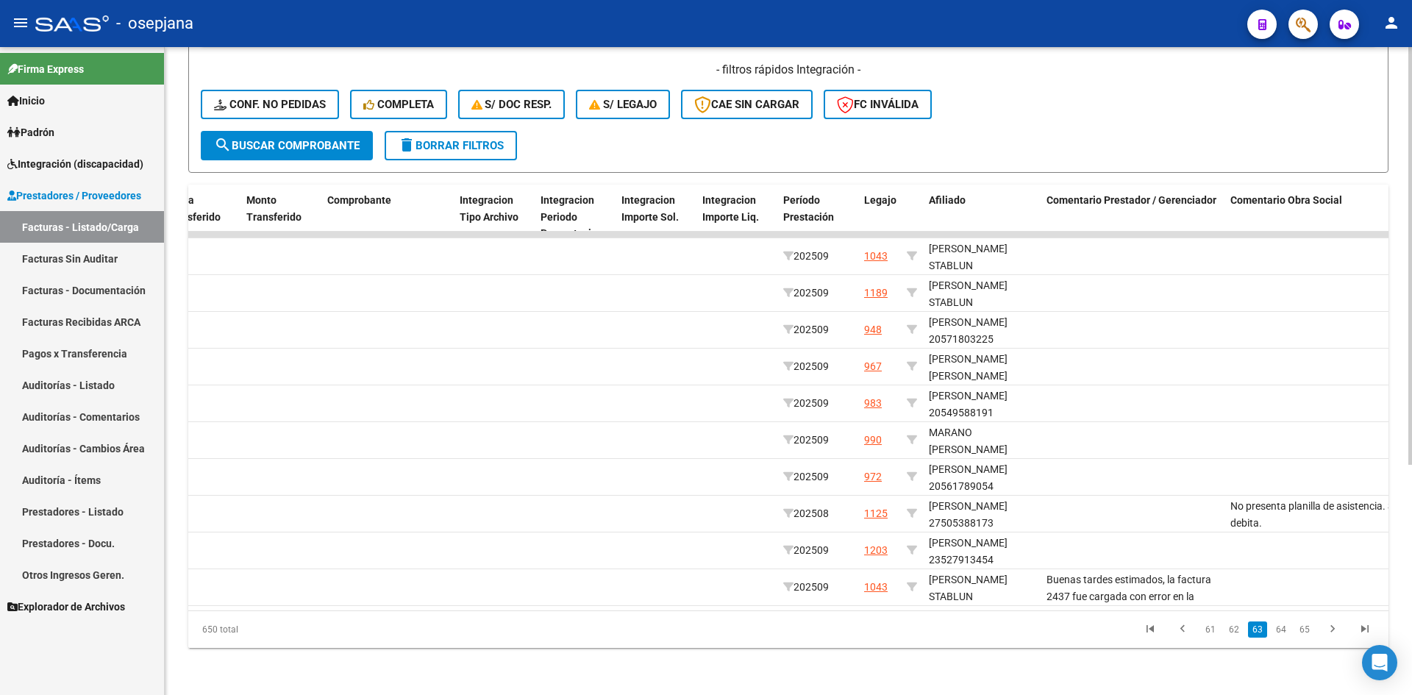
scroll to position [0, 0]
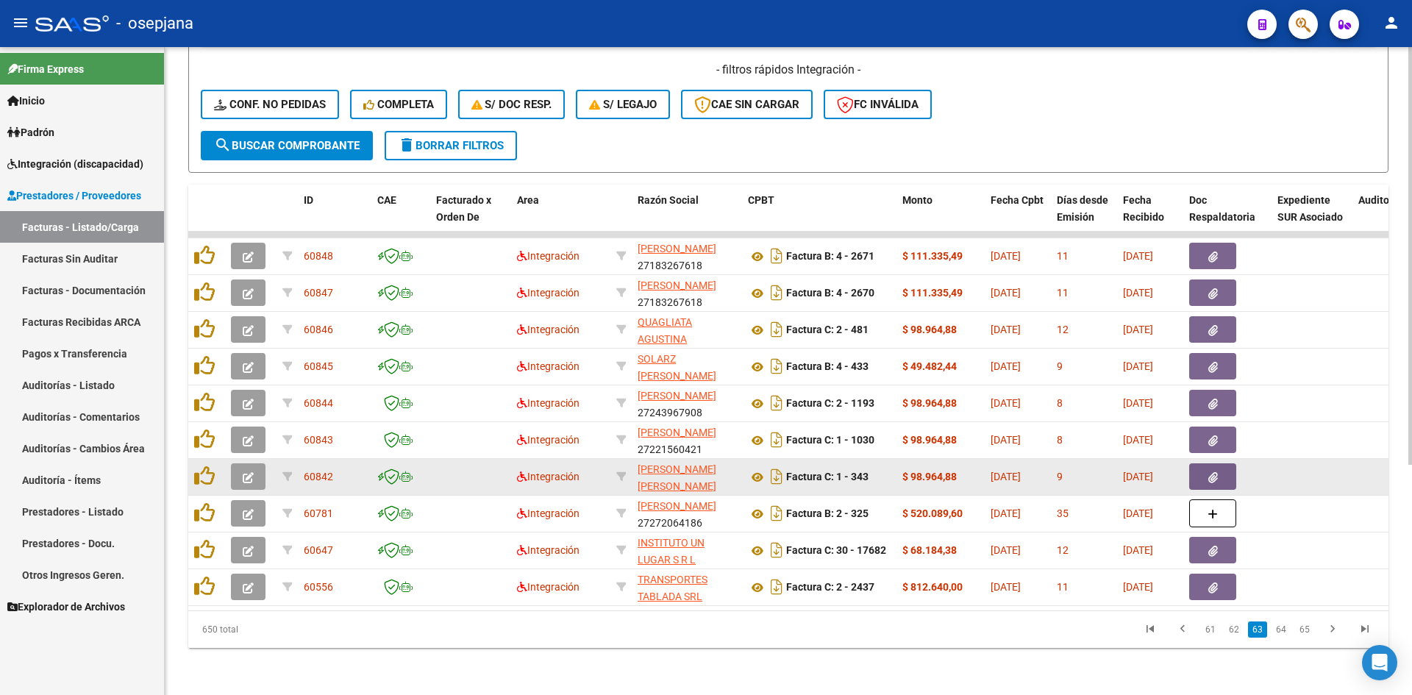
click at [252, 472] on icon "button" at bounding box center [248, 477] width 11 height 11
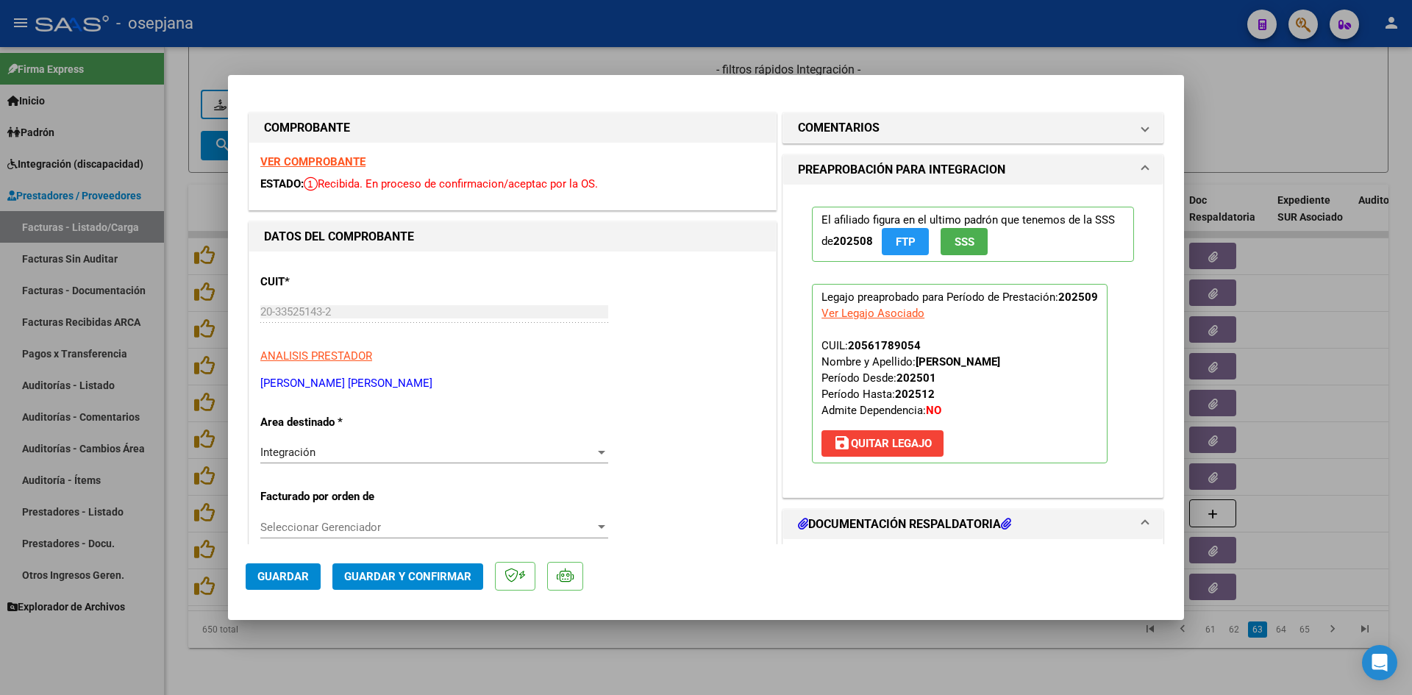
click at [332, 160] on strong "VER COMPROBANTE" at bounding box center [312, 161] width 105 height 13
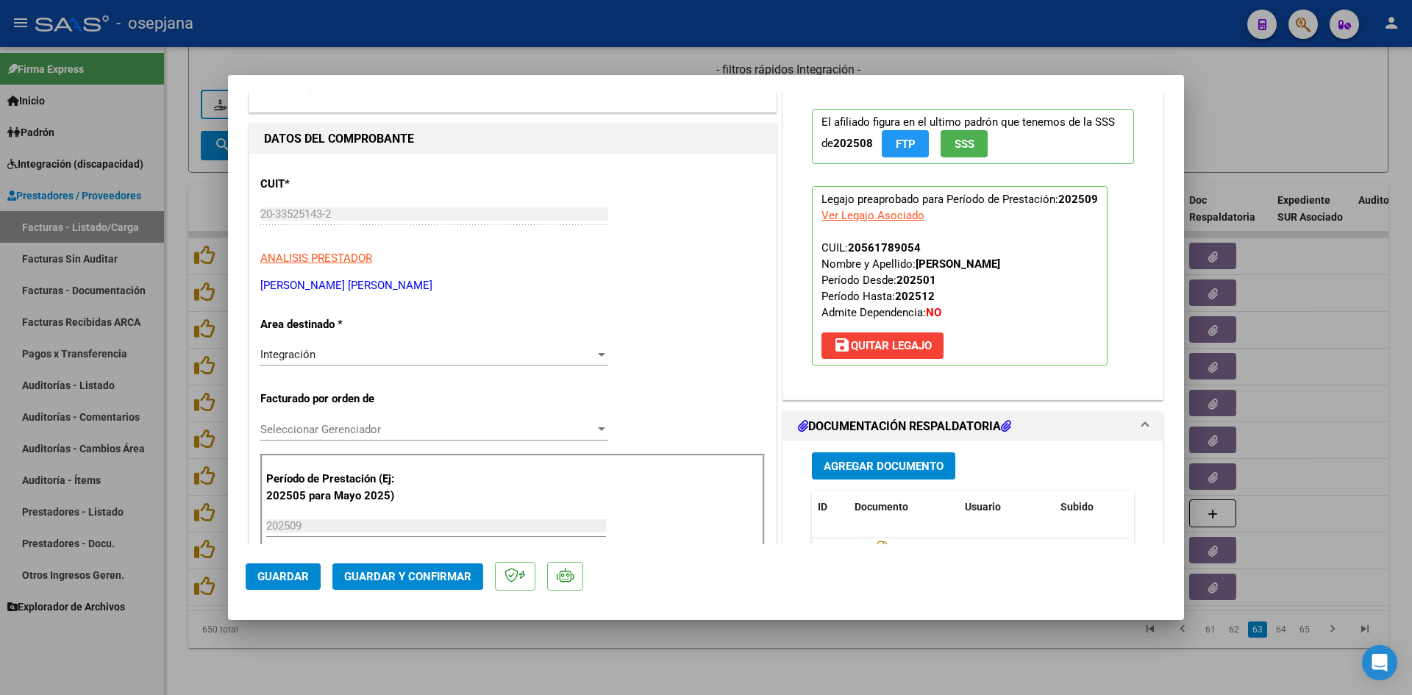
scroll to position [294, 0]
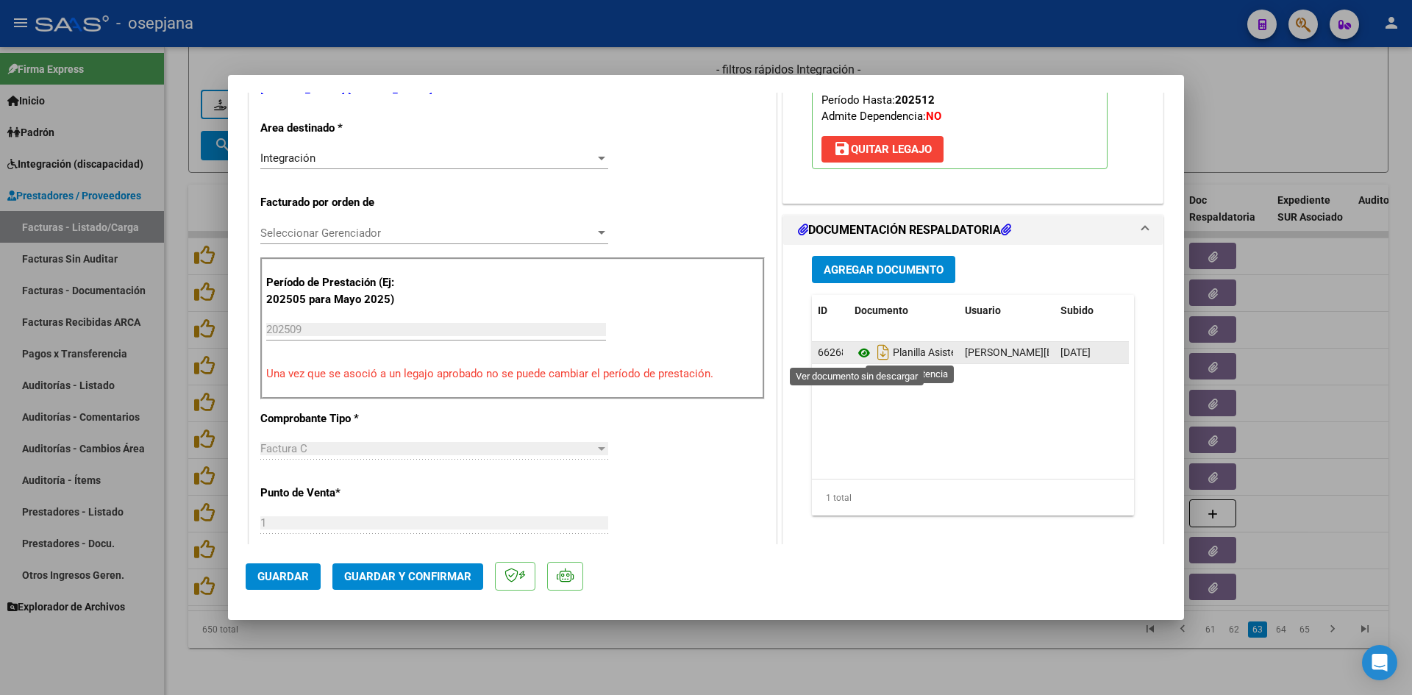
click at [856, 349] on icon at bounding box center [864, 353] width 19 height 18
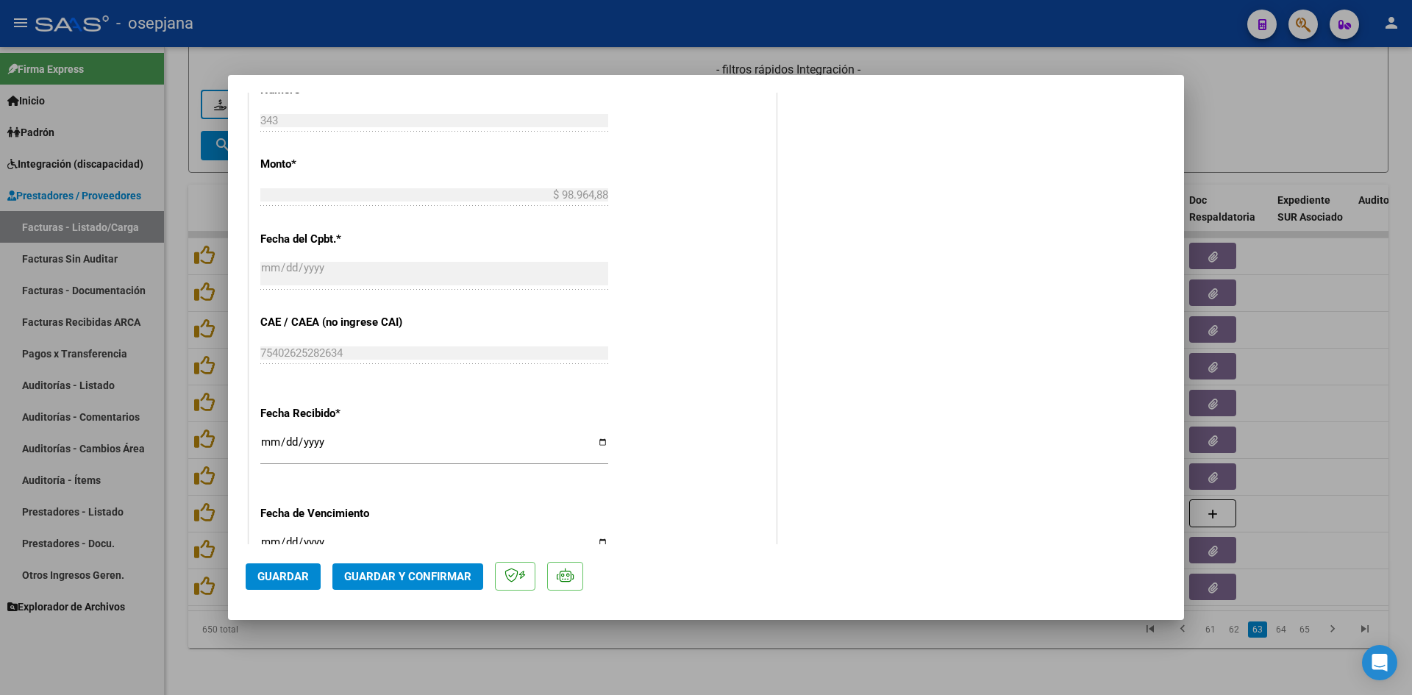
scroll to position [883, 0]
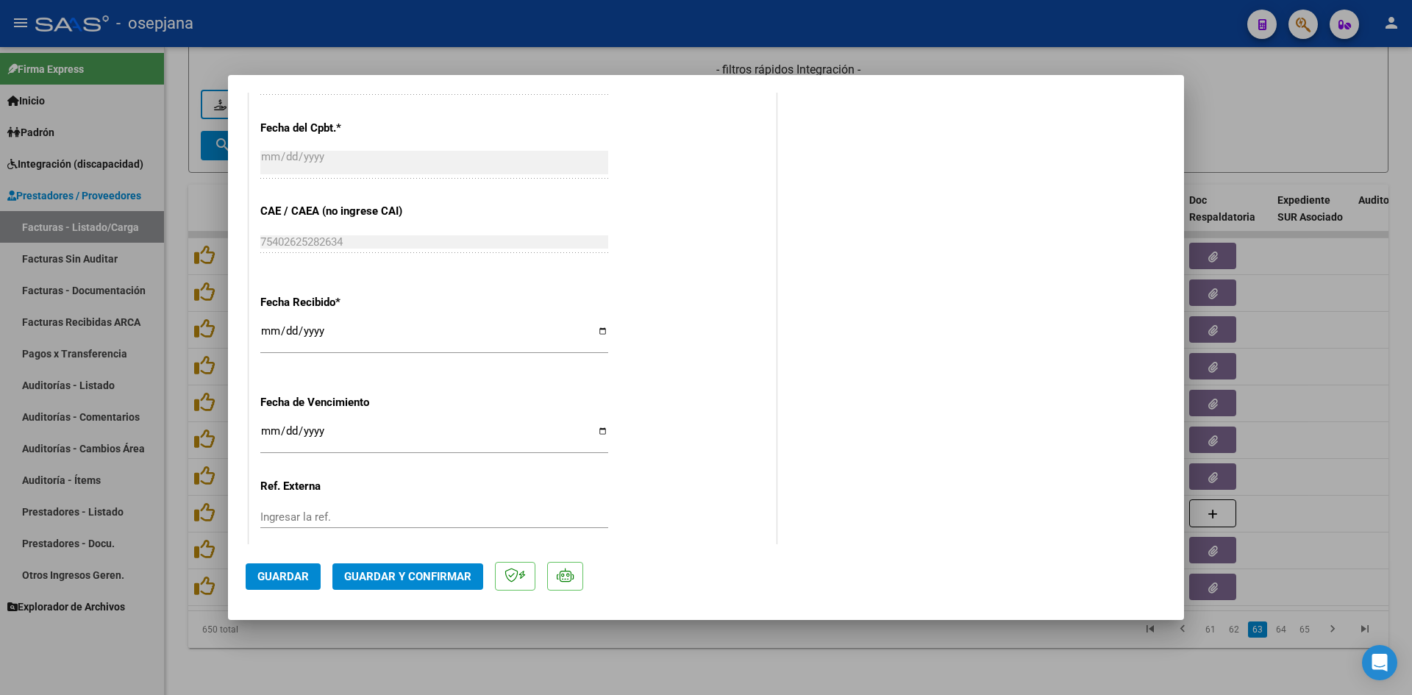
click at [263, 324] on div "[DATE] Ingresar la fecha" at bounding box center [434, 338] width 348 height 32
click at [263, 435] on input "Ingresar la fecha" at bounding box center [434, 437] width 348 height 24
type input "[DATE]"
click at [436, 578] on span "Guardar y Confirmar" at bounding box center [407, 576] width 127 height 13
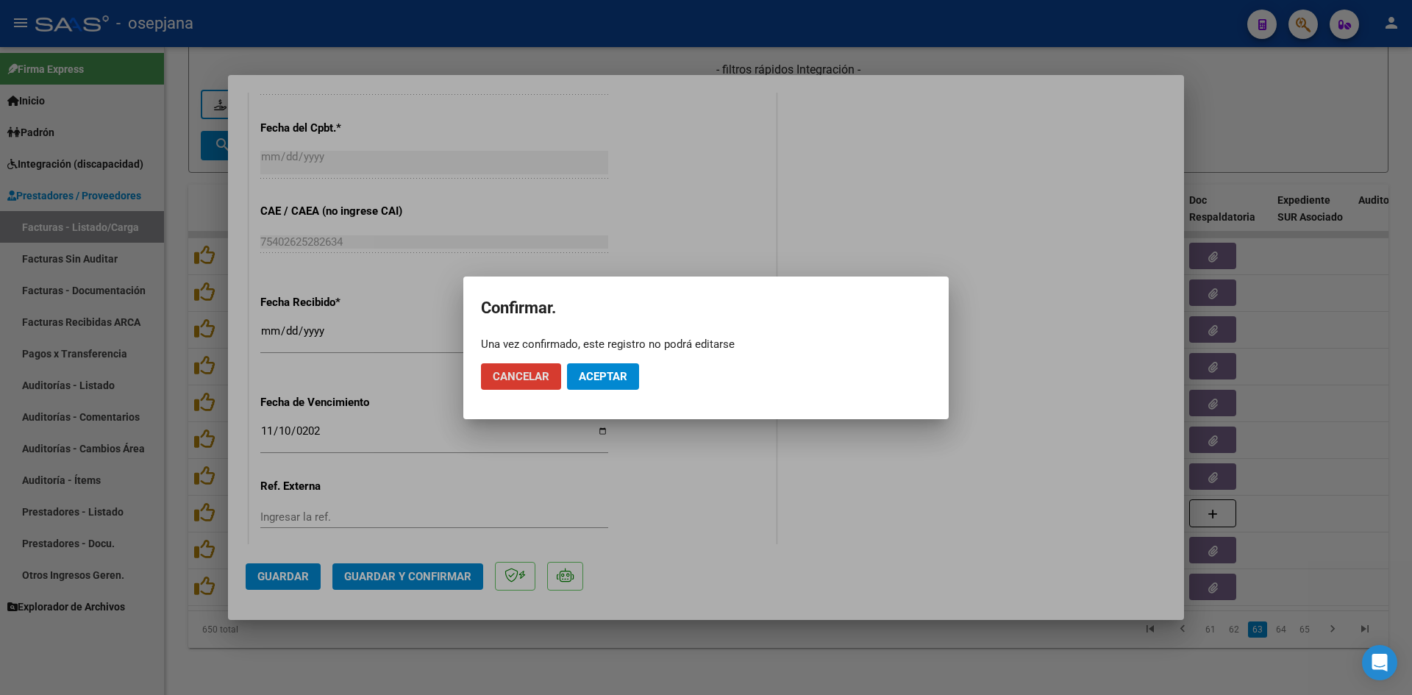
click at [613, 381] on span "Aceptar" at bounding box center [603, 376] width 49 height 13
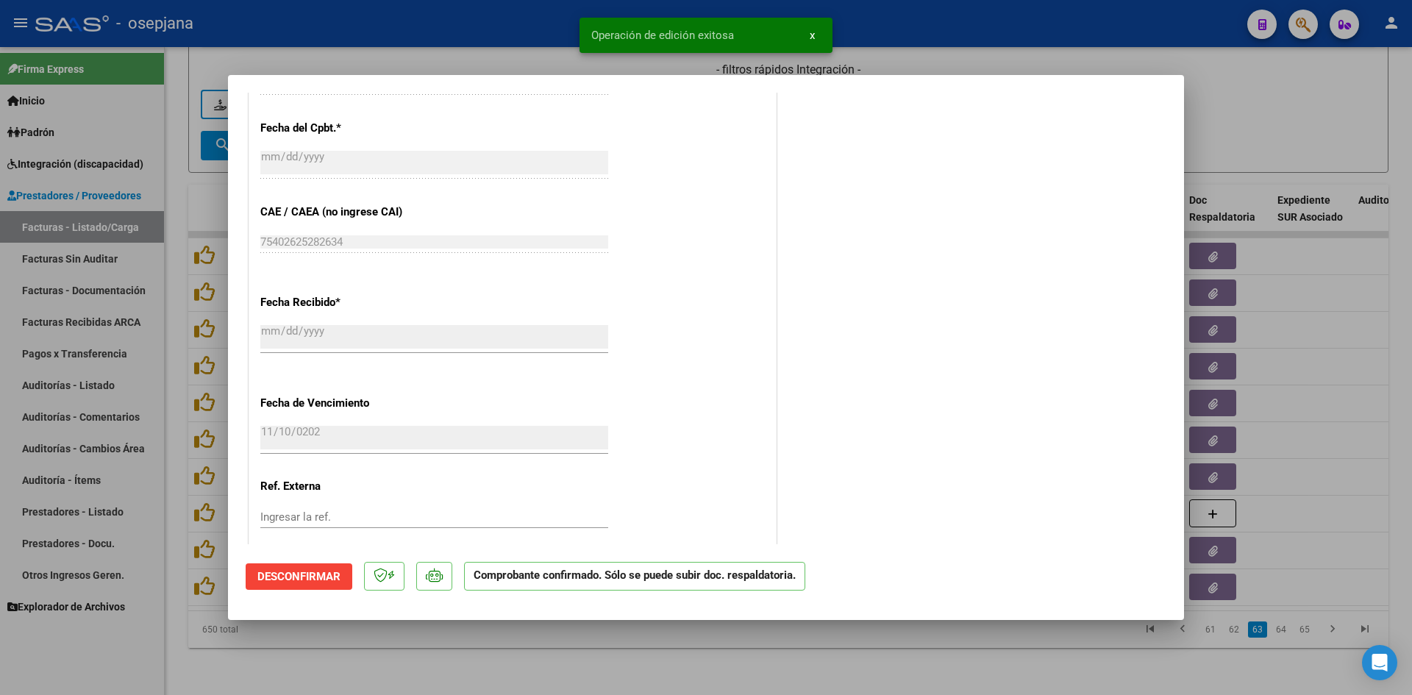
click at [1217, 138] on div at bounding box center [706, 347] width 1412 height 695
type input "$ 0,00"
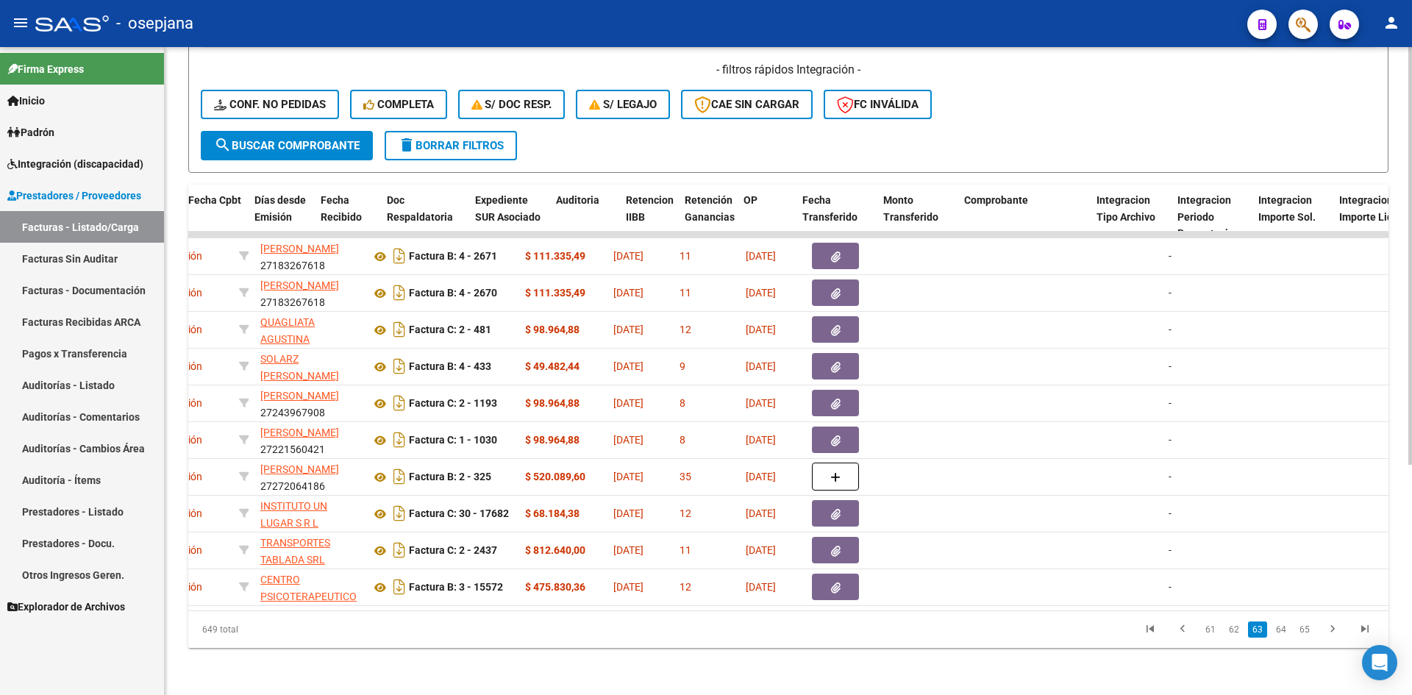
scroll to position [0, 0]
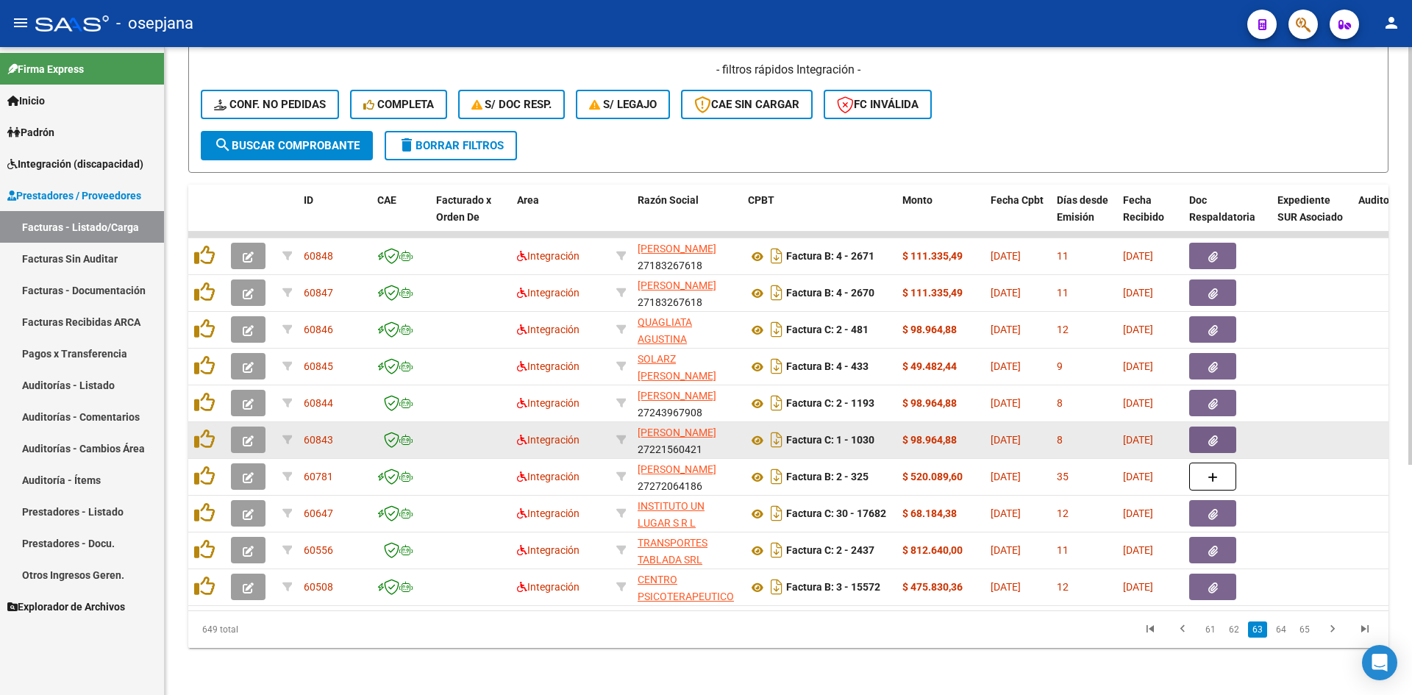
click at [256, 428] on button "button" at bounding box center [248, 440] width 35 height 26
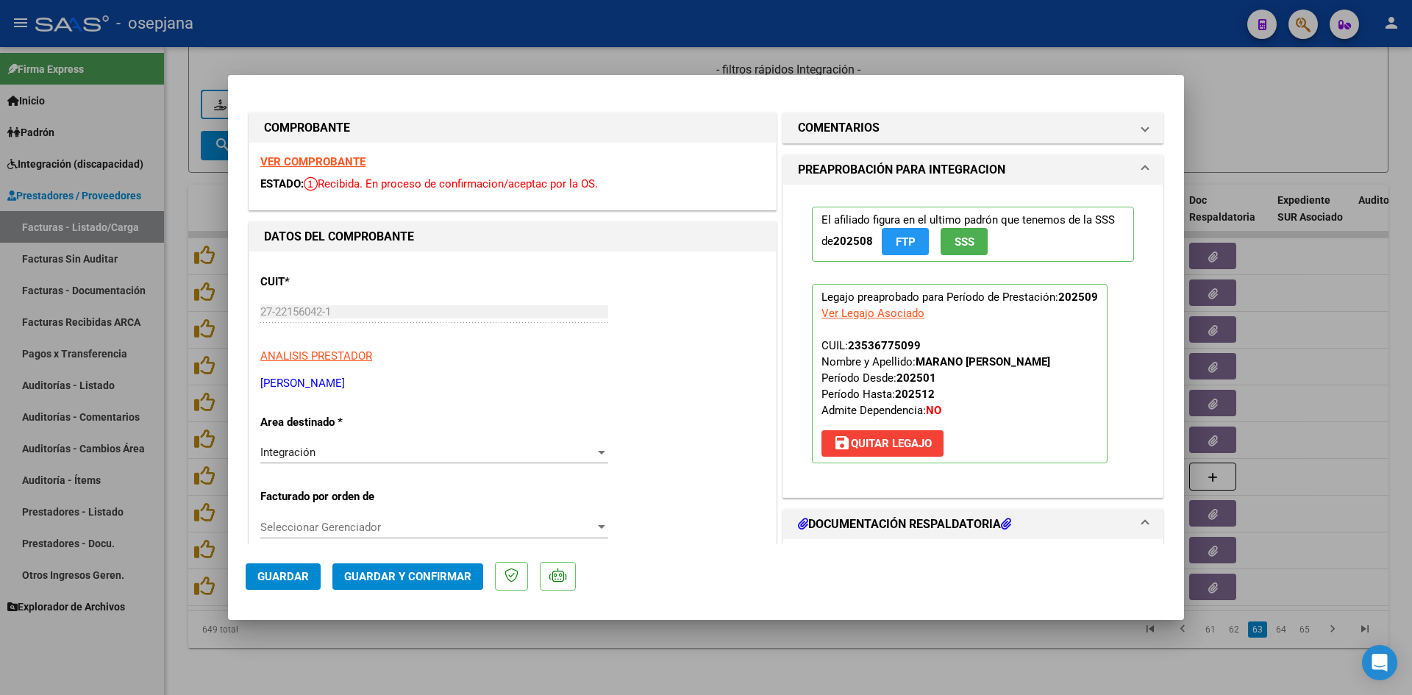
click at [301, 163] on strong "VER COMPROBANTE" at bounding box center [312, 161] width 105 height 13
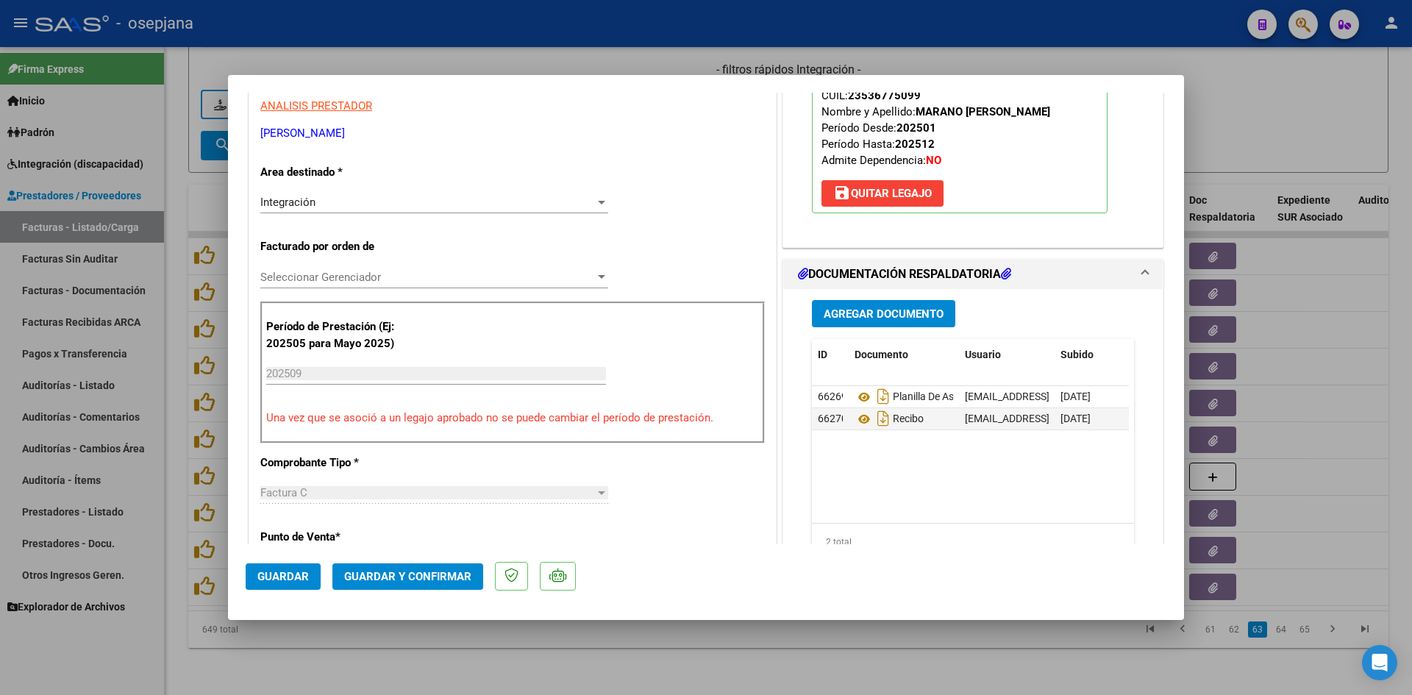
scroll to position [294, 0]
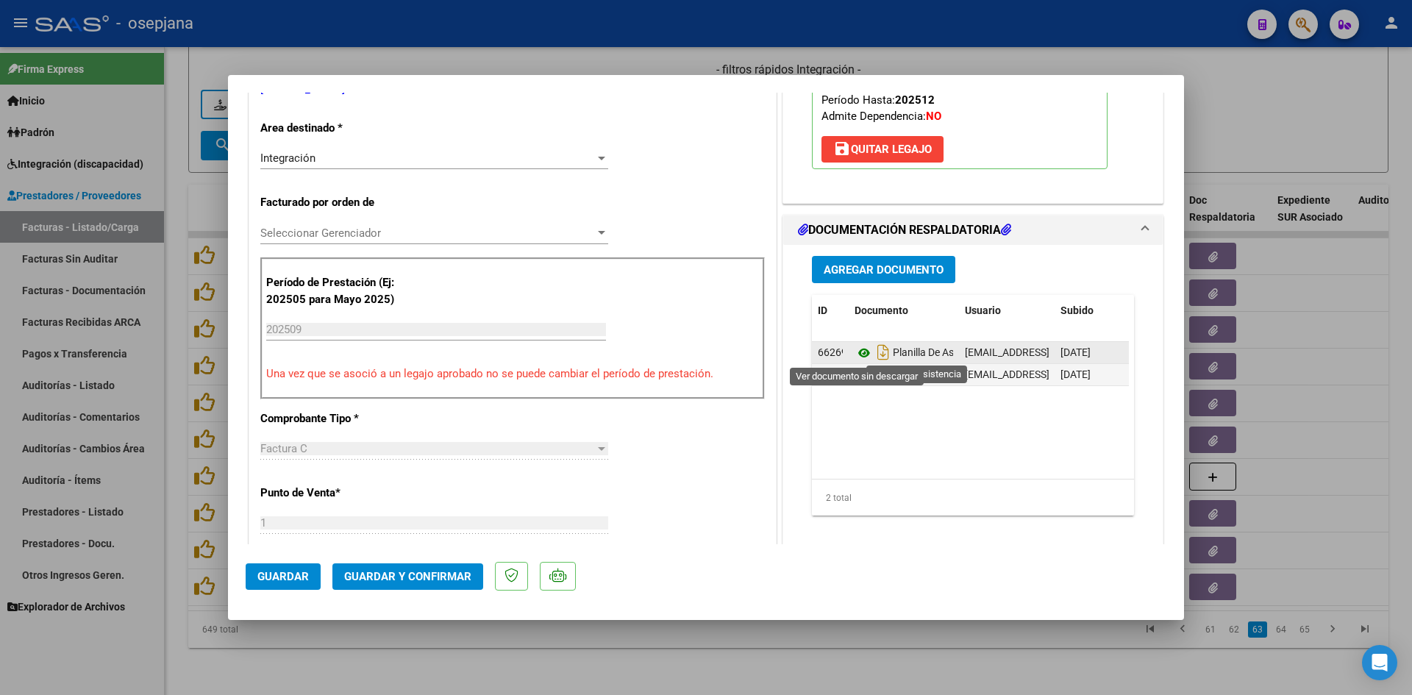
click at [855, 348] on icon at bounding box center [864, 353] width 19 height 18
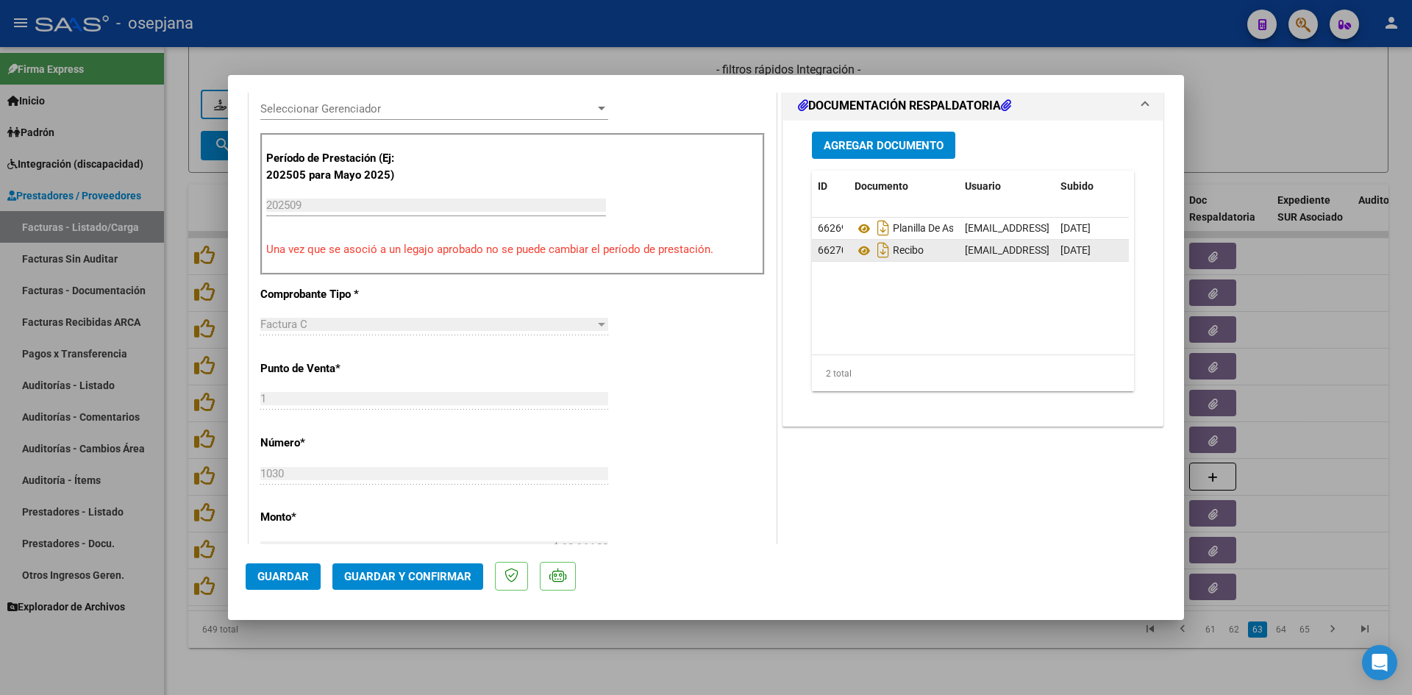
scroll to position [515, 0]
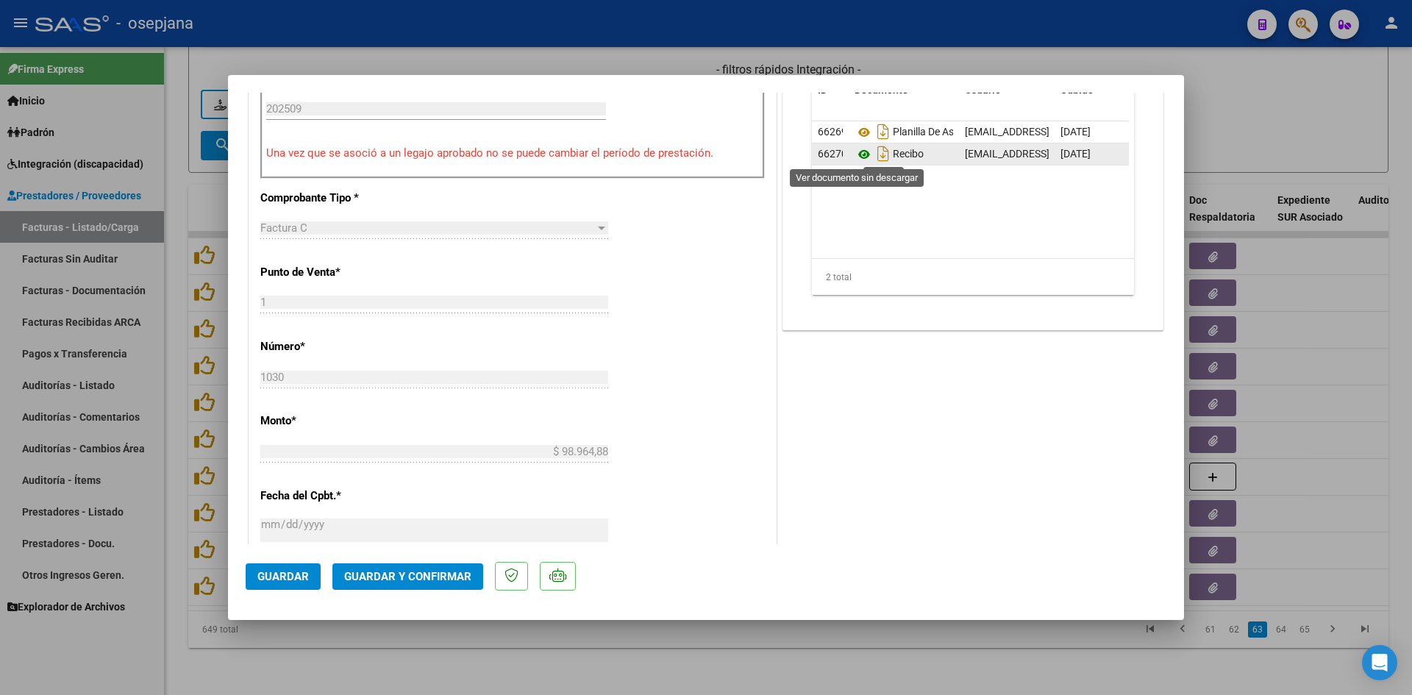
click at [856, 156] on icon at bounding box center [864, 155] width 19 height 18
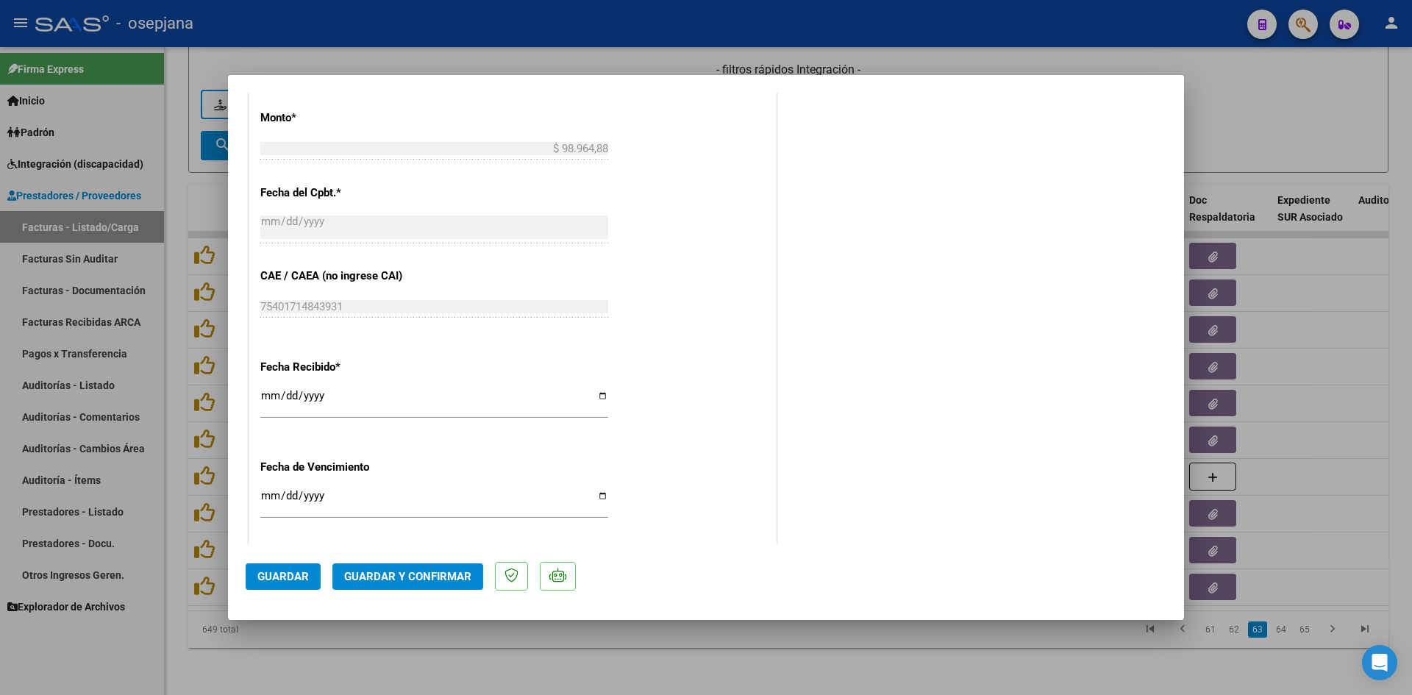
scroll to position [956, 0]
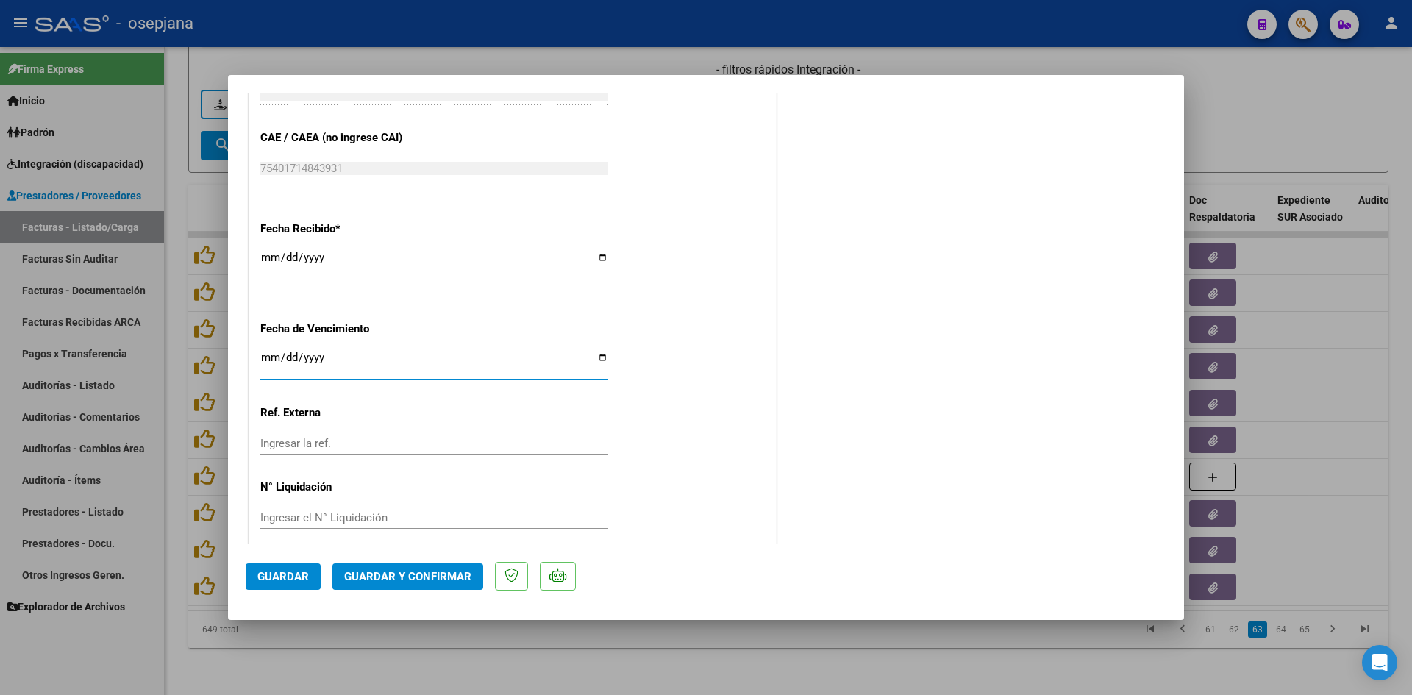
click at [273, 356] on input "[DATE]" at bounding box center [434, 364] width 348 height 24
type input "[DATE]"
click at [270, 359] on input "Ingresar la fecha" at bounding box center [434, 364] width 348 height 24
type input "[DATE]"
click at [415, 576] on span "Guardar y Confirmar" at bounding box center [407, 576] width 127 height 13
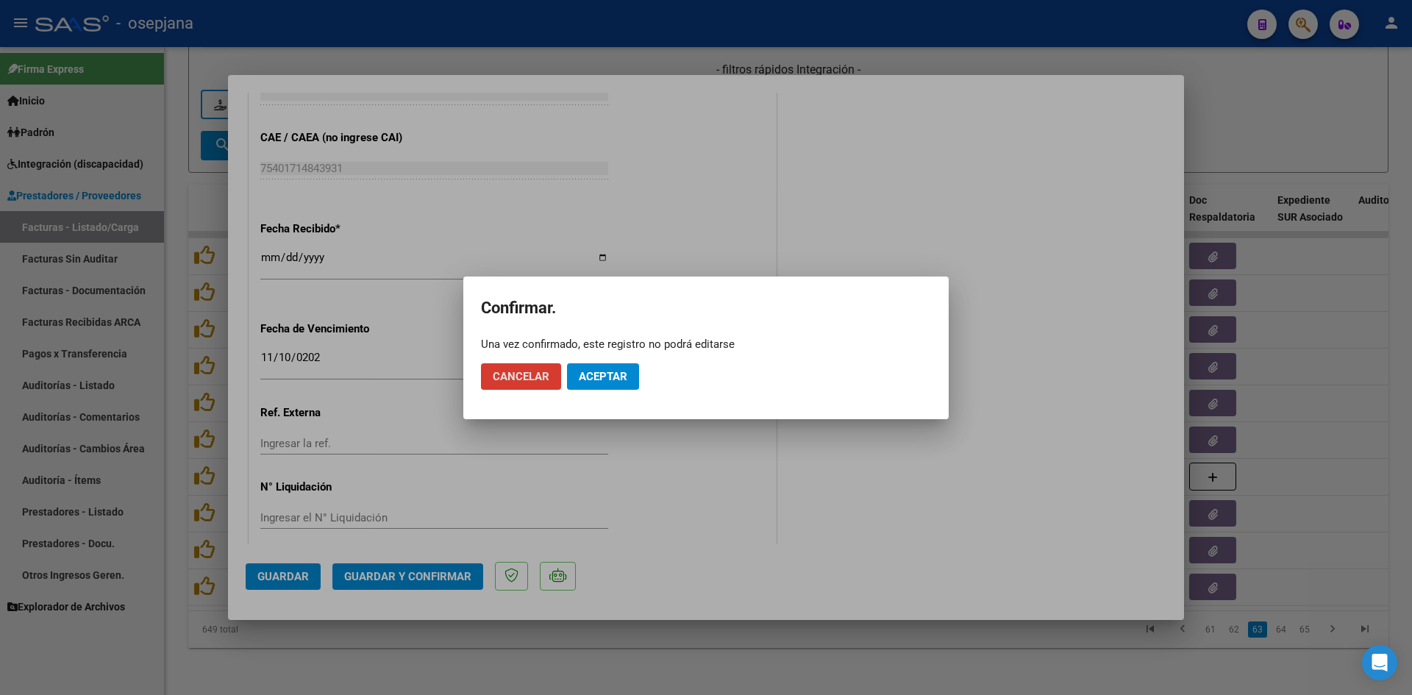
click at [630, 360] on mat-dialog-actions "Cancelar Aceptar" at bounding box center [706, 377] width 450 height 50
click at [631, 374] on button "Aceptar" at bounding box center [603, 376] width 72 height 26
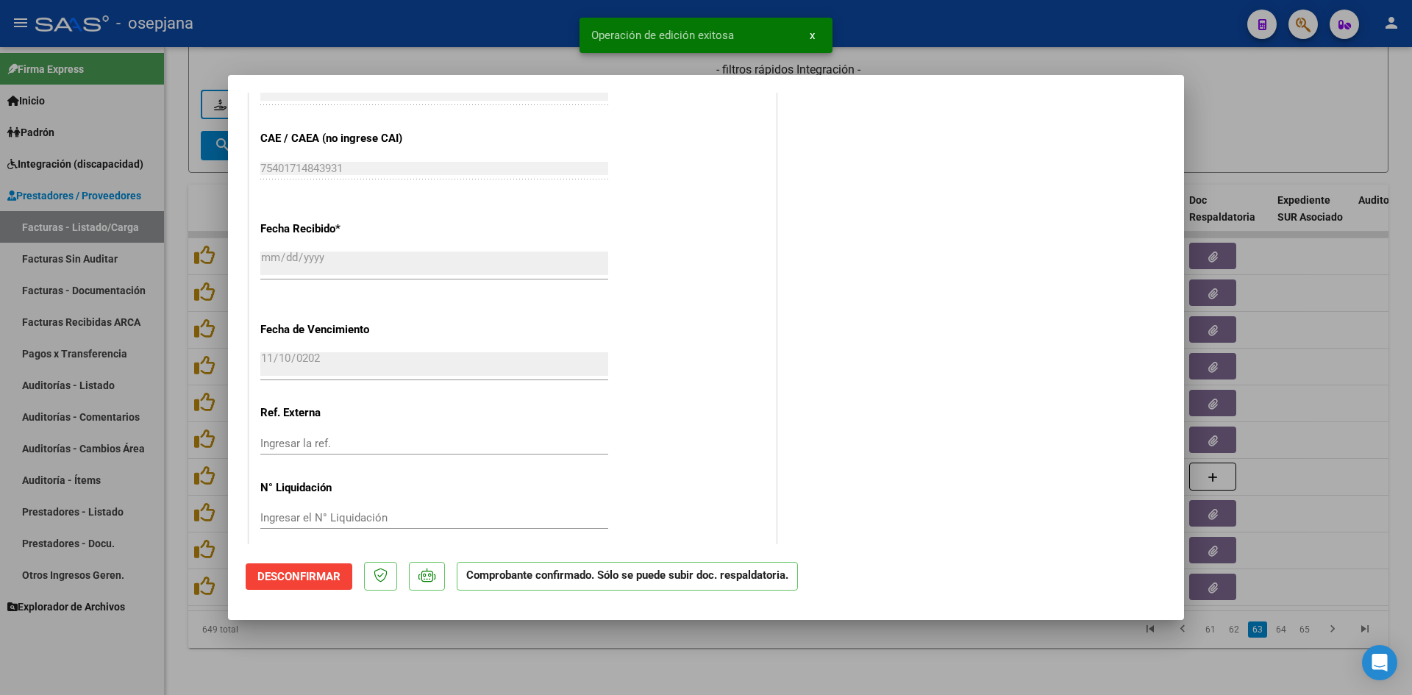
click at [1210, 138] on div at bounding box center [706, 347] width 1412 height 695
type input "$ 0,00"
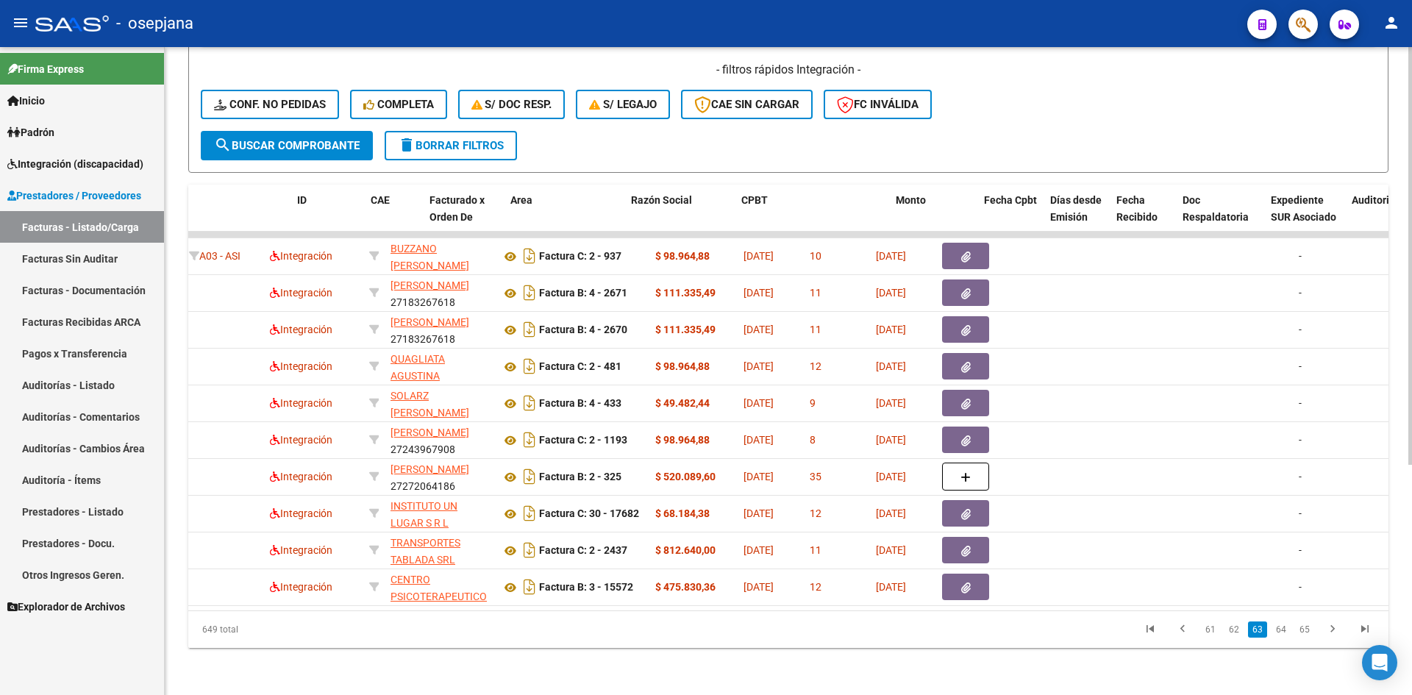
scroll to position [0, 0]
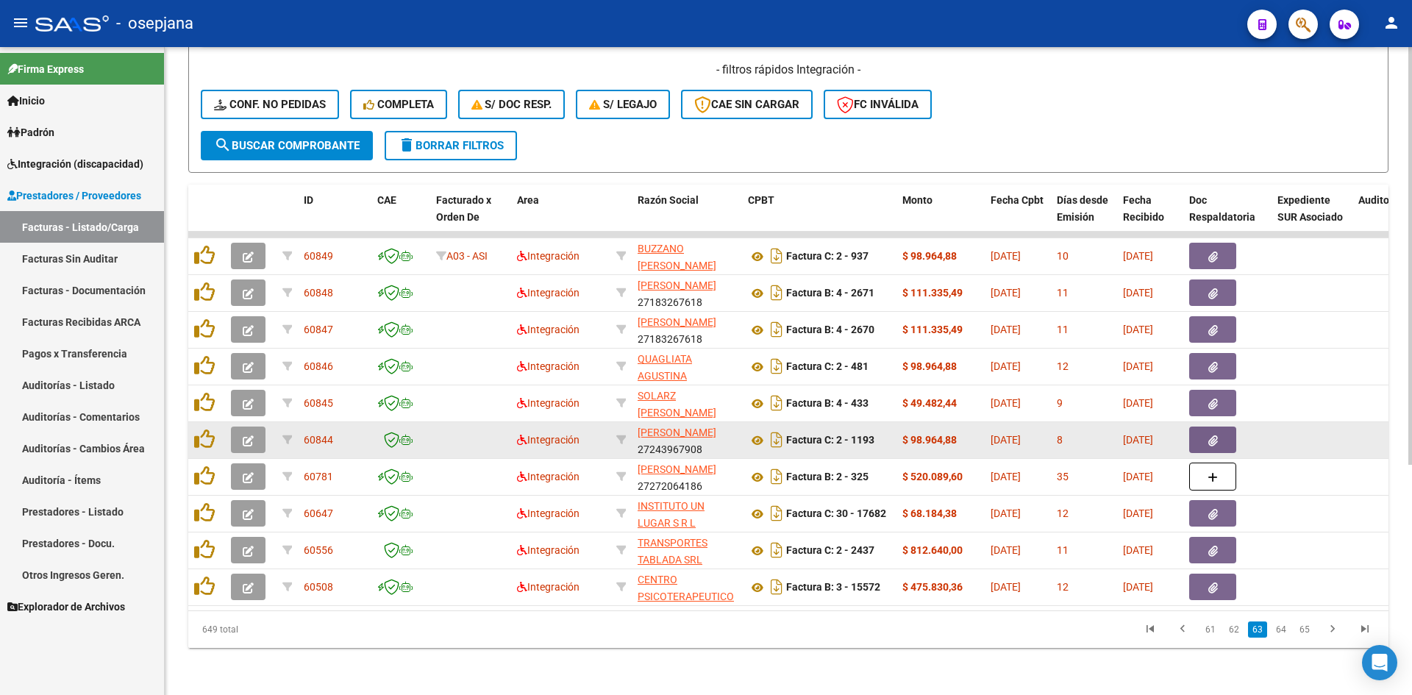
click at [252, 435] on icon "button" at bounding box center [248, 440] width 11 height 11
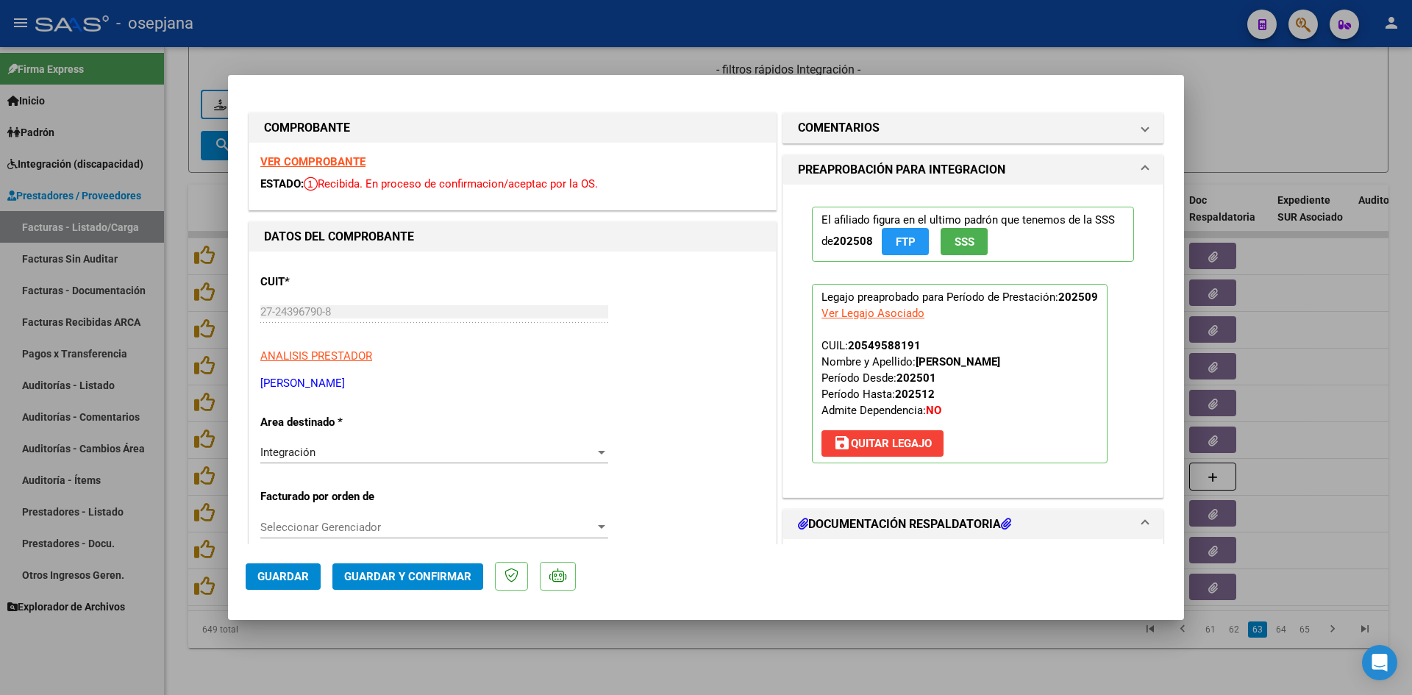
click at [330, 157] on strong "VER COMPROBANTE" at bounding box center [312, 161] width 105 height 13
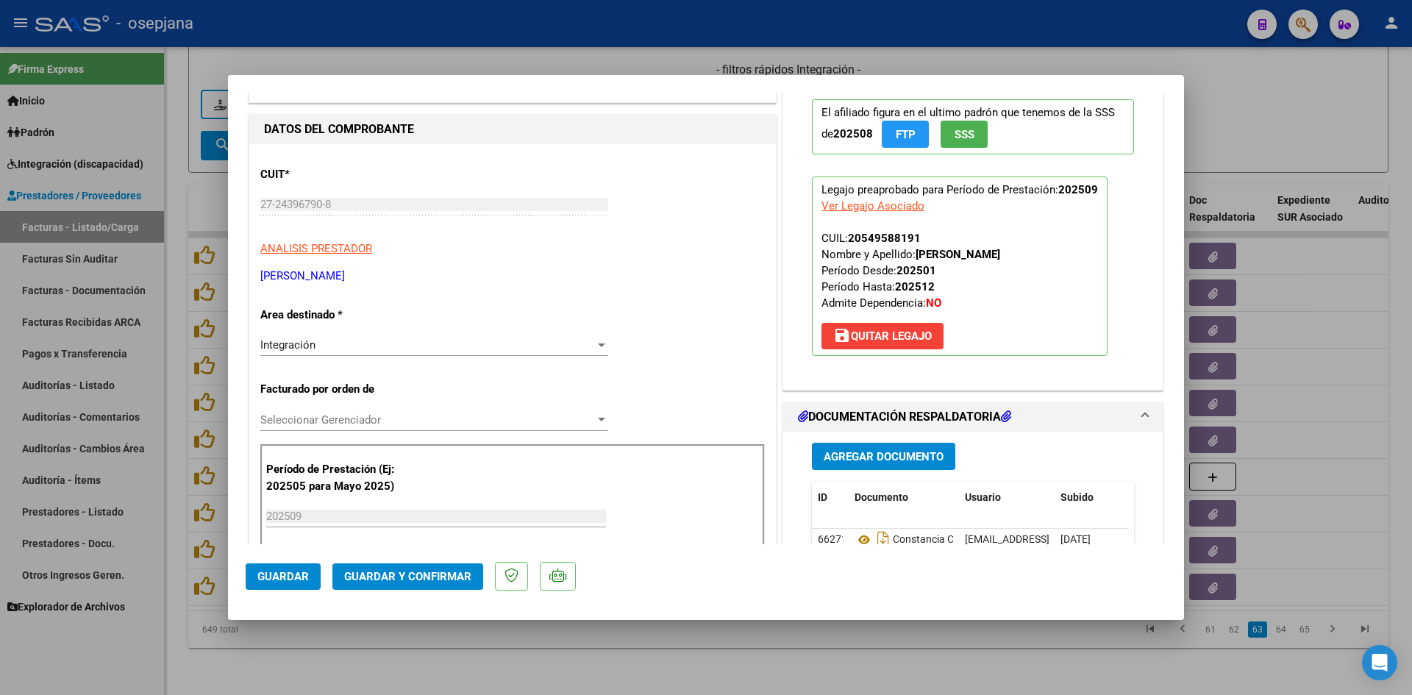
scroll to position [294, 0]
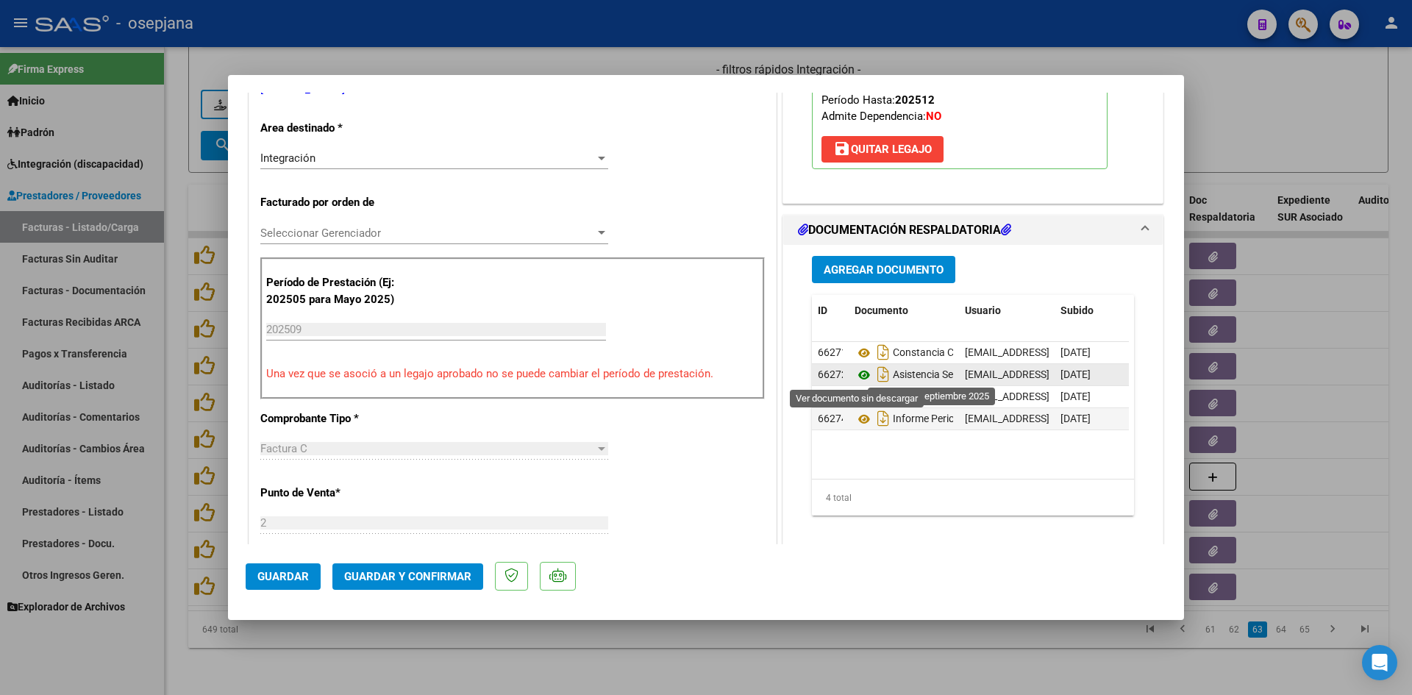
click at [858, 368] on icon at bounding box center [864, 375] width 19 height 18
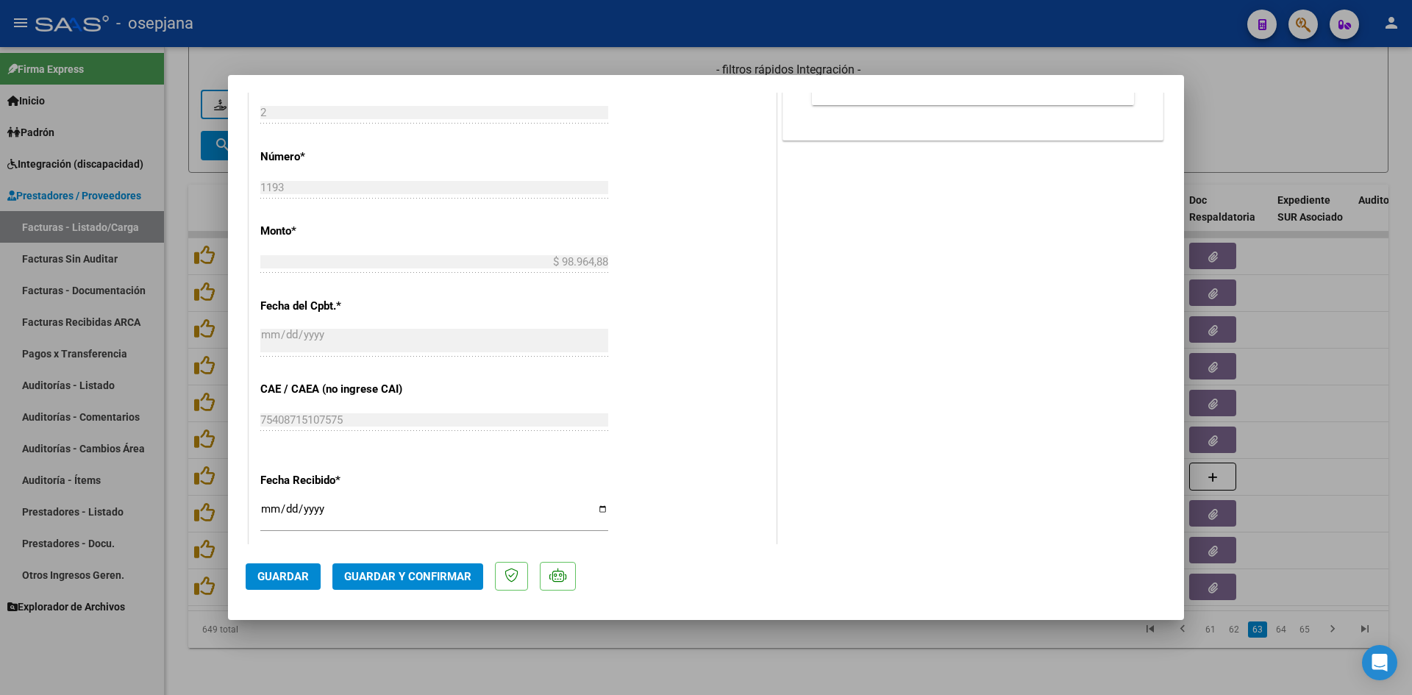
scroll to position [809, 0]
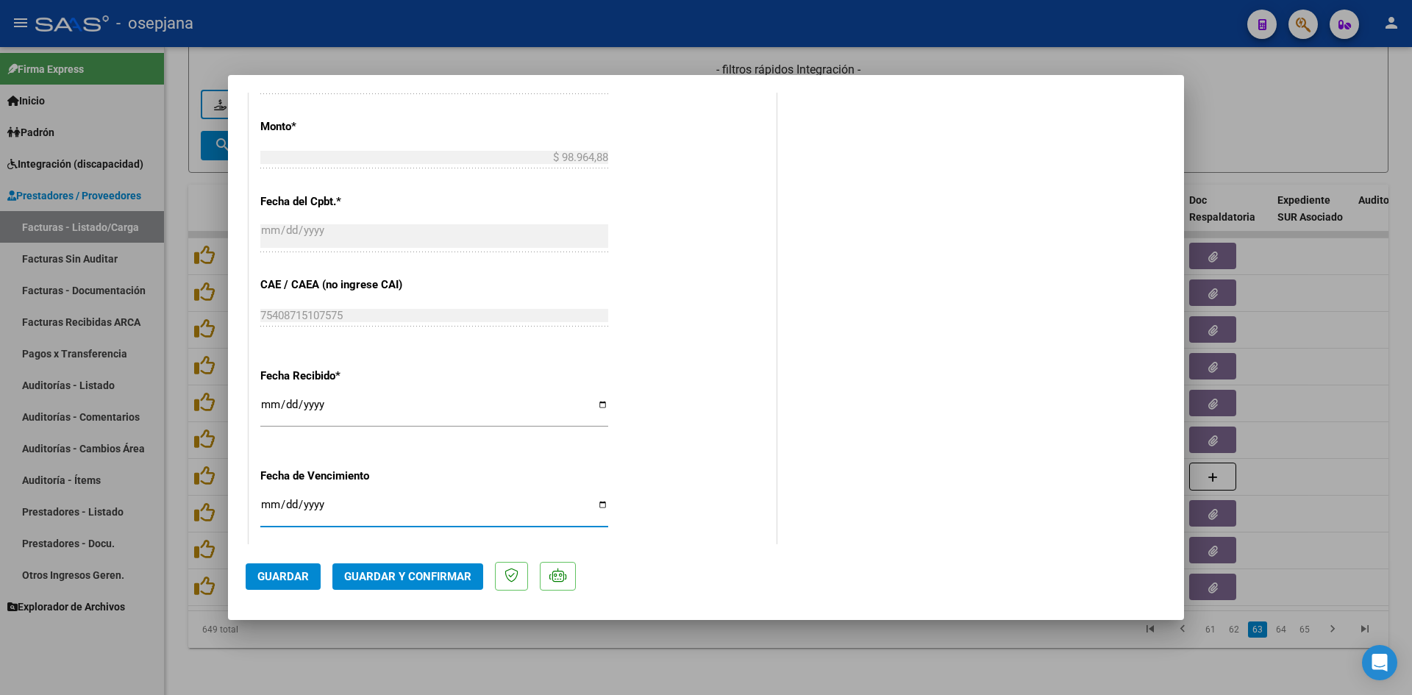
click at [268, 502] on input "[DATE]" at bounding box center [434, 511] width 348 height 24
type input "[DATE]"
click at [371, 576] on span "Guardar y Confirmar" at bounding box center [407, 576] width 127 height 13
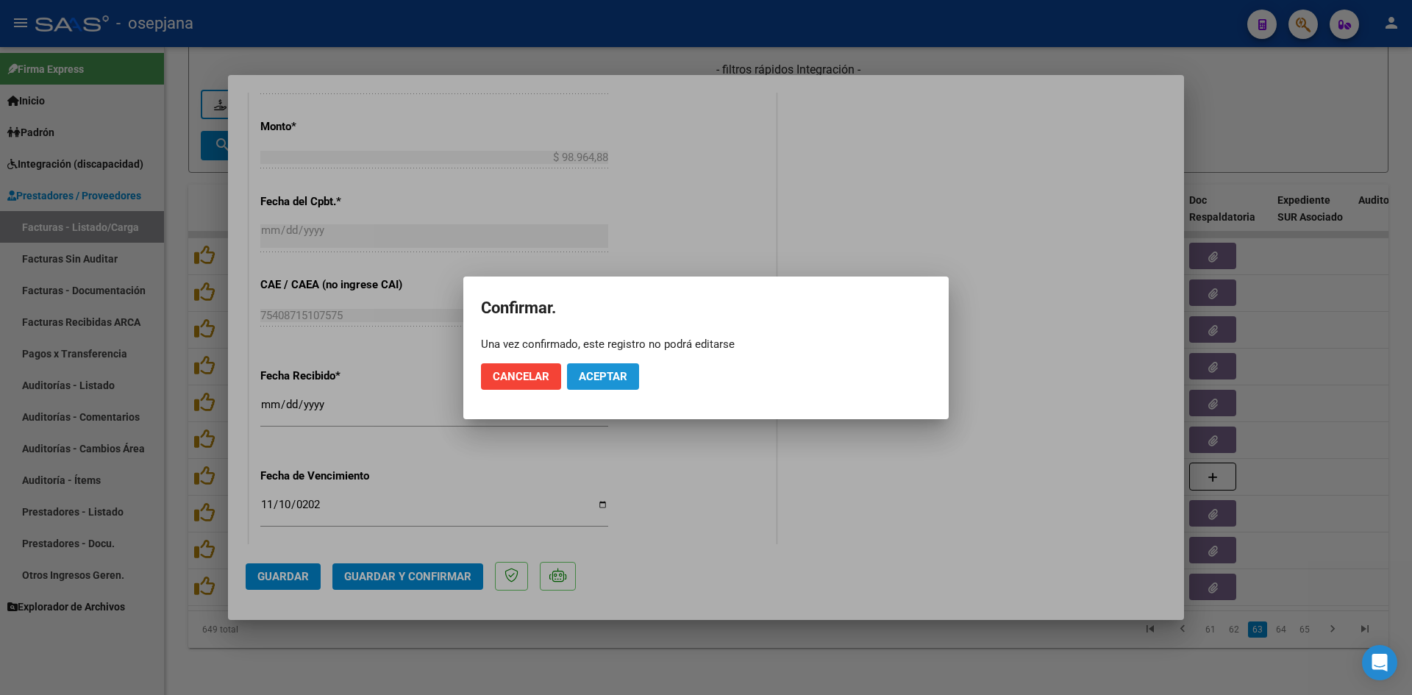
click at [621, 374] on span "Aceptar" at bounding box center [603, 376] width 49 height 13
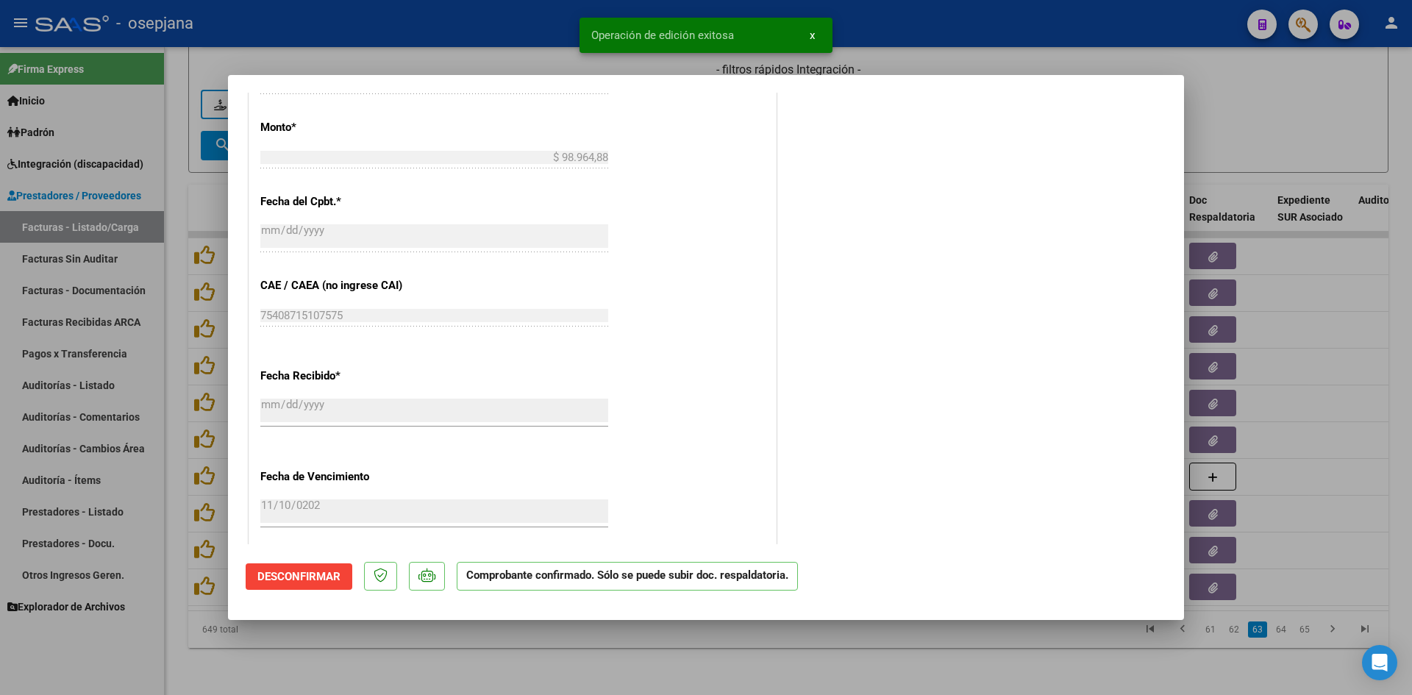
click at [1268, 132] on div at bounding box center [706, 347] width 1412 height 695
type input "$ 0,00"
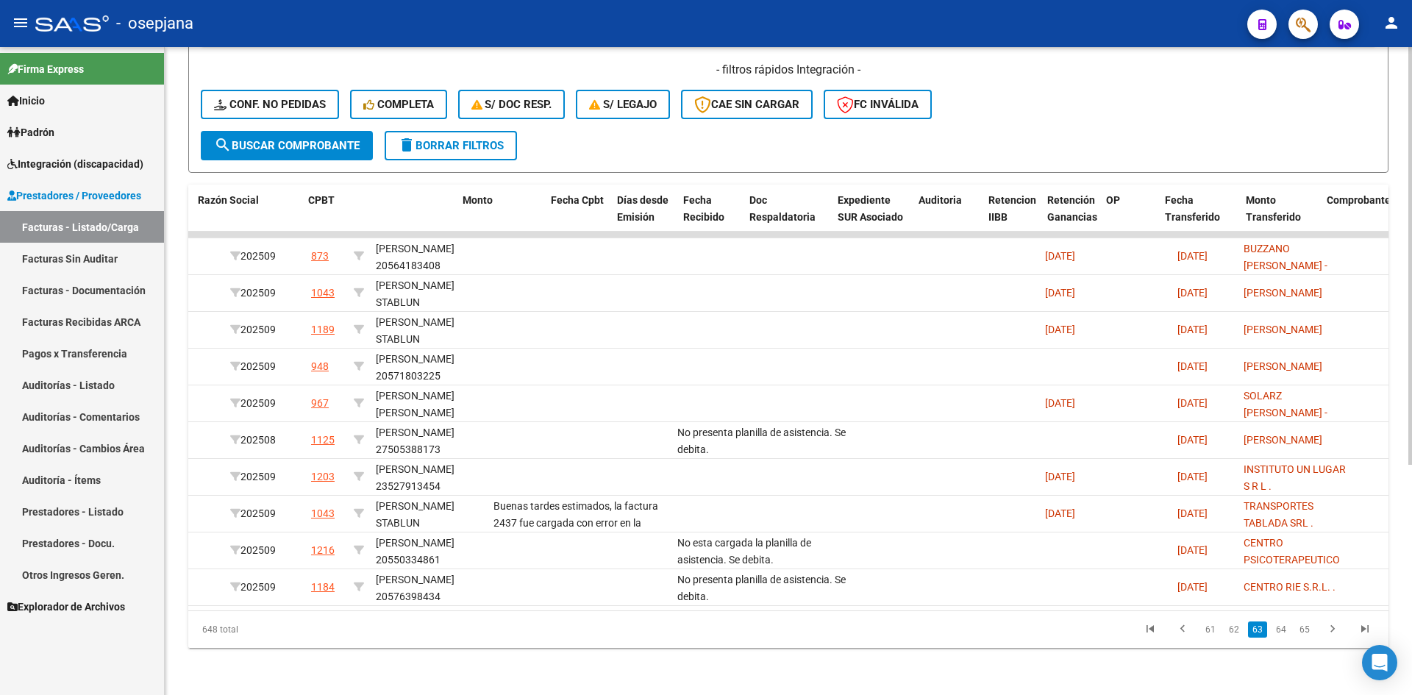
scroll to position [0, 0]
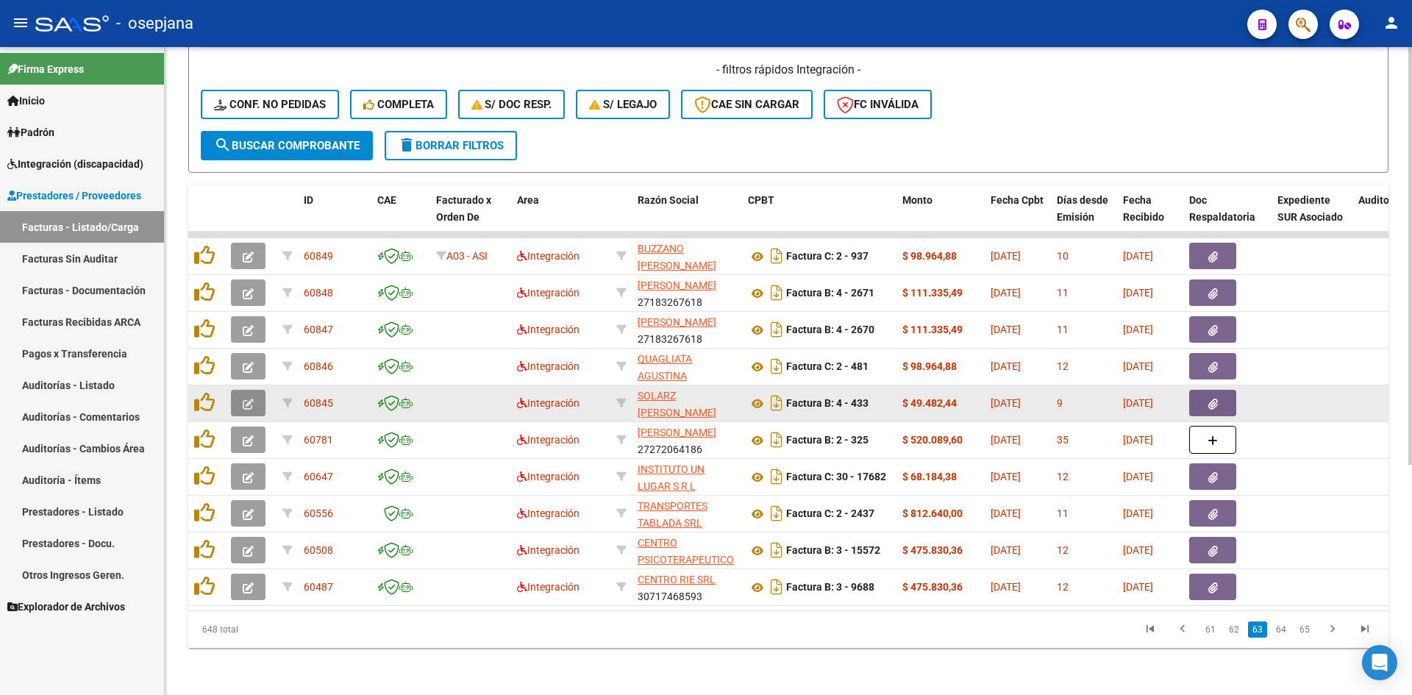
click at [251, 399] on icon "button" at bounding box center [248, 404] width 11 height 11
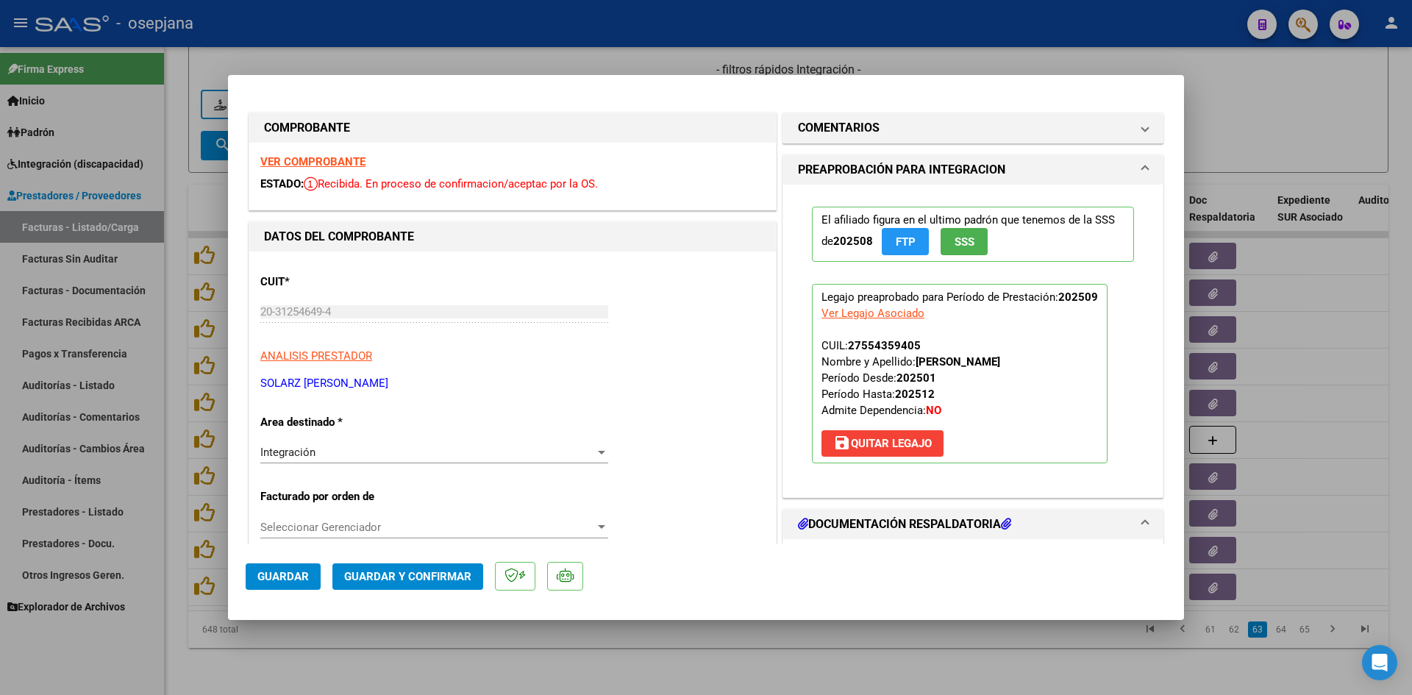
click at [317, 157] on strong "VER COMPROBANTE" at bounding box center [312, 161] width 105 height 13
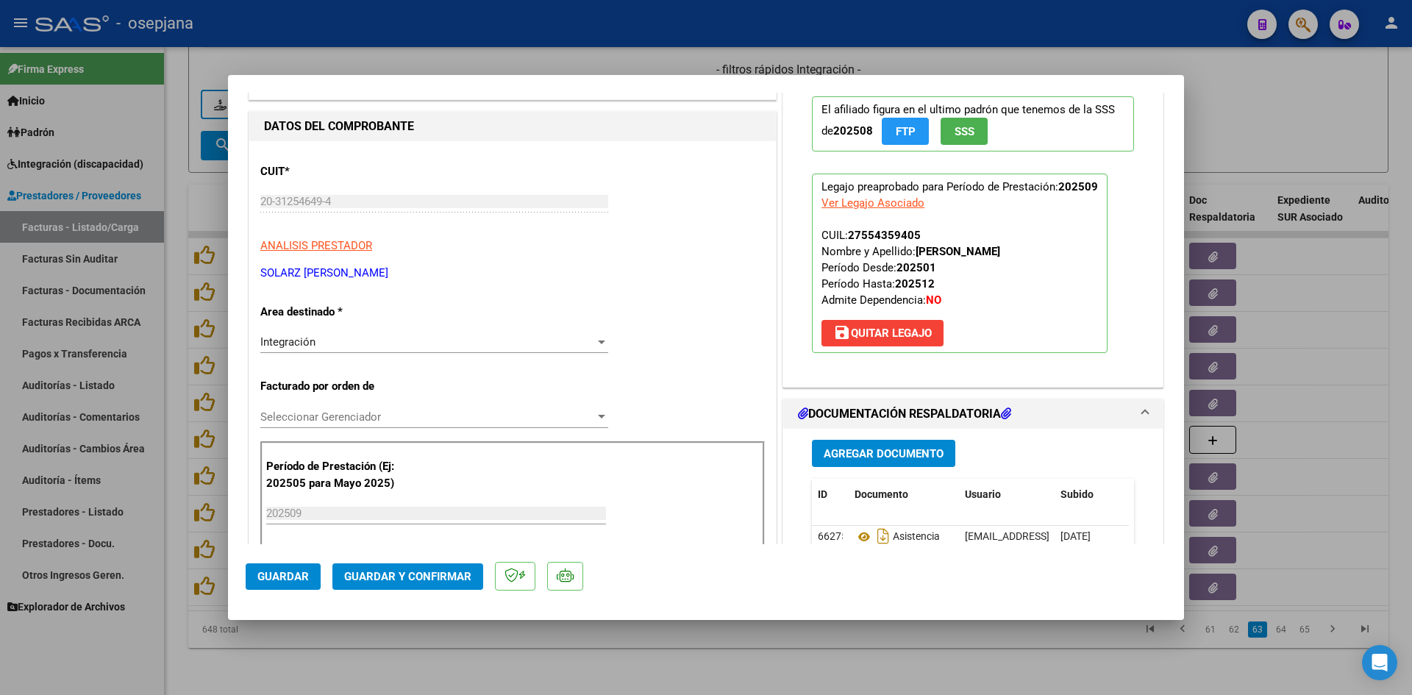
scroll to position [221, 0]
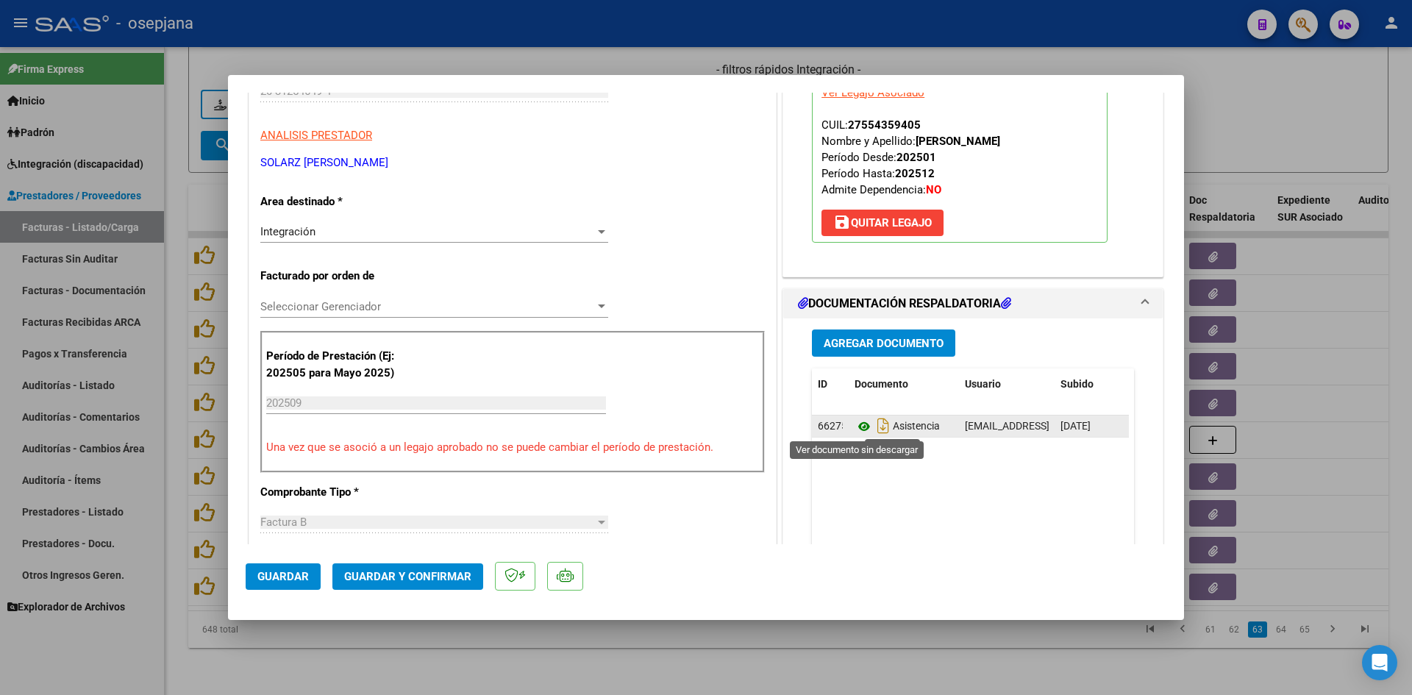
click at [855, 425] on icon at bounding box center [864, 427] width 19 height 18
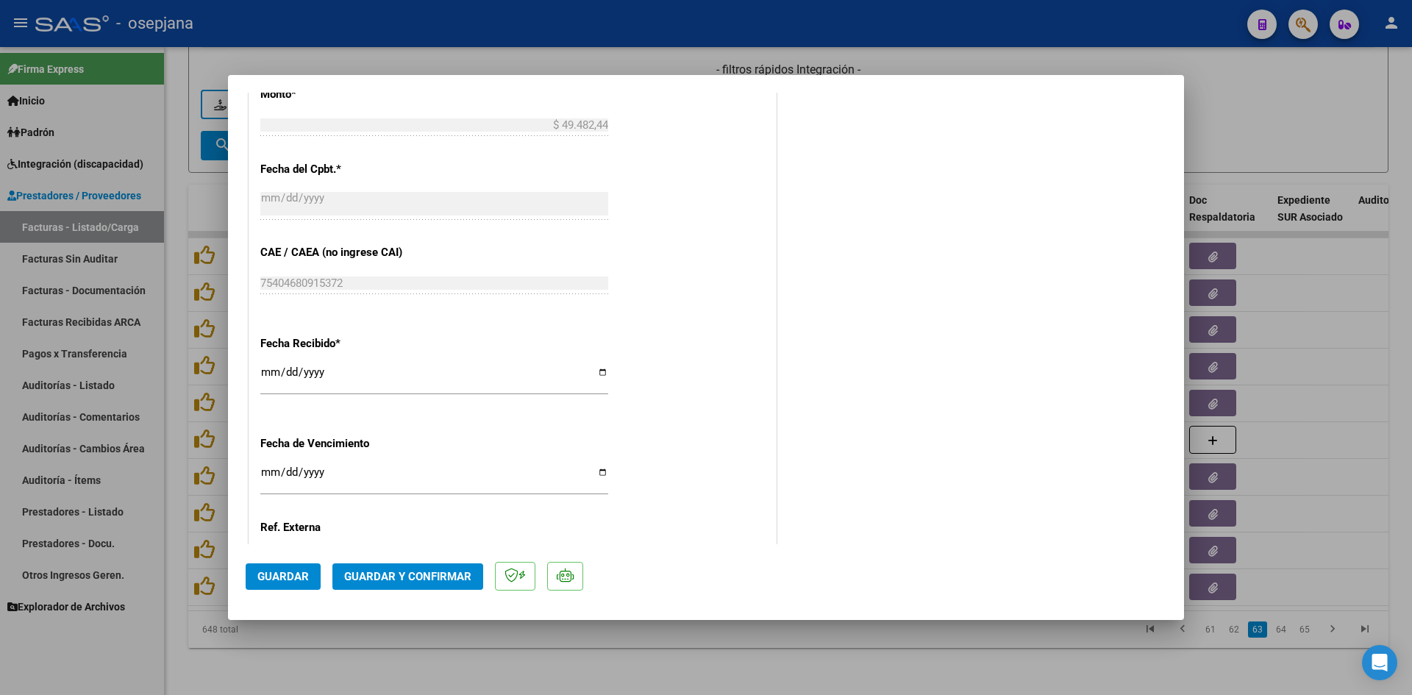
scroll to position [956, 0]
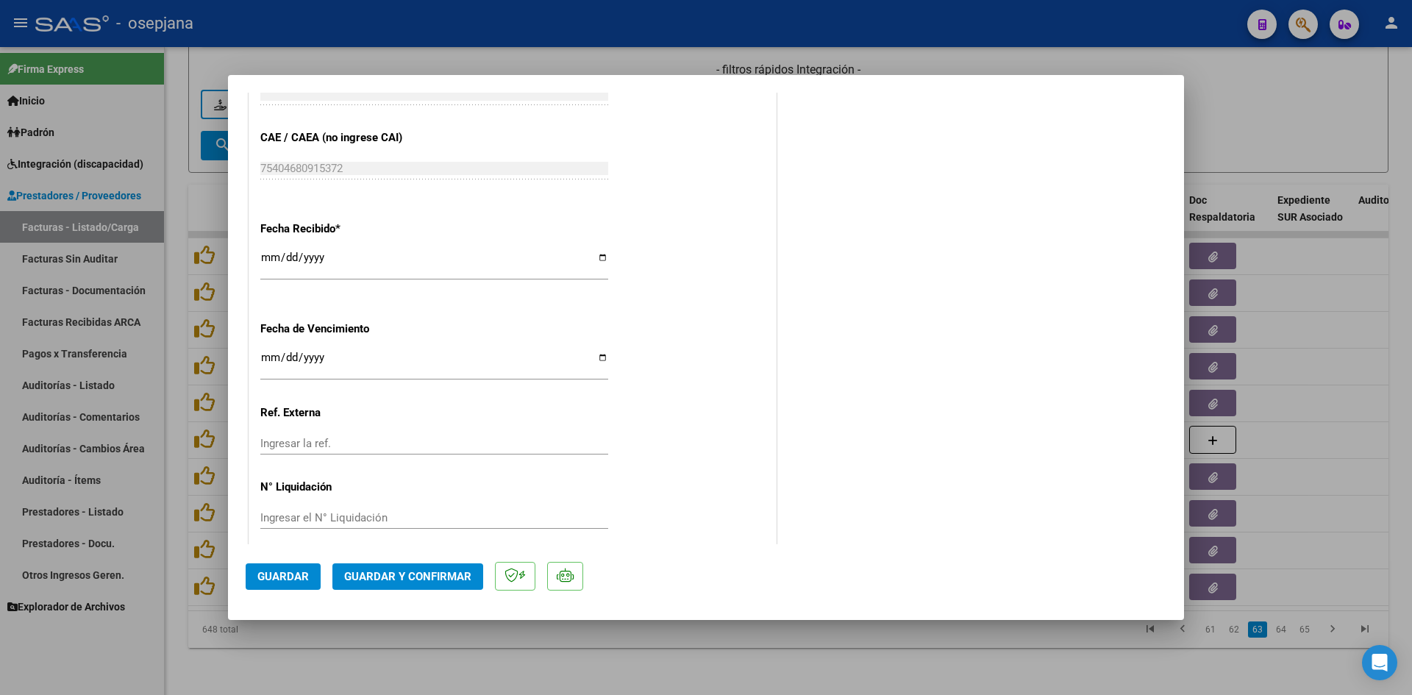
click at [269, 363] on input "[DATE]" at bounding box center [434, 364] width 348 height 24
type input "[DATE]"
click at [429, 573] on span "Guardar y Confirmar" at bounding box center [407, 576] width 127 height 13
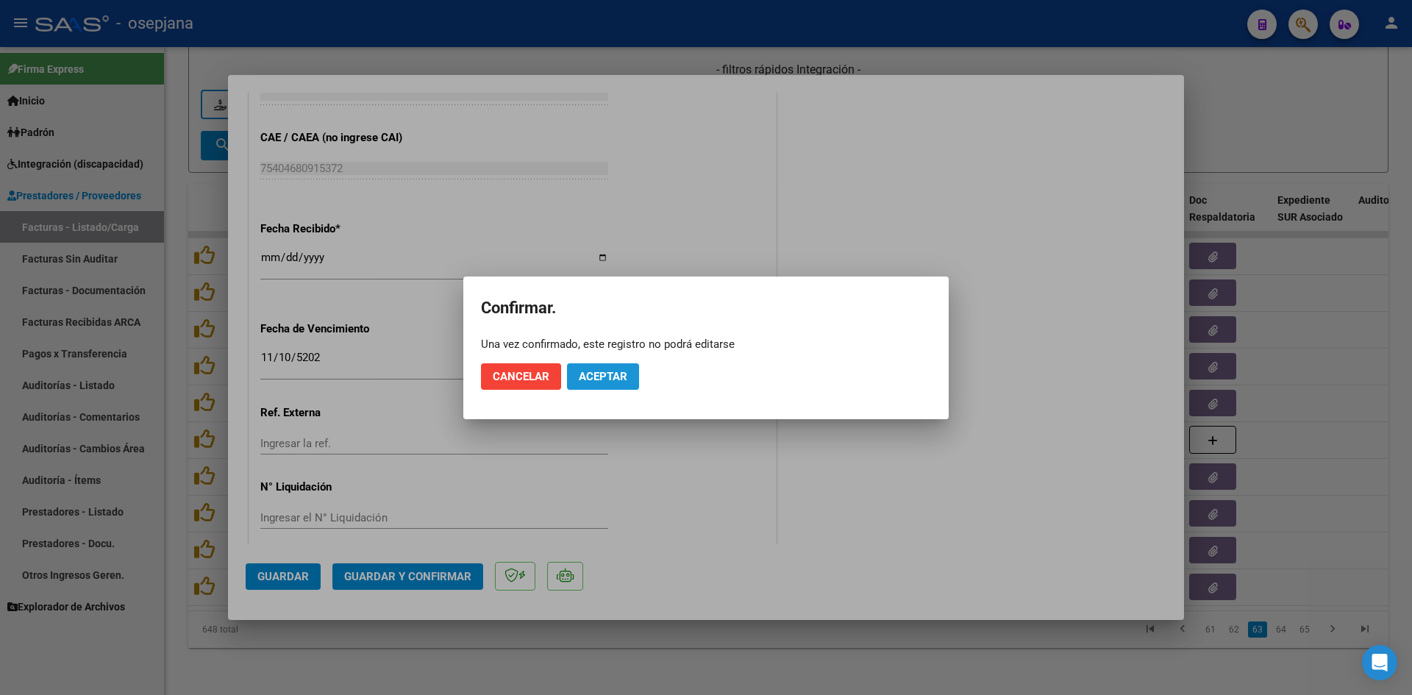
click at [599, 379] on span "Aceptar" at bounding box center [603, 376] width 49 height 13
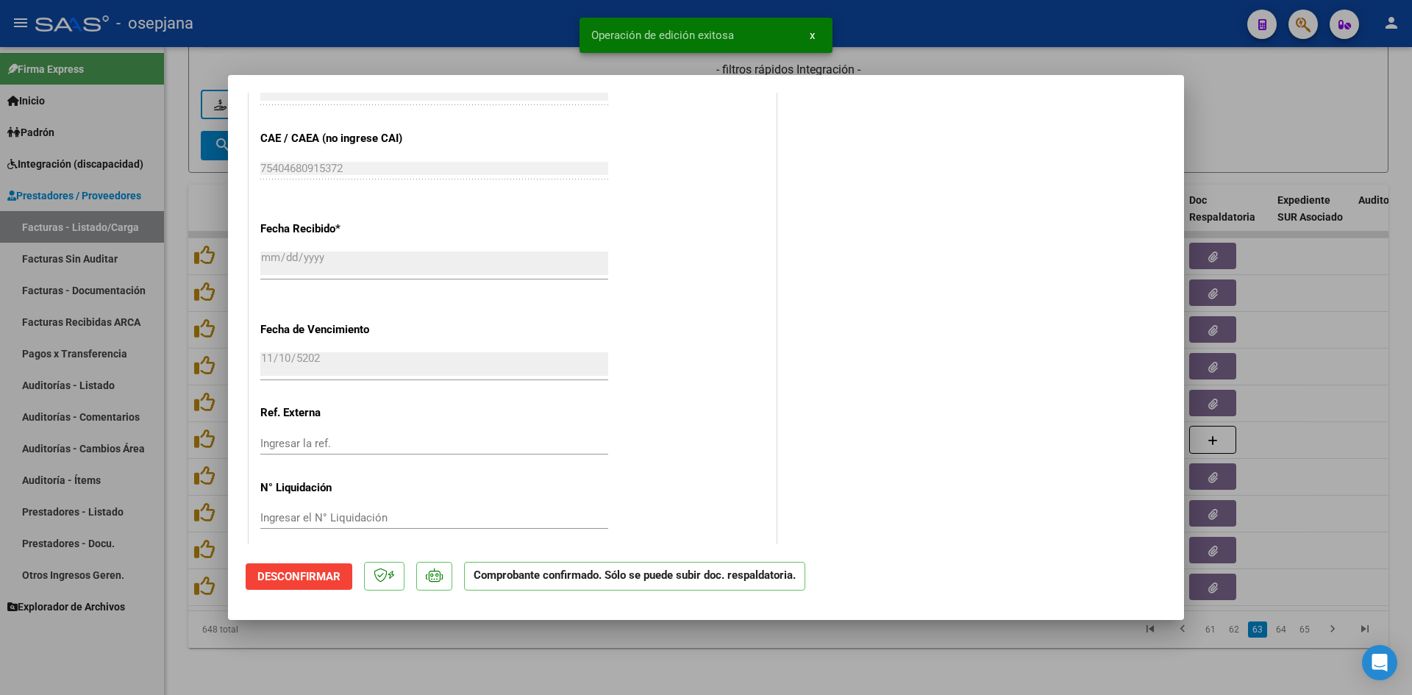
click at [1300, 115] on div at bounding box center [706, 347] width 1412 height 695
type input "$ 0,00"
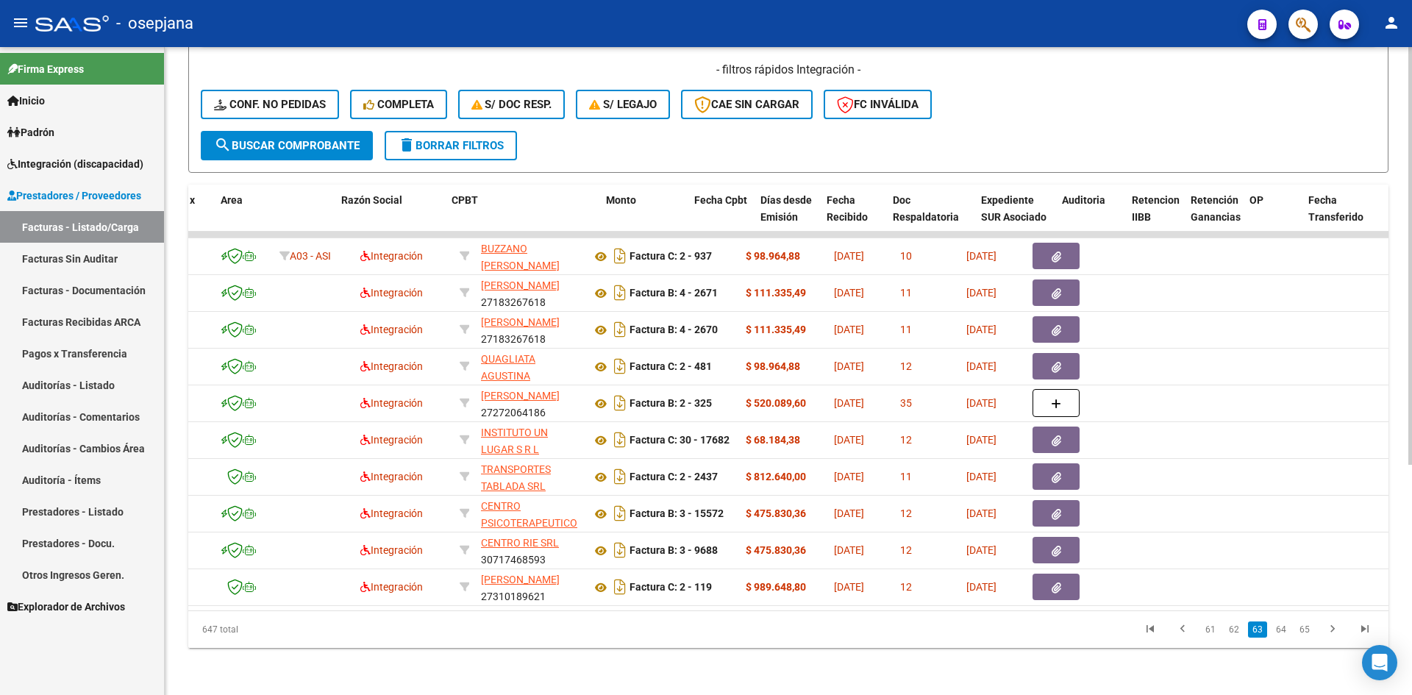
scroll to position [0, 0]
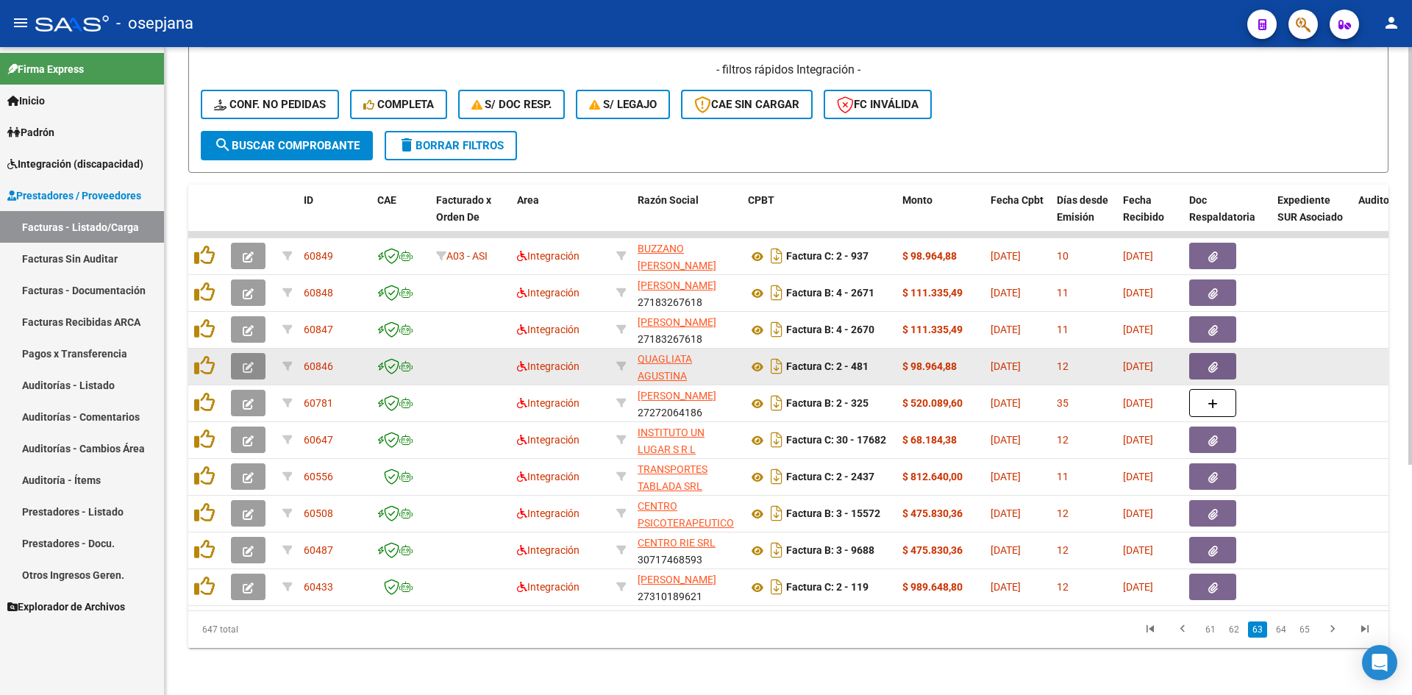
click at [250, 362] on icon "button" at bounding box center [248, 367] width 11 height 11
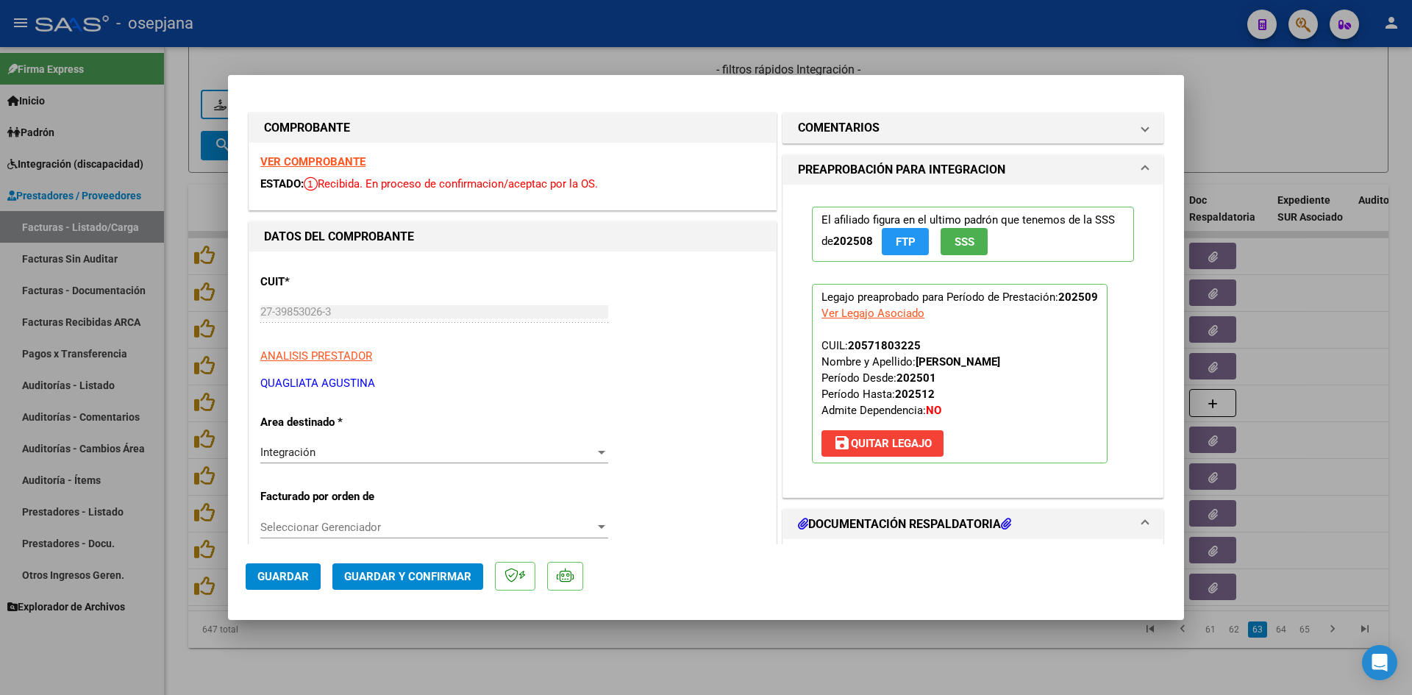
click at [300, 159] on strong "VER COMPROBANTE" at bounding box center [312, 161] width 105 height 13
click at [305, 156] on strong "VER COMPROBANTE" at bounding box center [312, 161] width 105 height 13
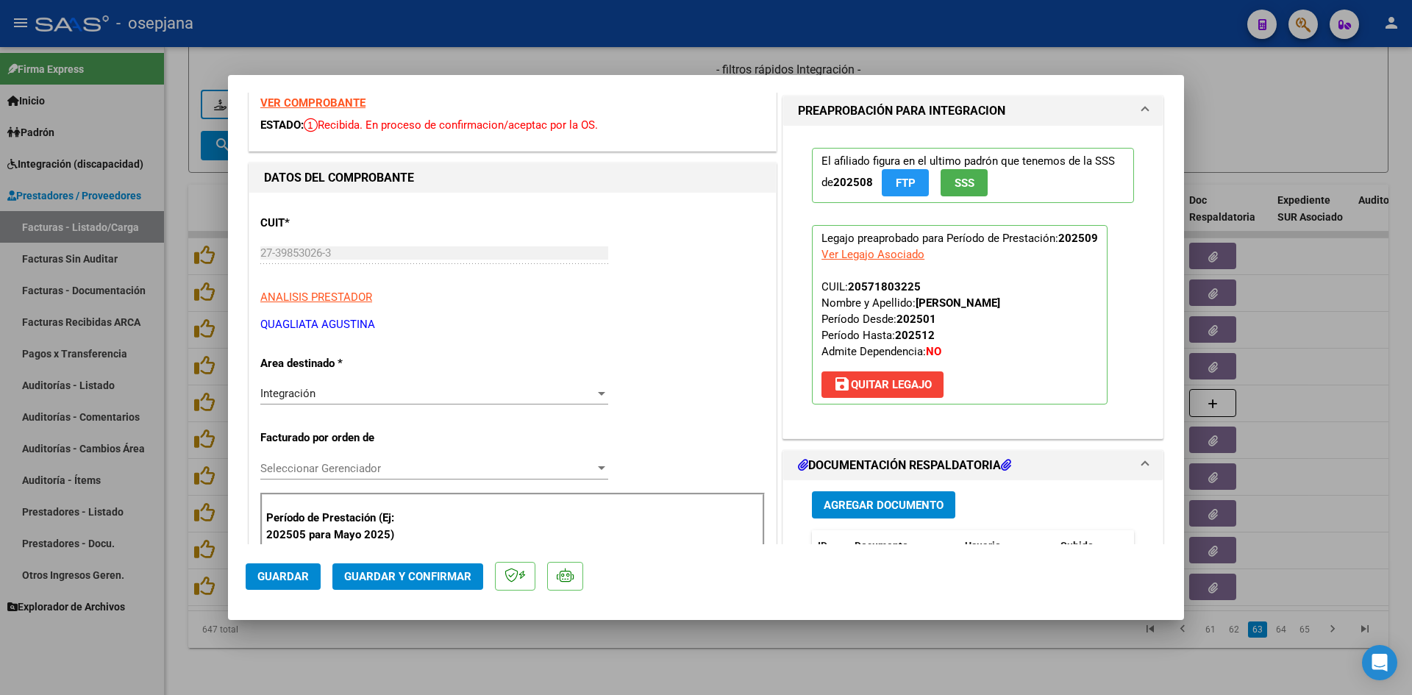
scroll to position [294, 0]
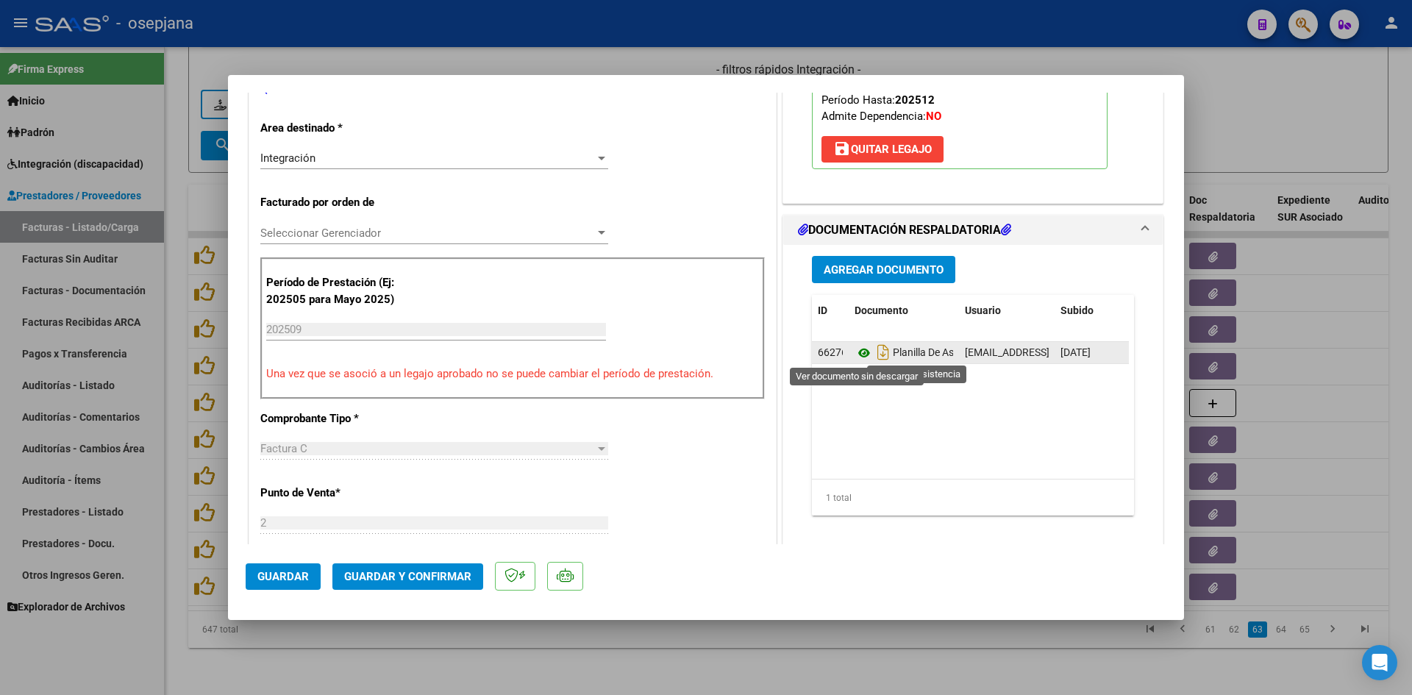
click at [859, 352] on icon at bounding box center [864, 353] width 19 height 18
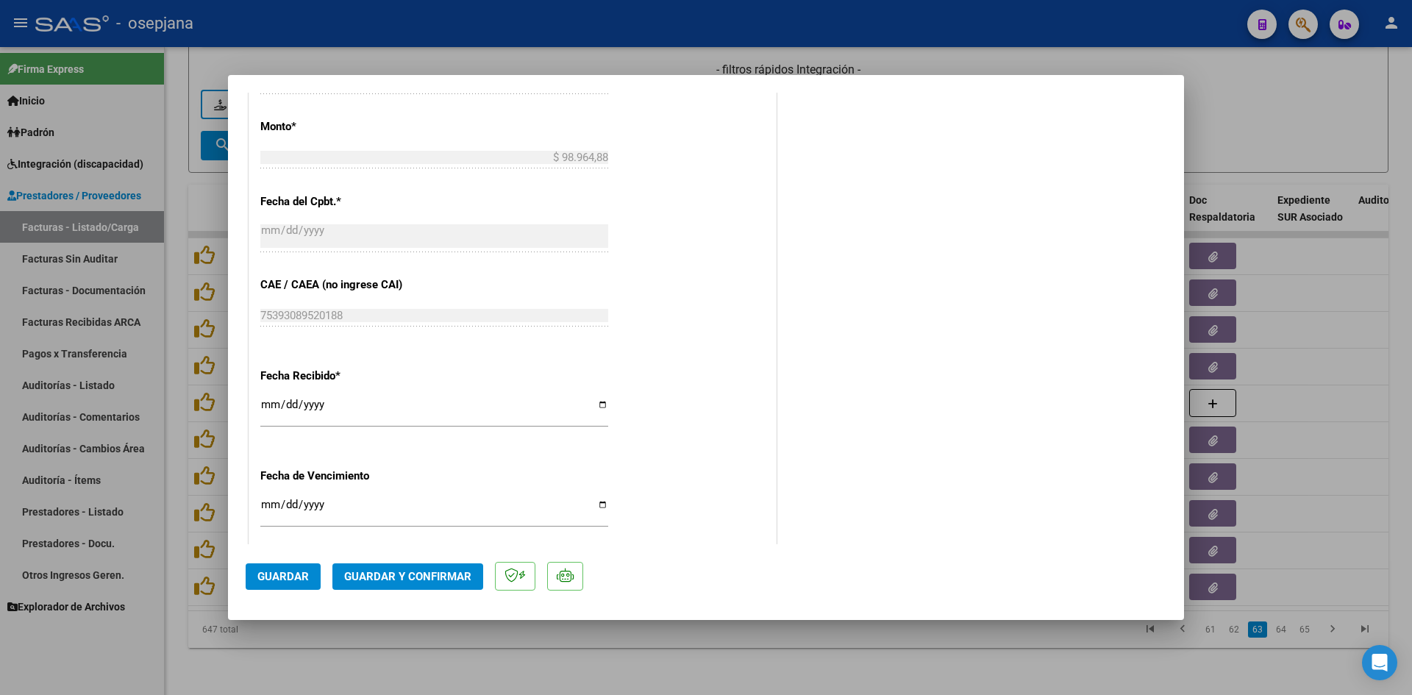
scroll to position [883, 0]
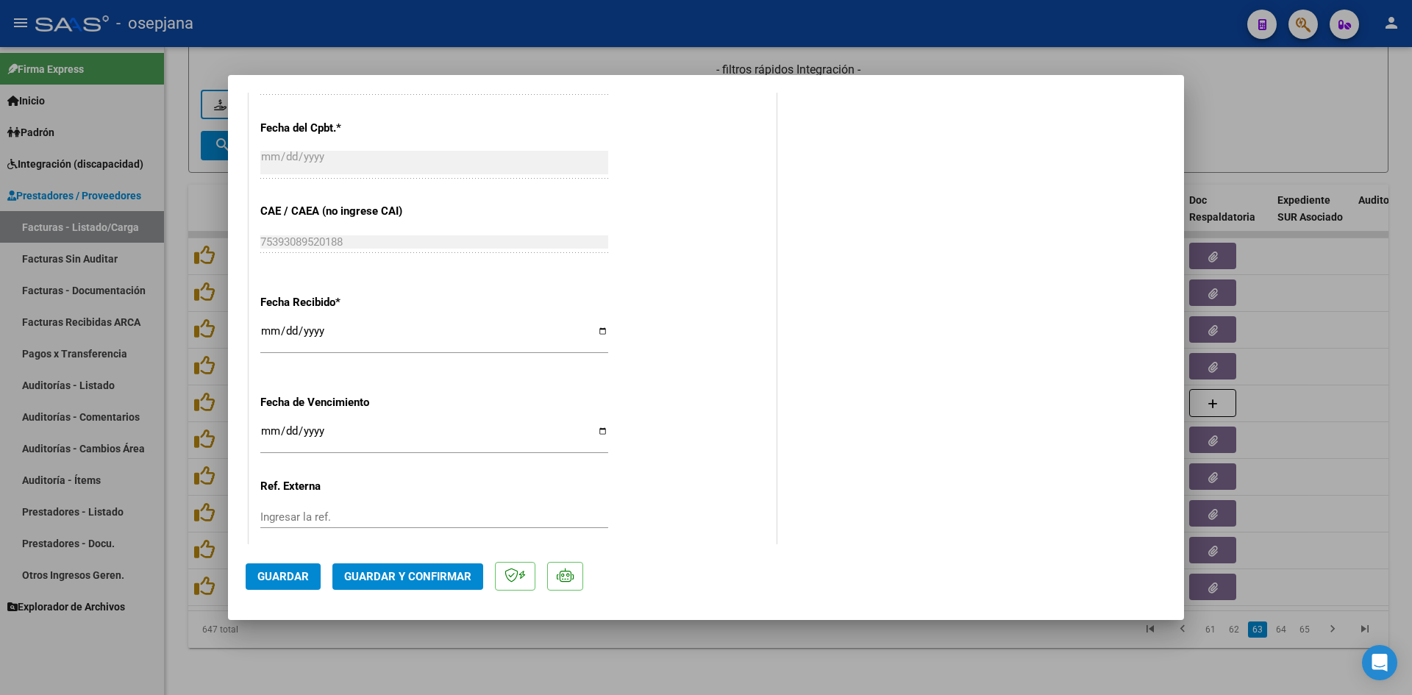
click at [267, 429] on input "Ingresar la fecha" at bounding box center [434, 437] width 348 height 24
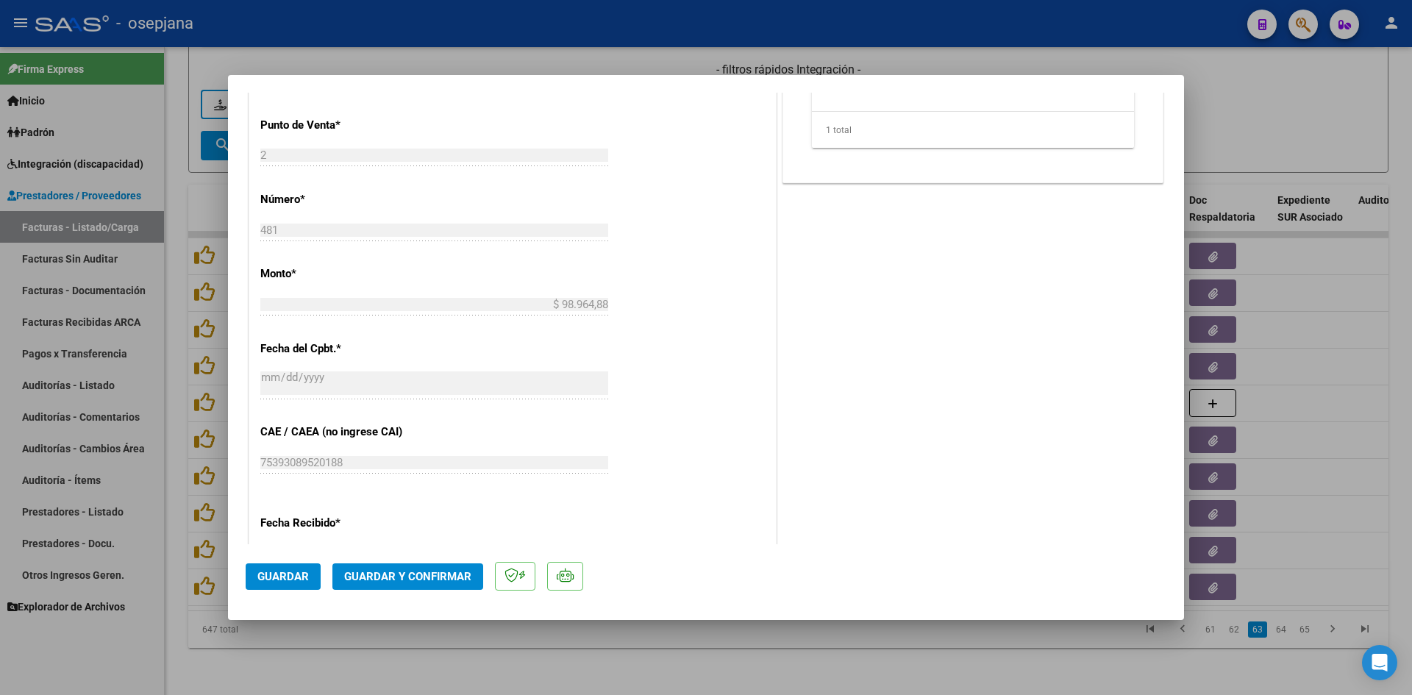
scroll to position [221, 0]
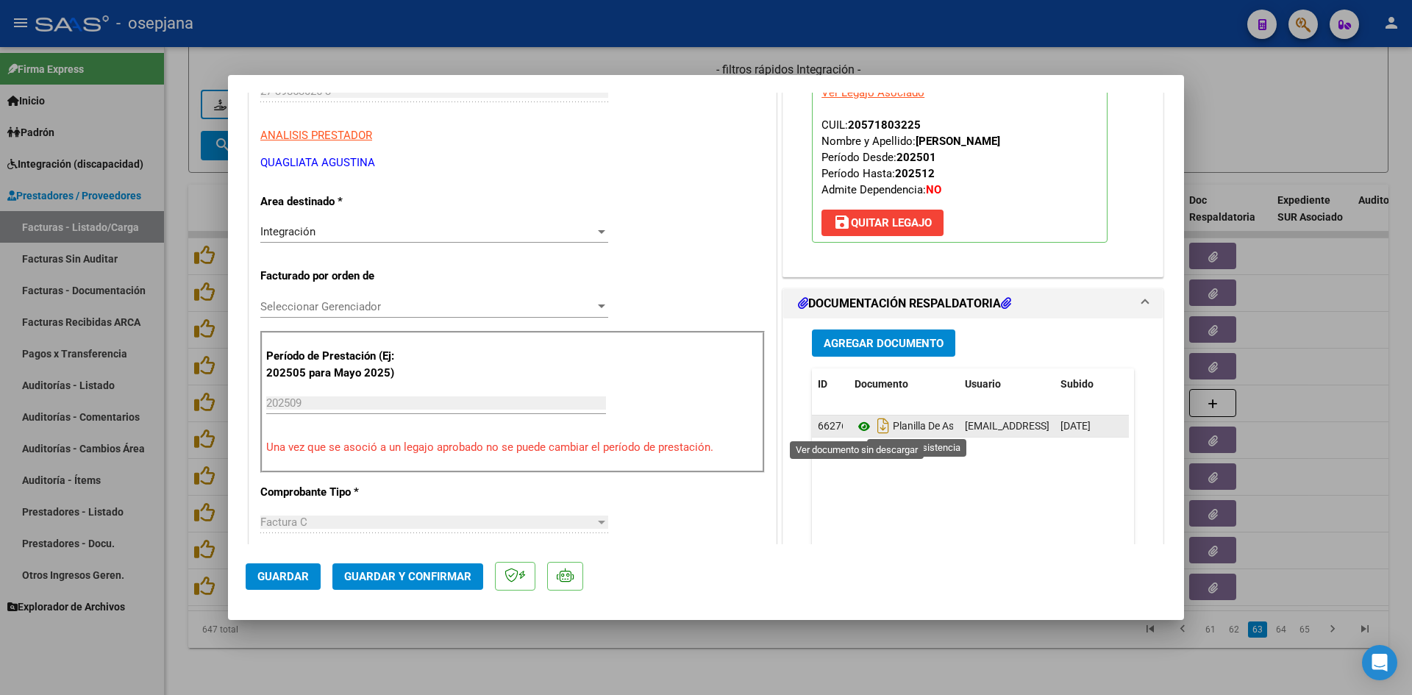
click at [855, 424] on icon at bounding box center [864, 427] width 19 height 18
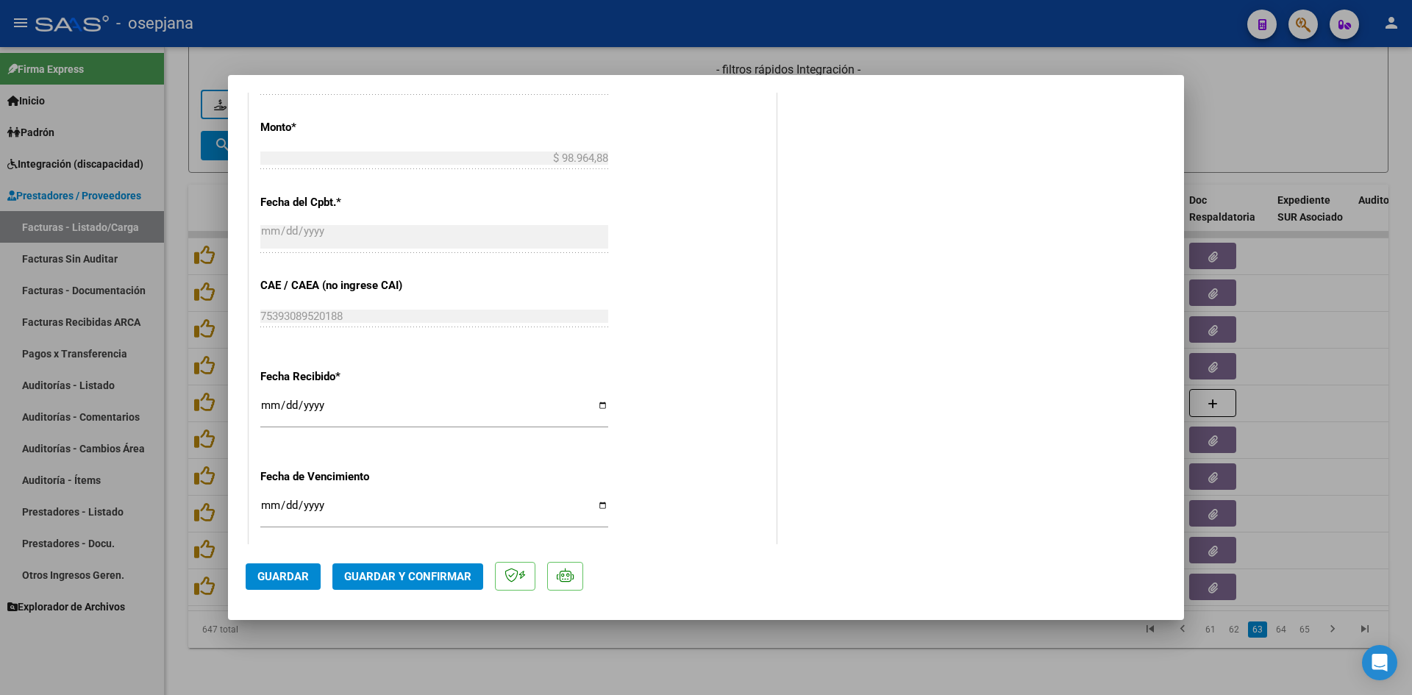
scroll to position [809, 0]
click at [270, 501] on input "Ingresar la fecha" at bounding box center [434, 511] width 348 height 24
type input "[DATE]"
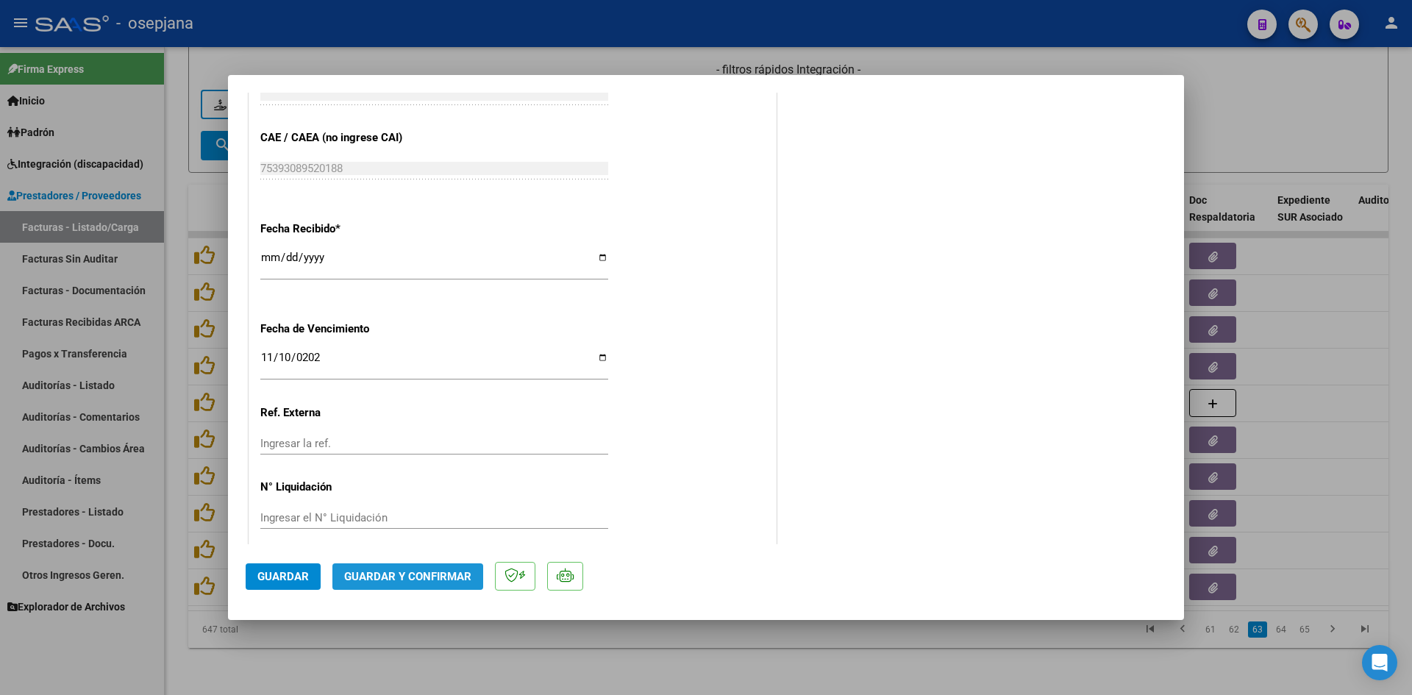
click at [413, 570] on span "Guardar y Confirmar" at bounding box center [407, 576] width 127 height 13
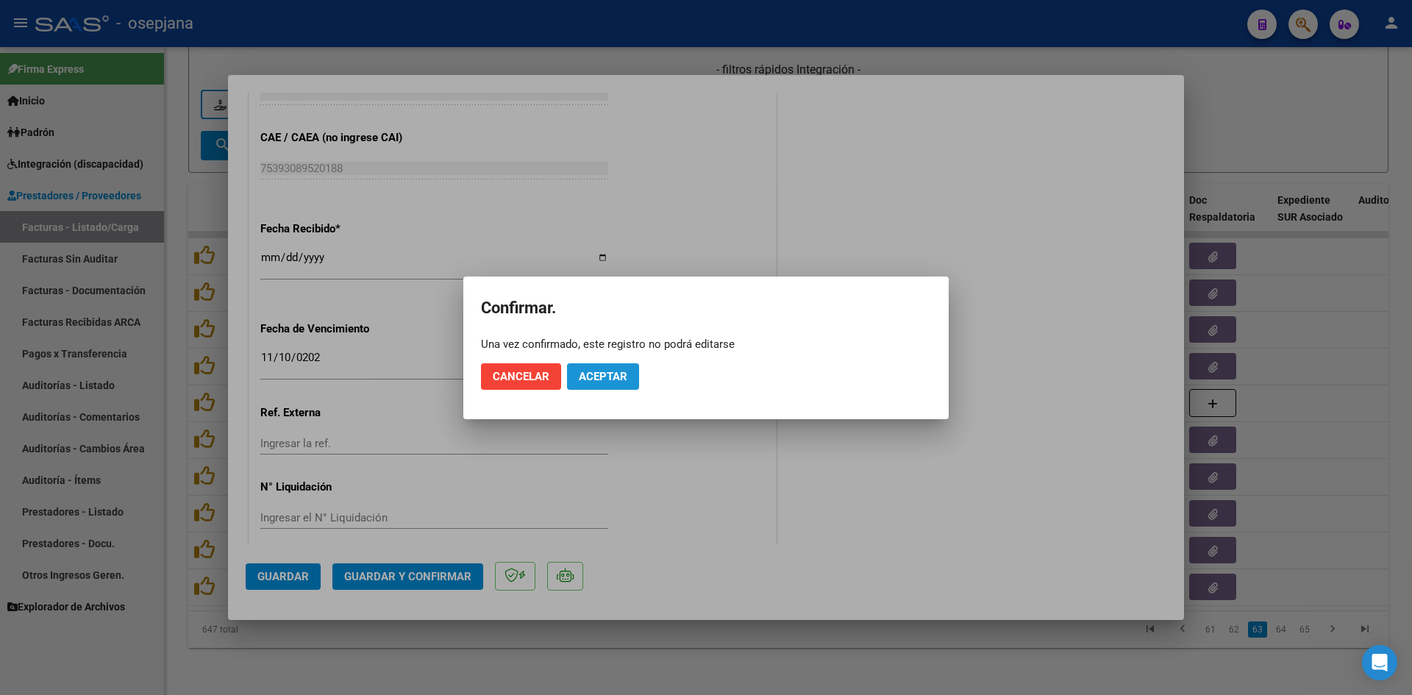
click at [616, 366] on button "Aceptar" at bounding box center [603, 376] width 72 height 26
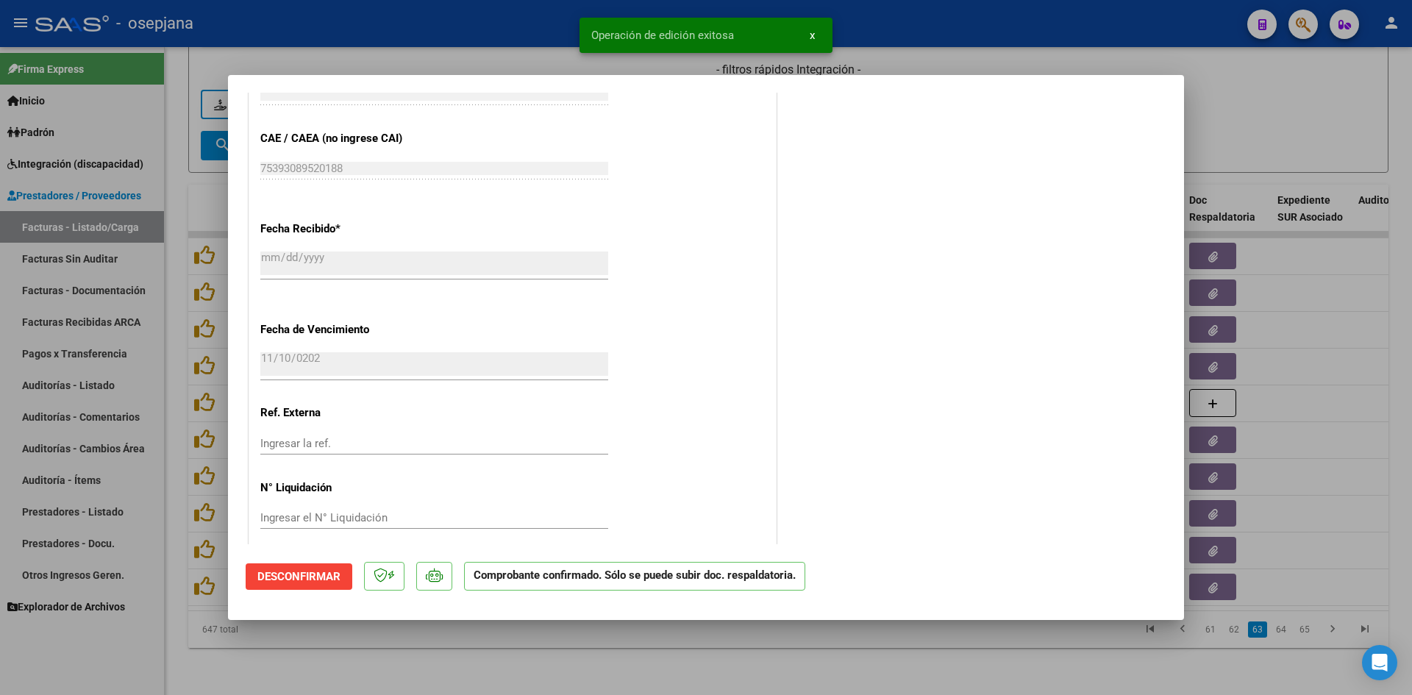
click at [1312, 113] on div at bounding box center [706, 347] width 1412 height 695
type input "$ 0,00"
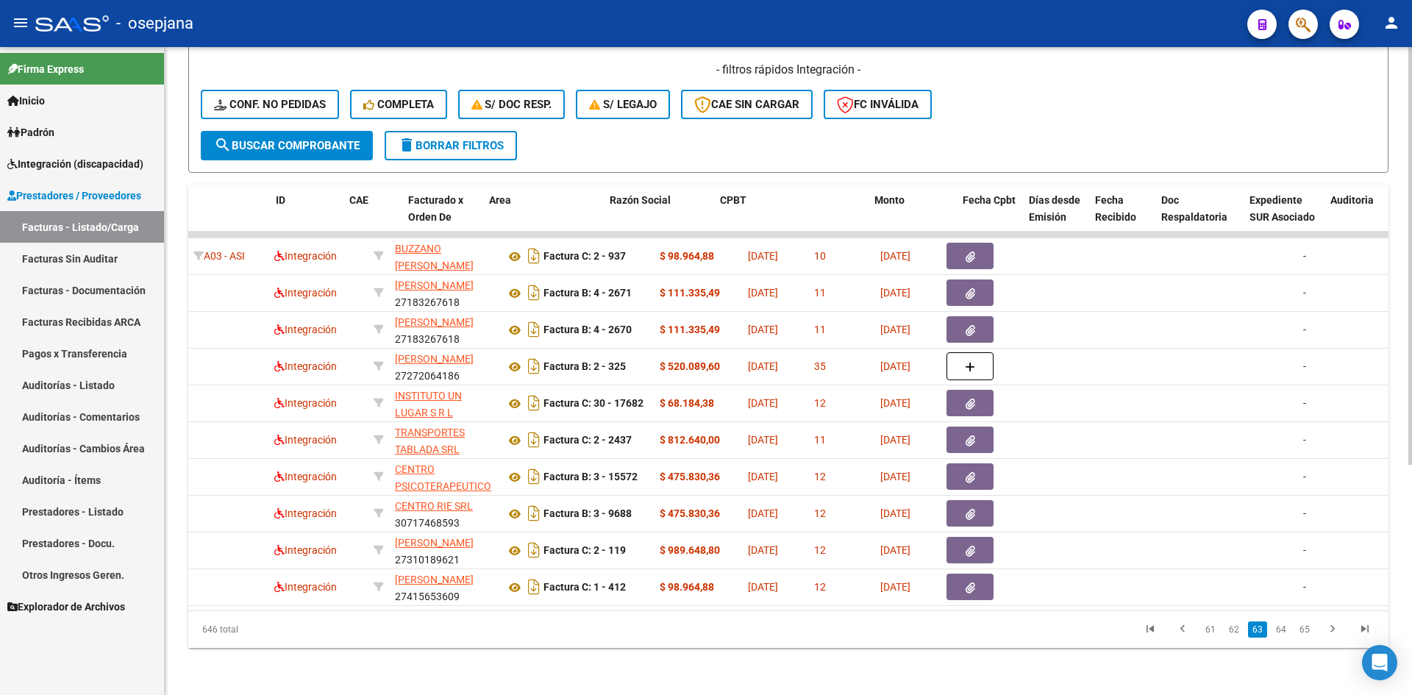
scroll to position [0, 0]
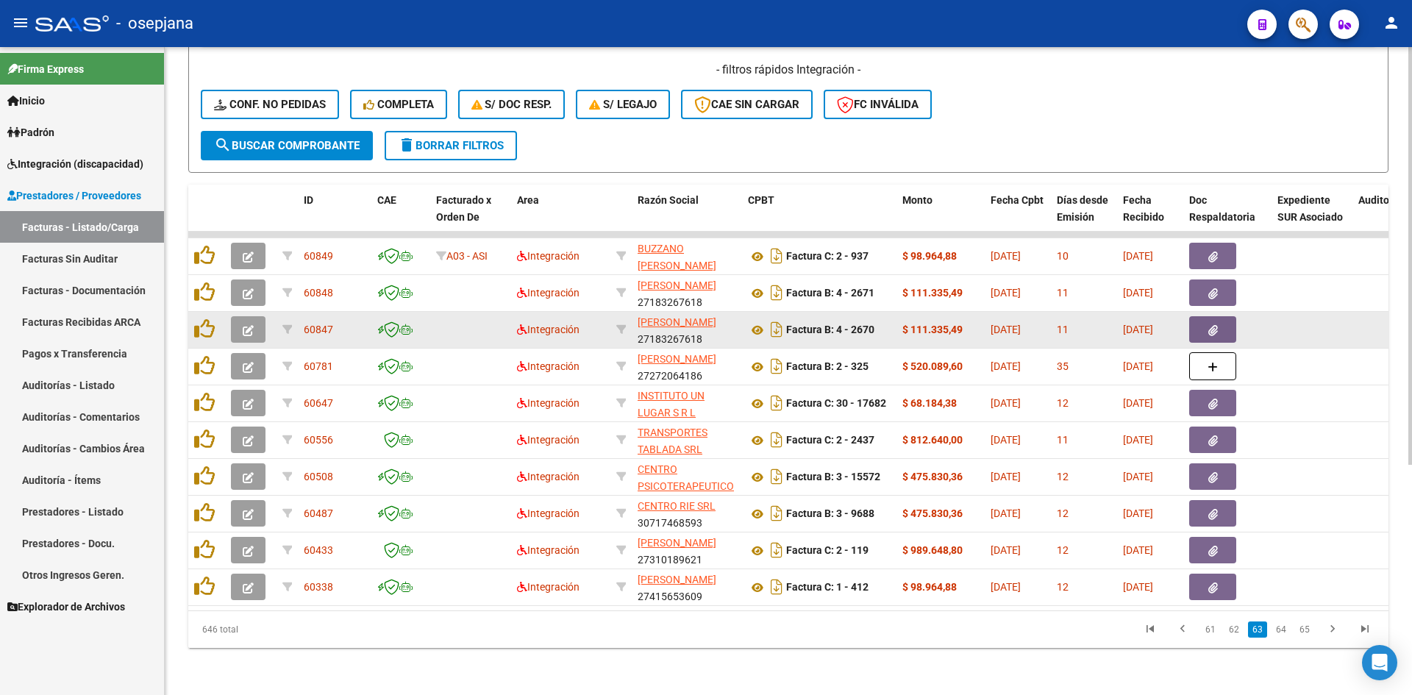
click at [254, 317] on button "button" at bounding box center [248, 329] width 35 height 26
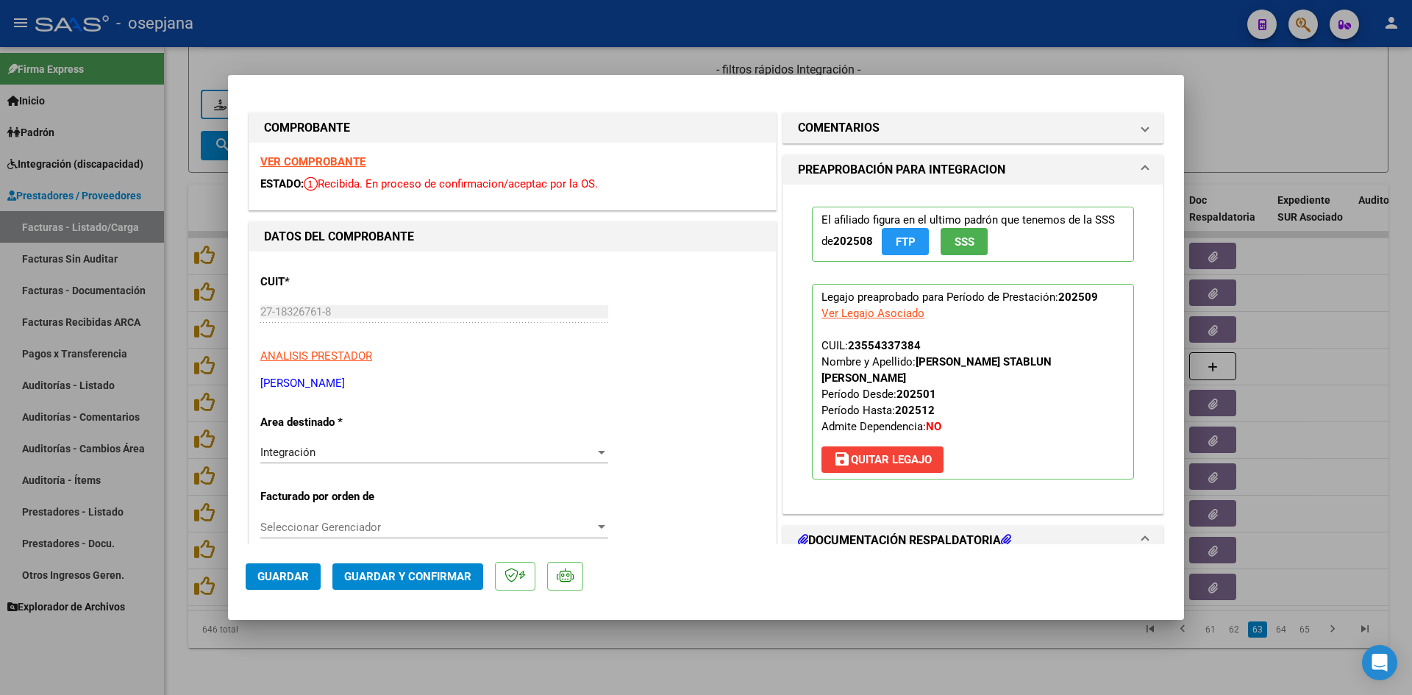
click at [294, 160] on strong "VER COMPROBANTE" at bounding box center [312, 161] width 105 height 13
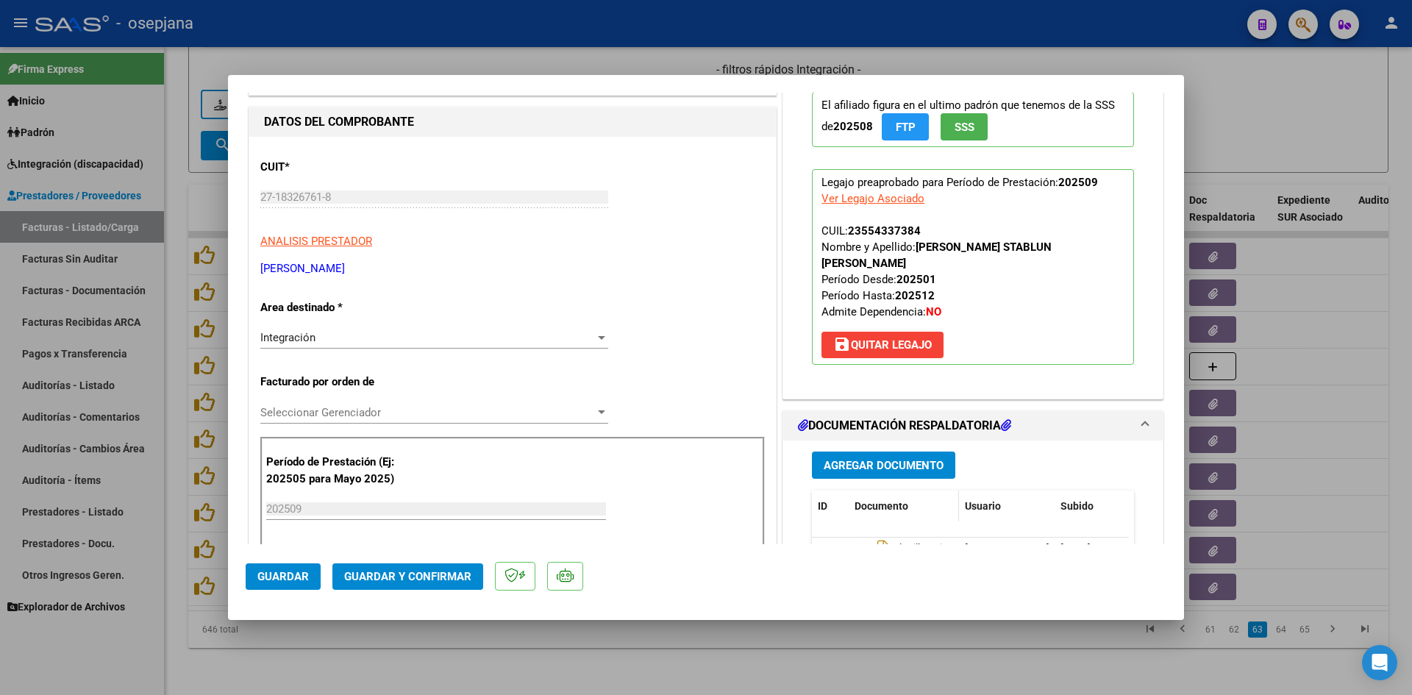
scroll to position [294, 0]
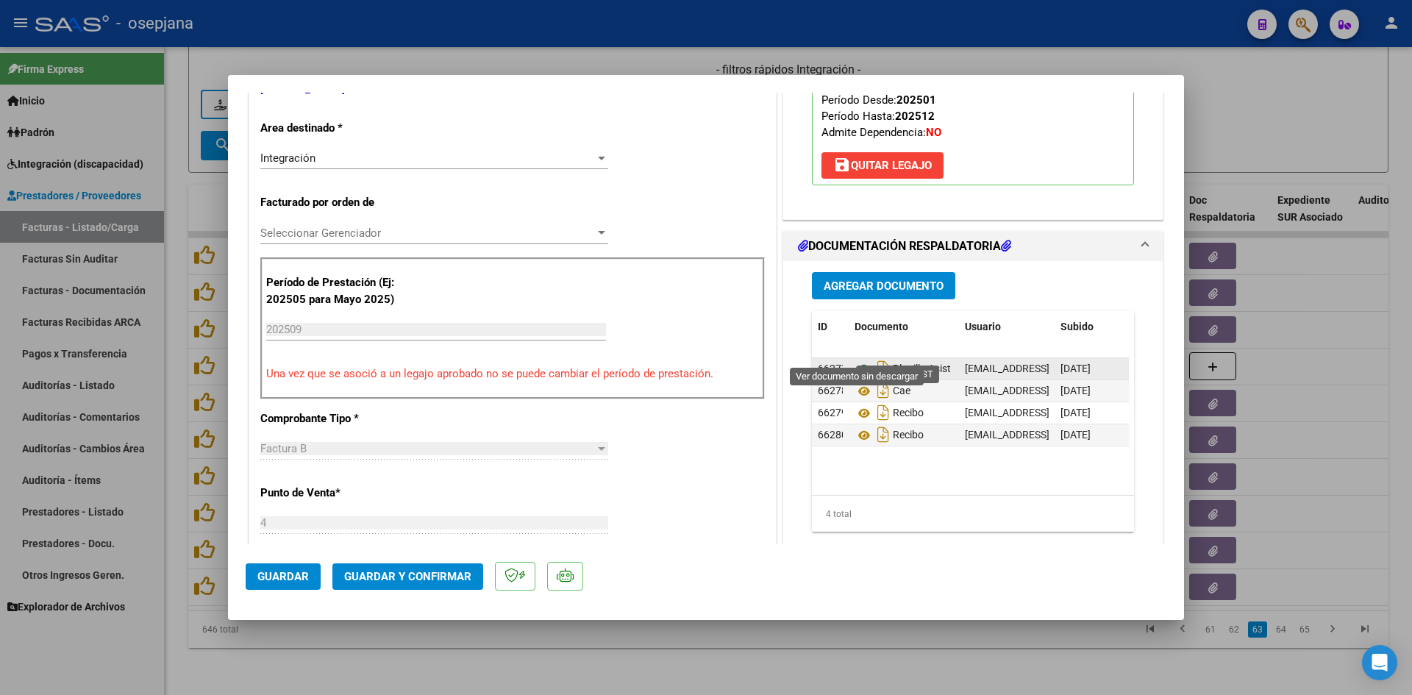
click at [858, 360] on icon at bounding box center [864, 369] width 19 height 18
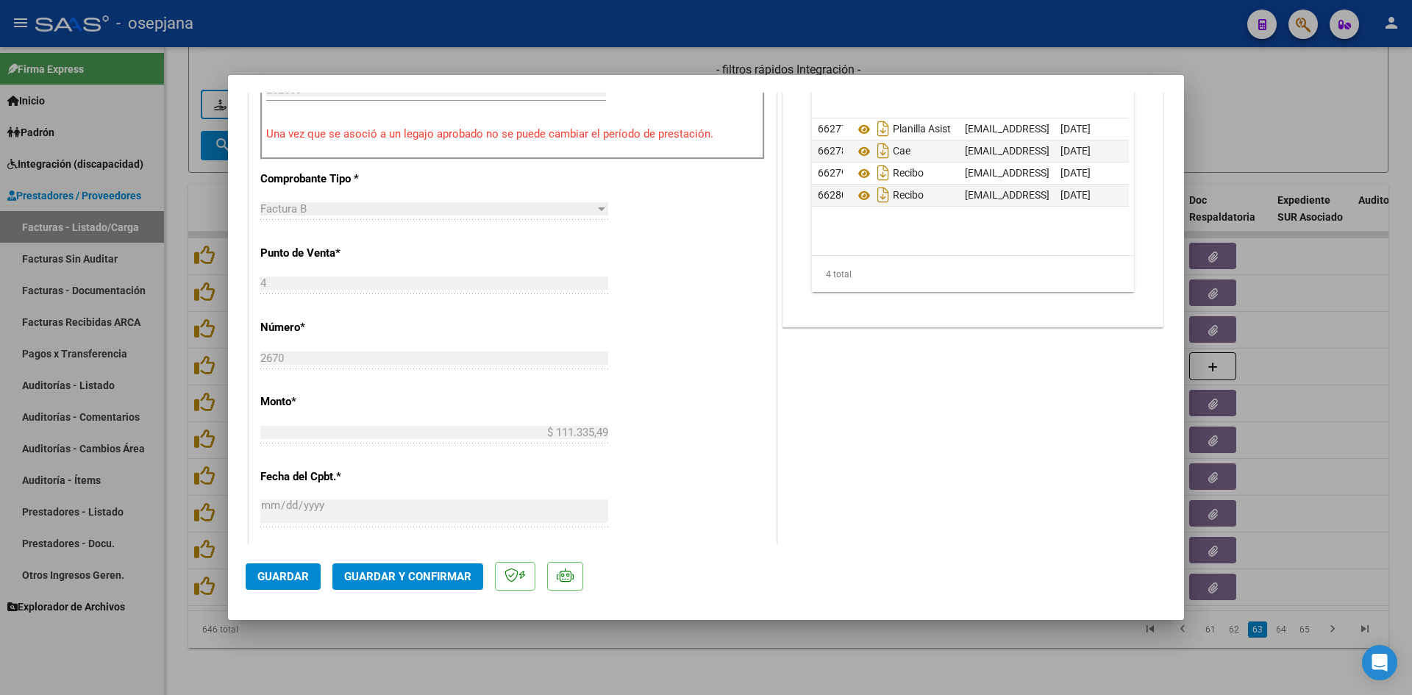
scroll to position [441, 0]
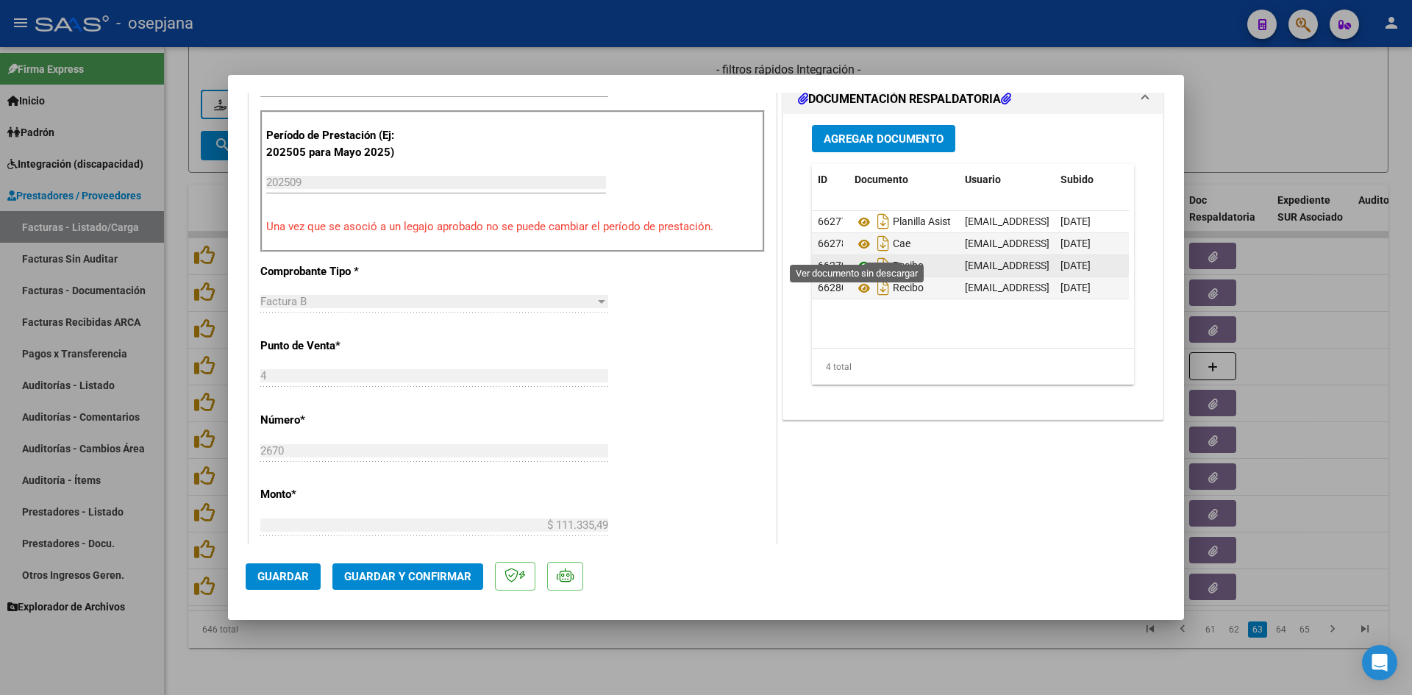
click at [858, 257] on icon at bounding box center [864, 266] width 19 height 18
click at [863, 279] on icon at bounding box center [864, 288] width 19 height 18
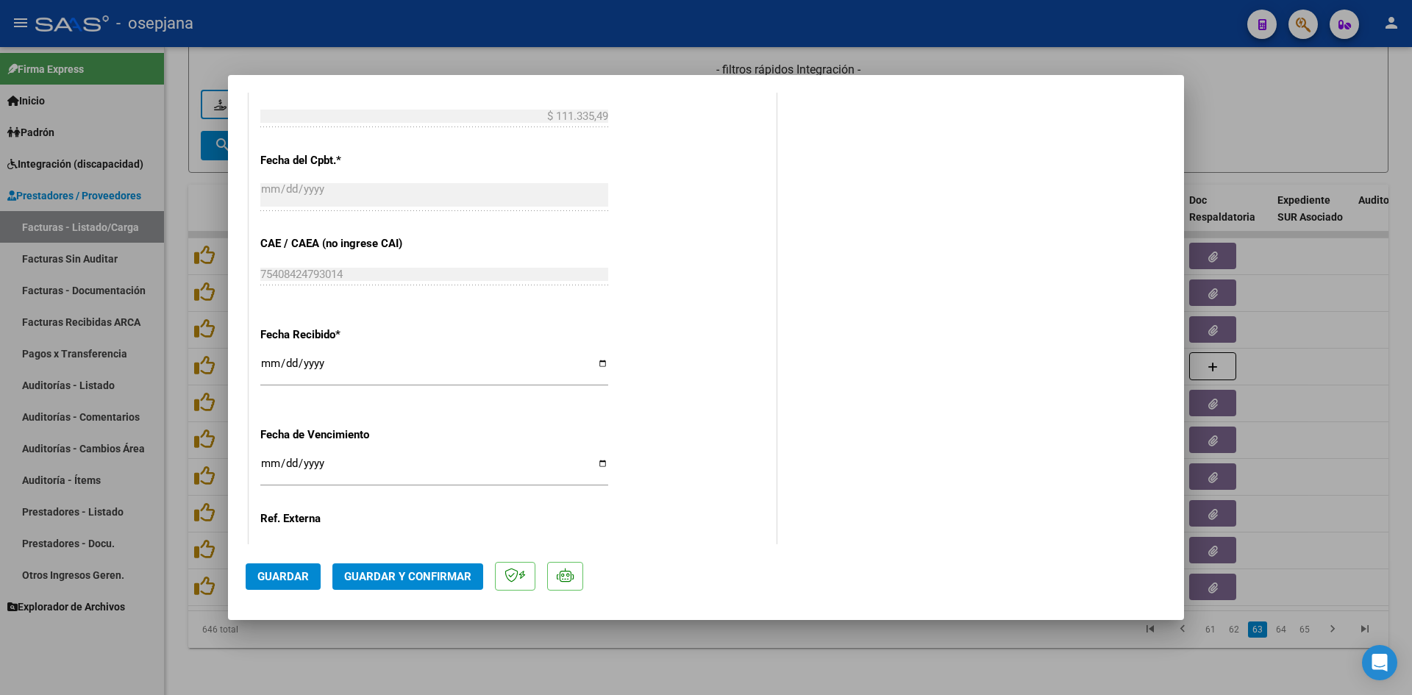
scroll to position [883, 0]
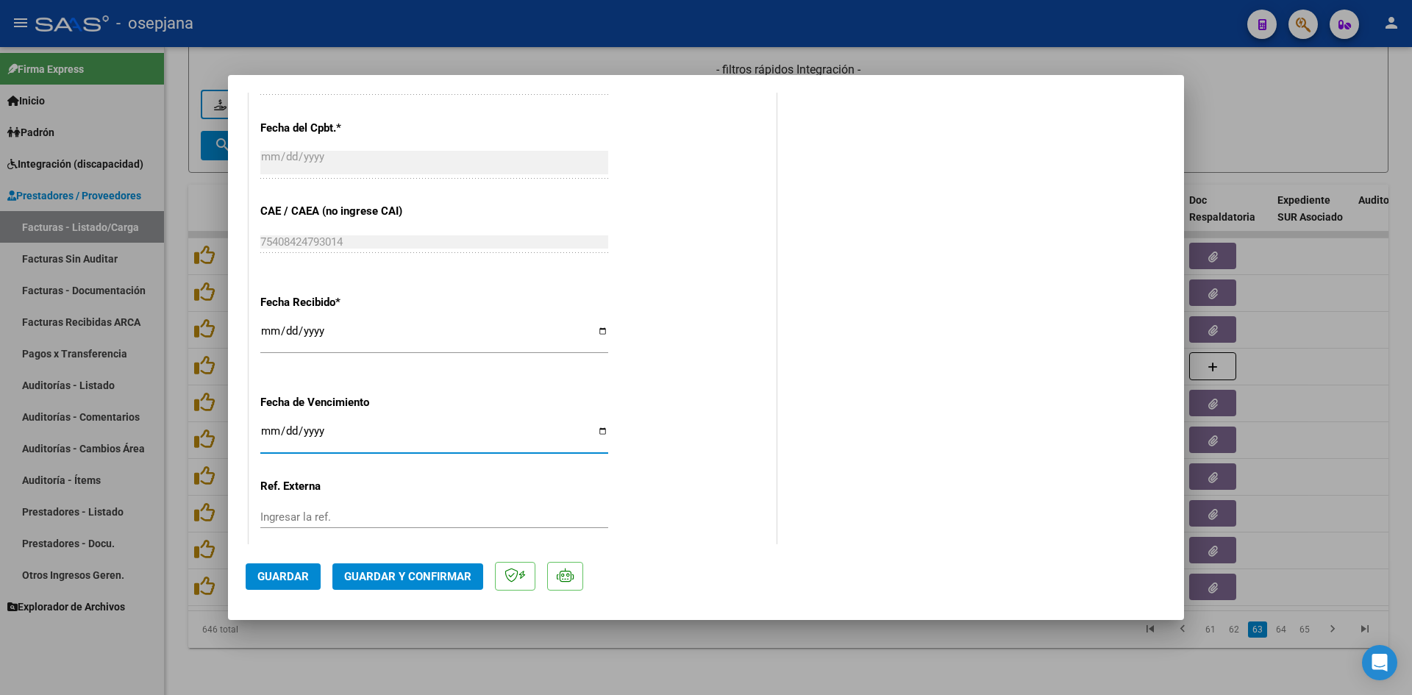
click at [267, 433] on input "[DATE]" at bounding box center [434, 437] width 348 height 24
type input "[DATE]"
click at [418, 574] on span "Guardar y Confirmar" at bounding box center [407, 576] width 127 height 13
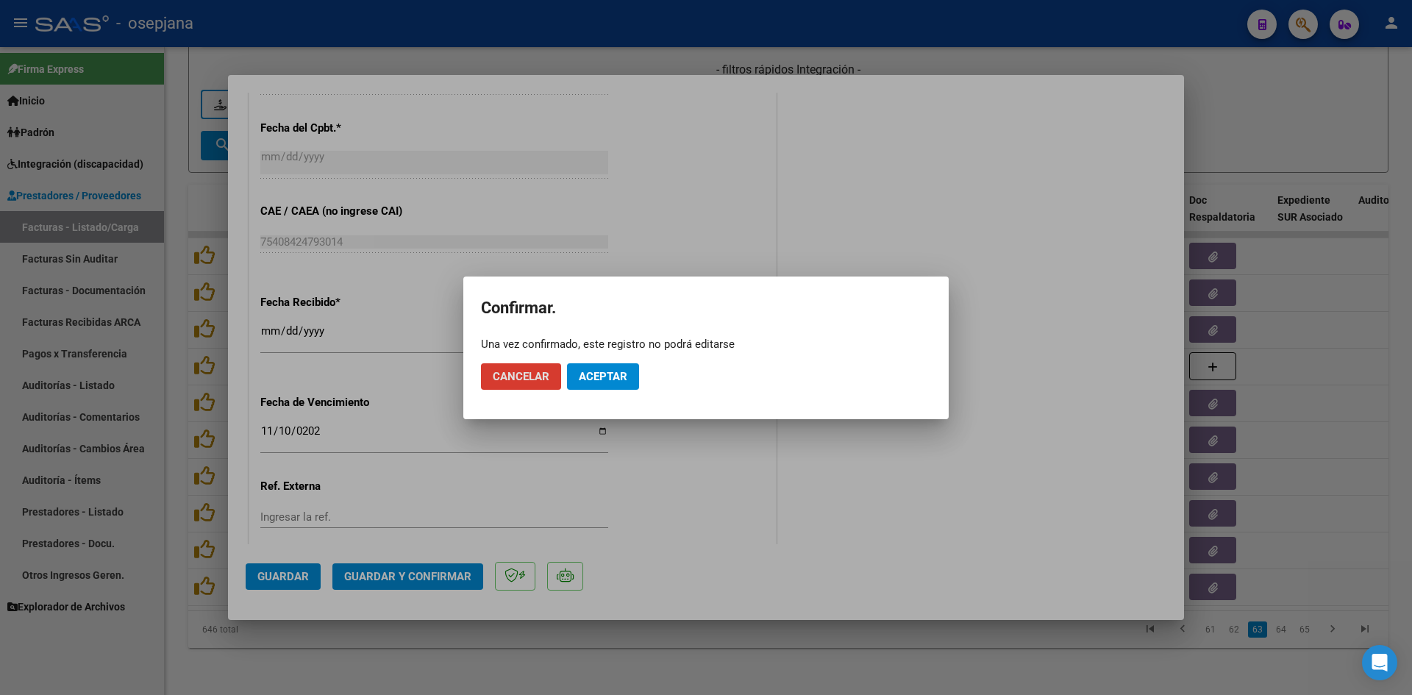
click at [593, 368] on button "Aceptar" at bounding box center [603, 376] width 72 height 26
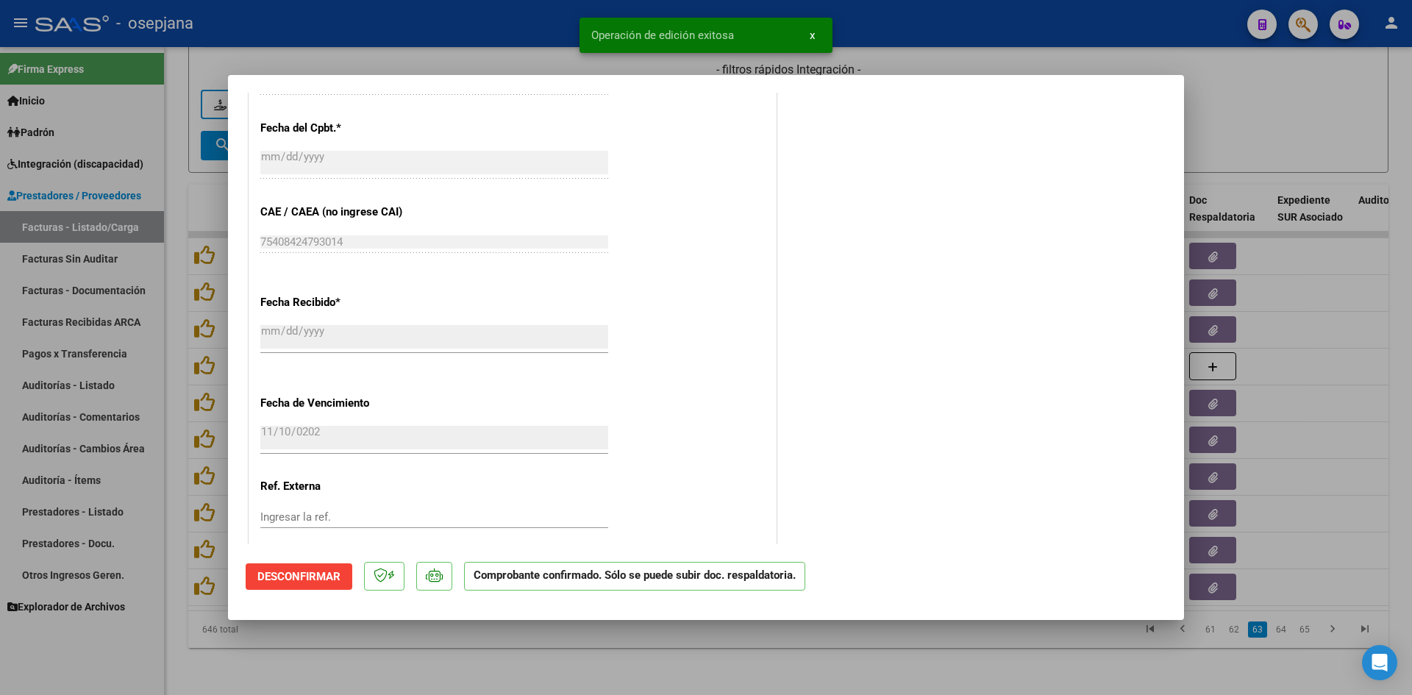
click at [1266, 117] on div at bounding box center [706, 347] width 1412 height 695
type input "$ 0,00"
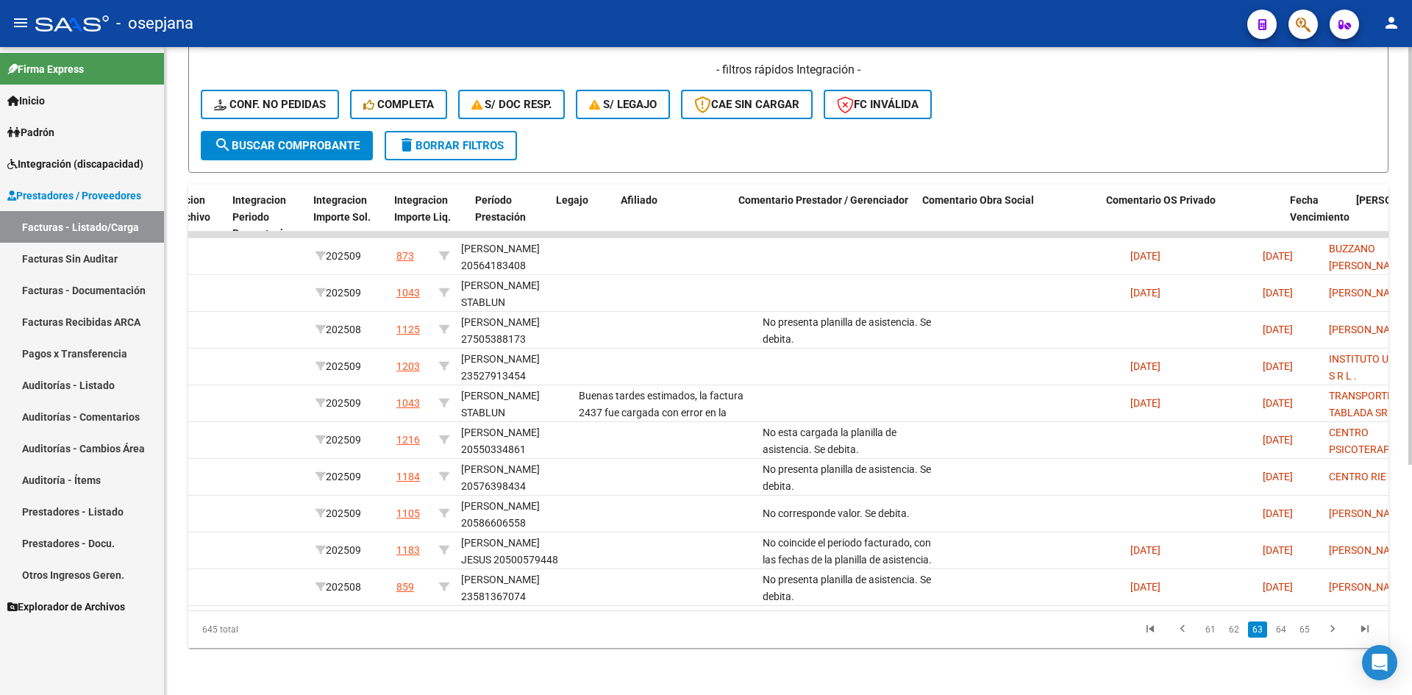
scroll to position [0, 0]
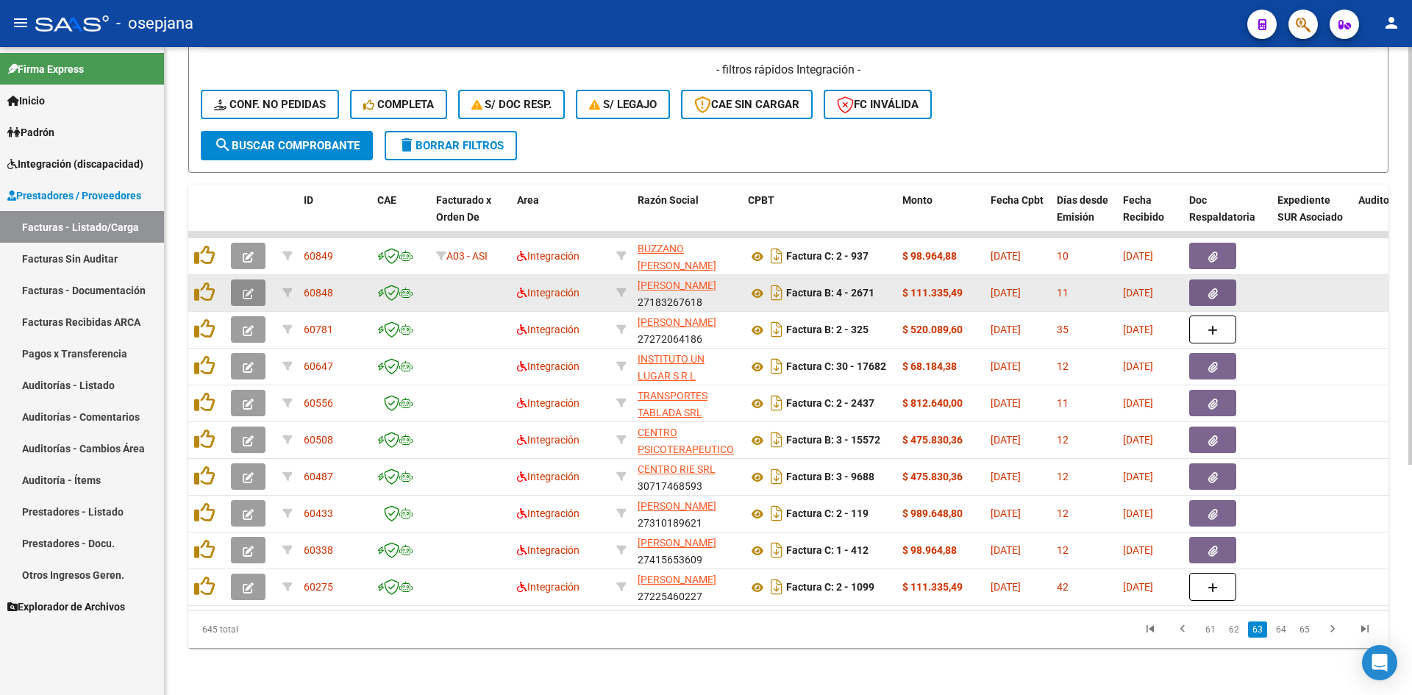
click at [256, 279] on button "button" at bounding box center [248, 292] width 35 height 26
